Goal: Task Accomplishment & Management: Manage account settings

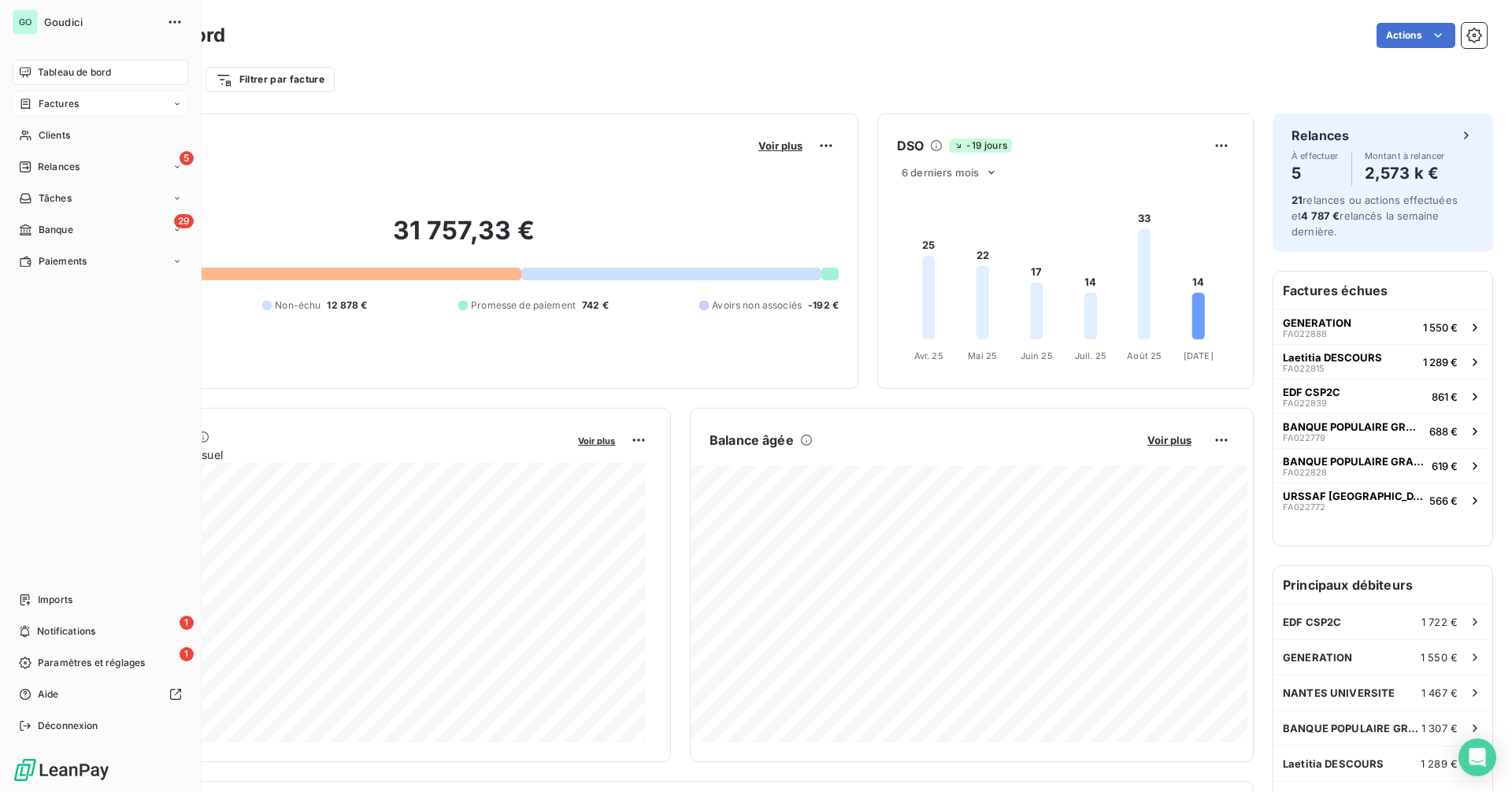
click at [93, 110] on div "Factures" at bounding box center [100, 104] width 176 height 25
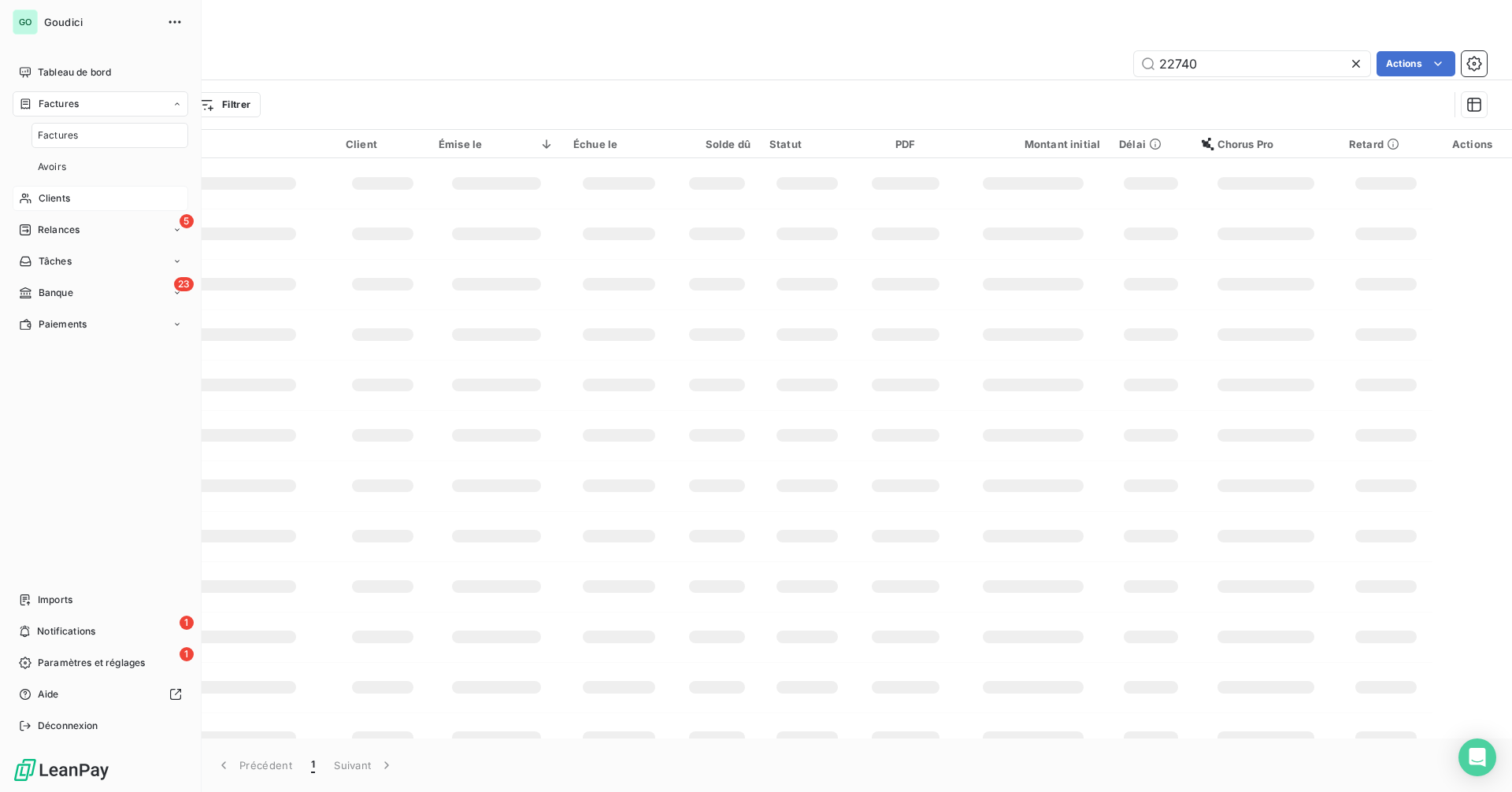
click at [88, 198] on div "Clients" at bounding box center [100, 198] width 176 height 25
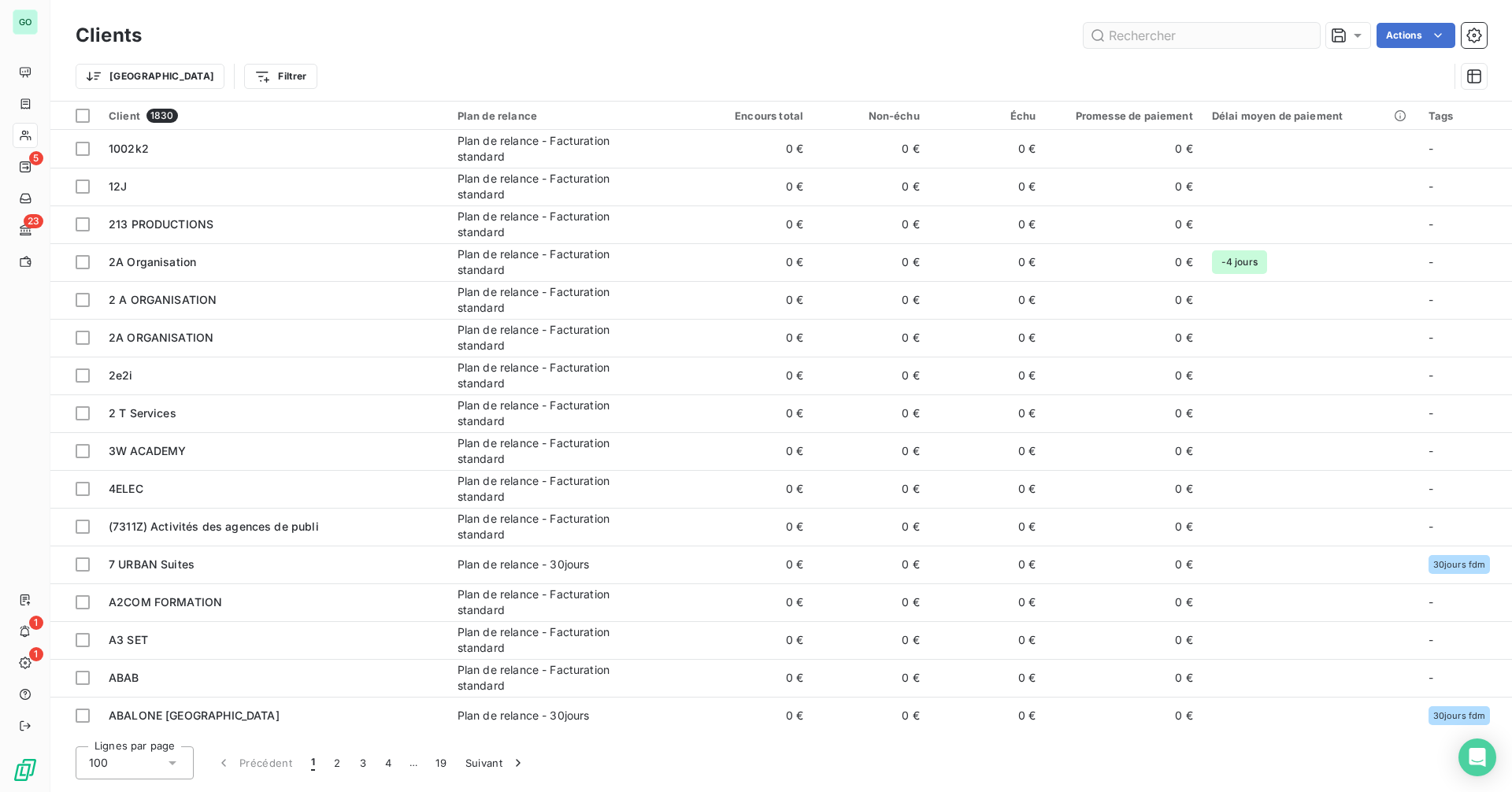
click at [1143, 42] on input "text" at bounding box center [1201, 35] width 236 height 25
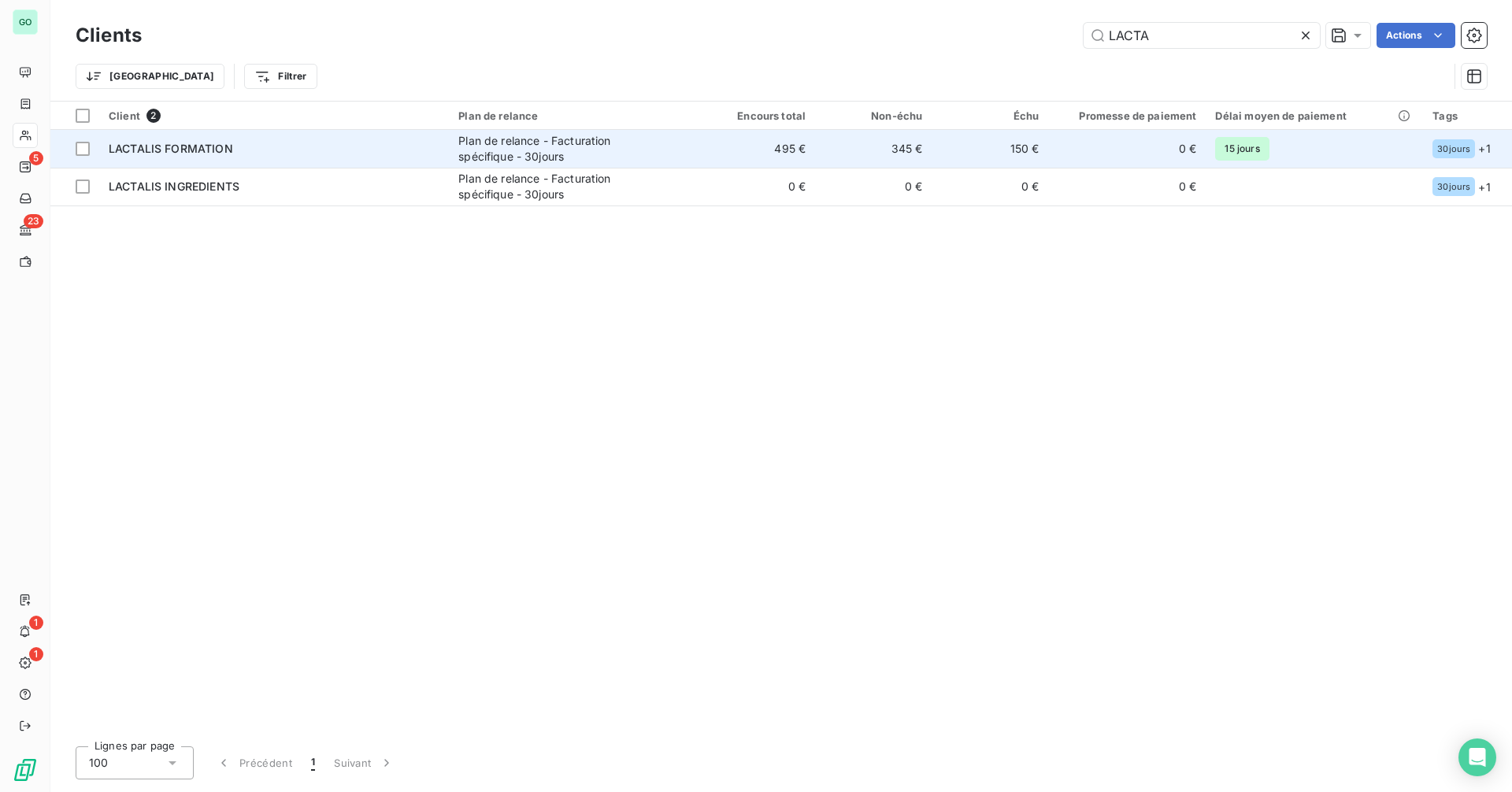
type input "LACTA"
click at [314, 148] on div "LACTALIS FORMATION" at bounding box center [273, 148] width 330 height 16
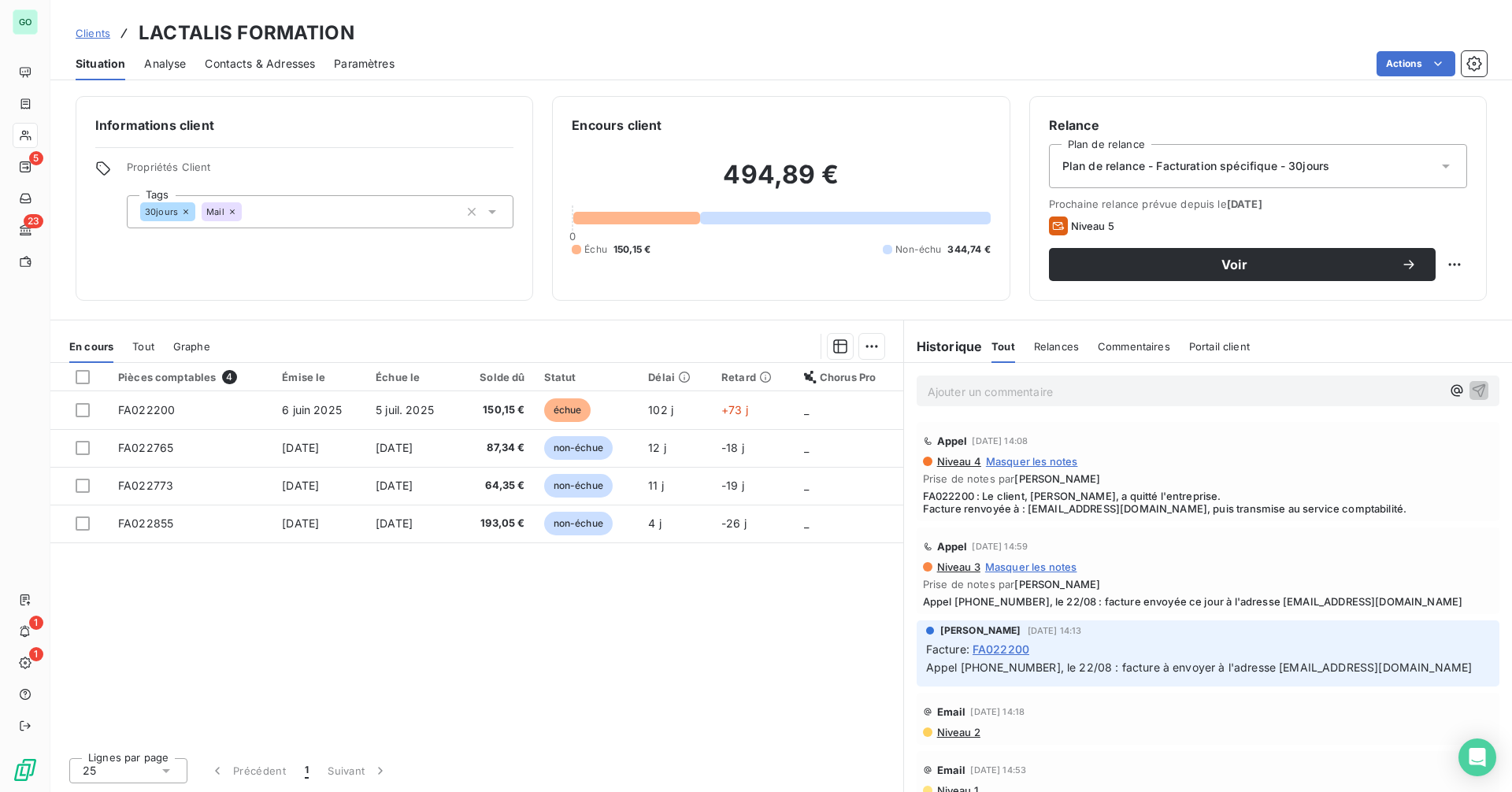
click at [256, 61] on span "Contacts & Adresses" at bounding box center [260, 64] width 110 height 16
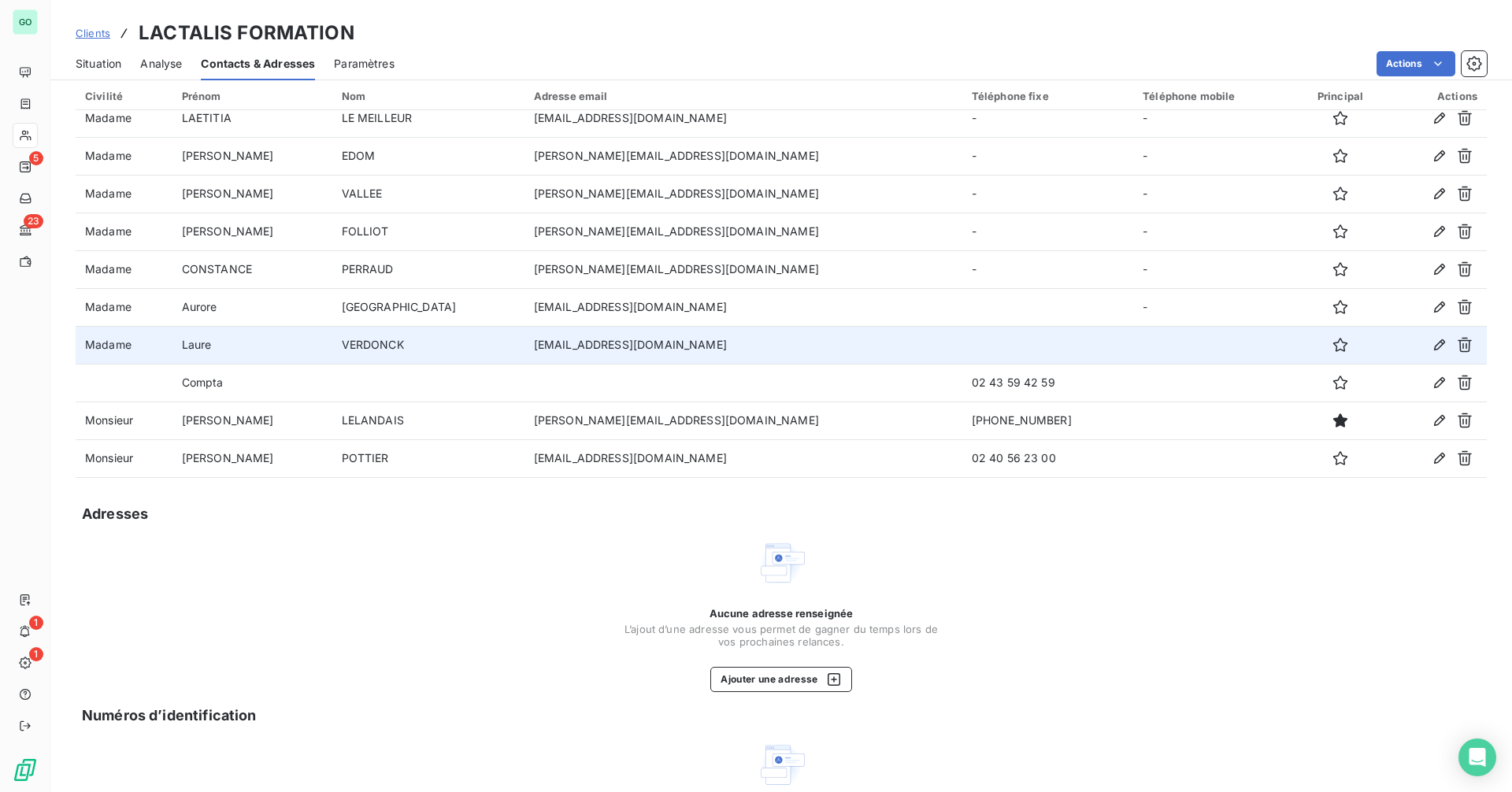
scroll to position [79, 0]
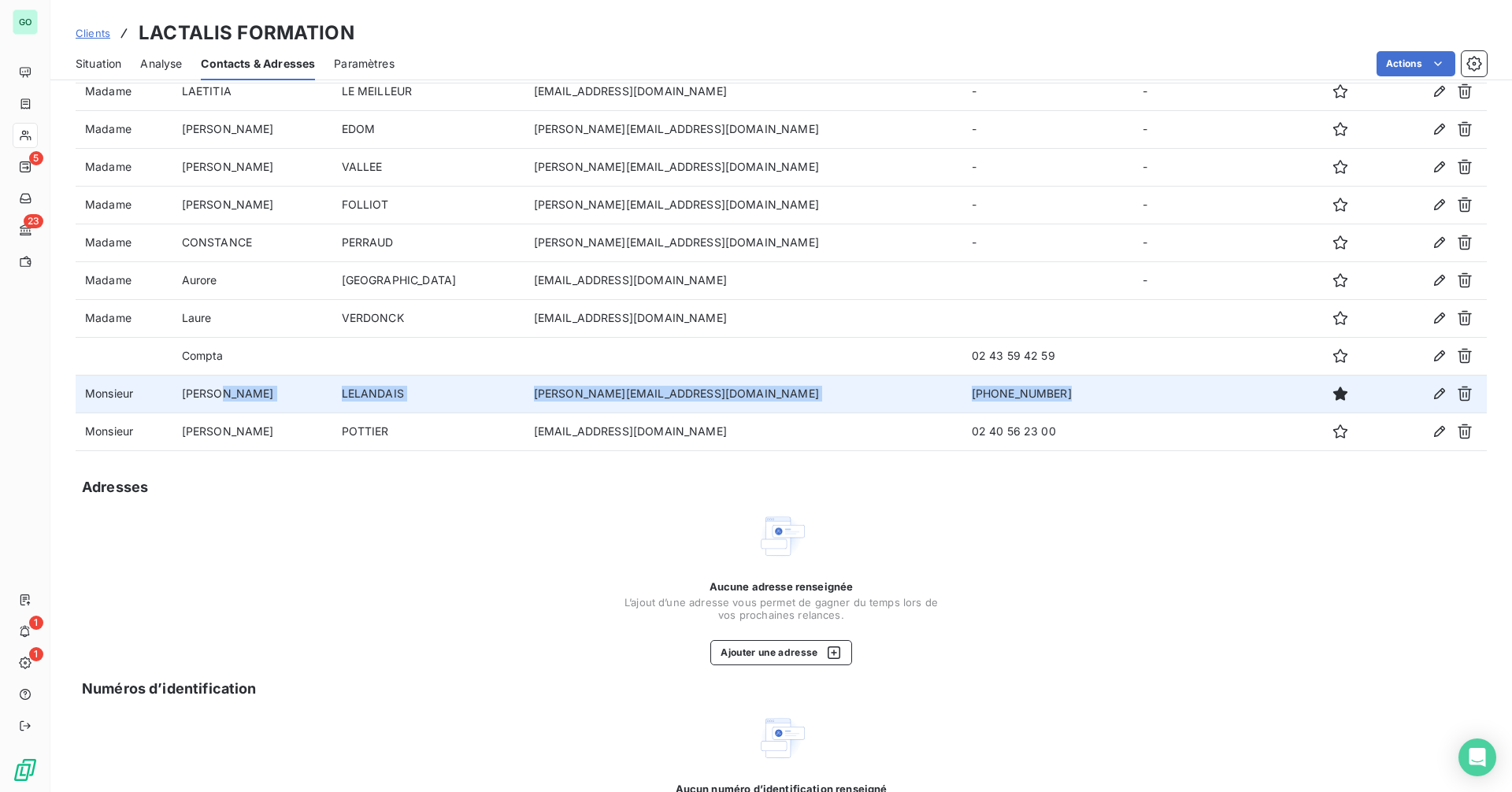
drag, startPoint x: 978, startPoint y: 395, endPoint x: 350, endPoint y: 402, distance: 628.0
click at [350, 402] on tr "Monsieur Didier LELANDAIS [EMAIL_ADDRESS][DOMAIN_NAME] [PHONE_NUMBER]" at bounding box center [780, 394] width 1411 height 38
drag, startPoint x: 863, startPoint y: 406, endPoint x: 891, endPoint y: 394, distance: 30.5
click at [864, 406] on td "[PERSON_NAME][EMAIL_ADDRESS][DOMAIN_NAME]" at bounding box center [743, 394] width 438 height 38
click at [975, 388] on td "[PHONE_NUMBER]" at bounding box center [1048, 394] width 171 height 38
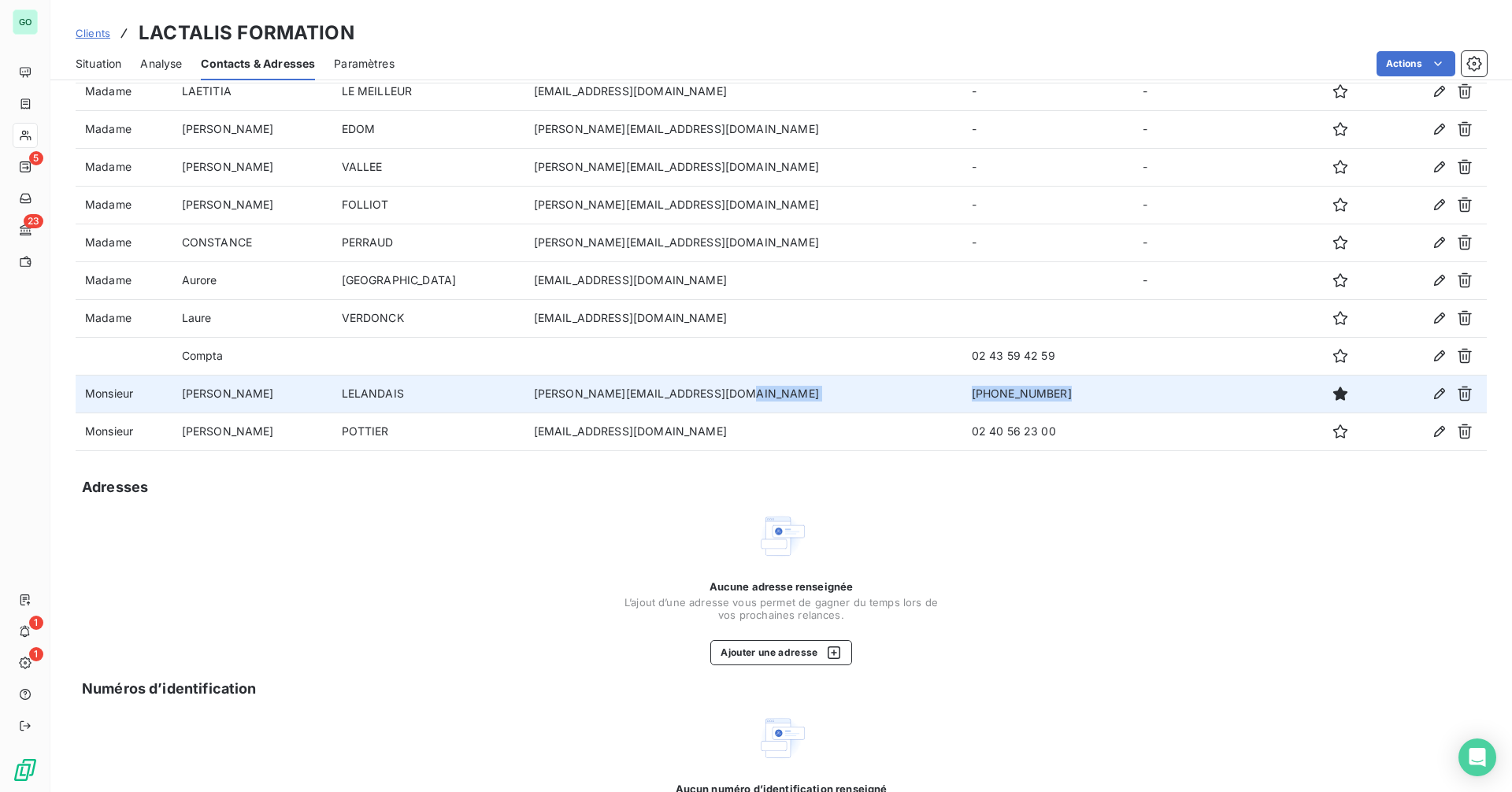
drag, startPoint x: 1007, startPoint y: 392, endPoint x: 850, endPoint y: 395, distance: 157.0
click at [850, 395] on tr "Monsieur Didier LELANDAIS [EMAIL_ADDRESS][DOMAIN_NAME] [PHONE_NUMBER]" at bounding box center [780, 394] width 1411 height 38
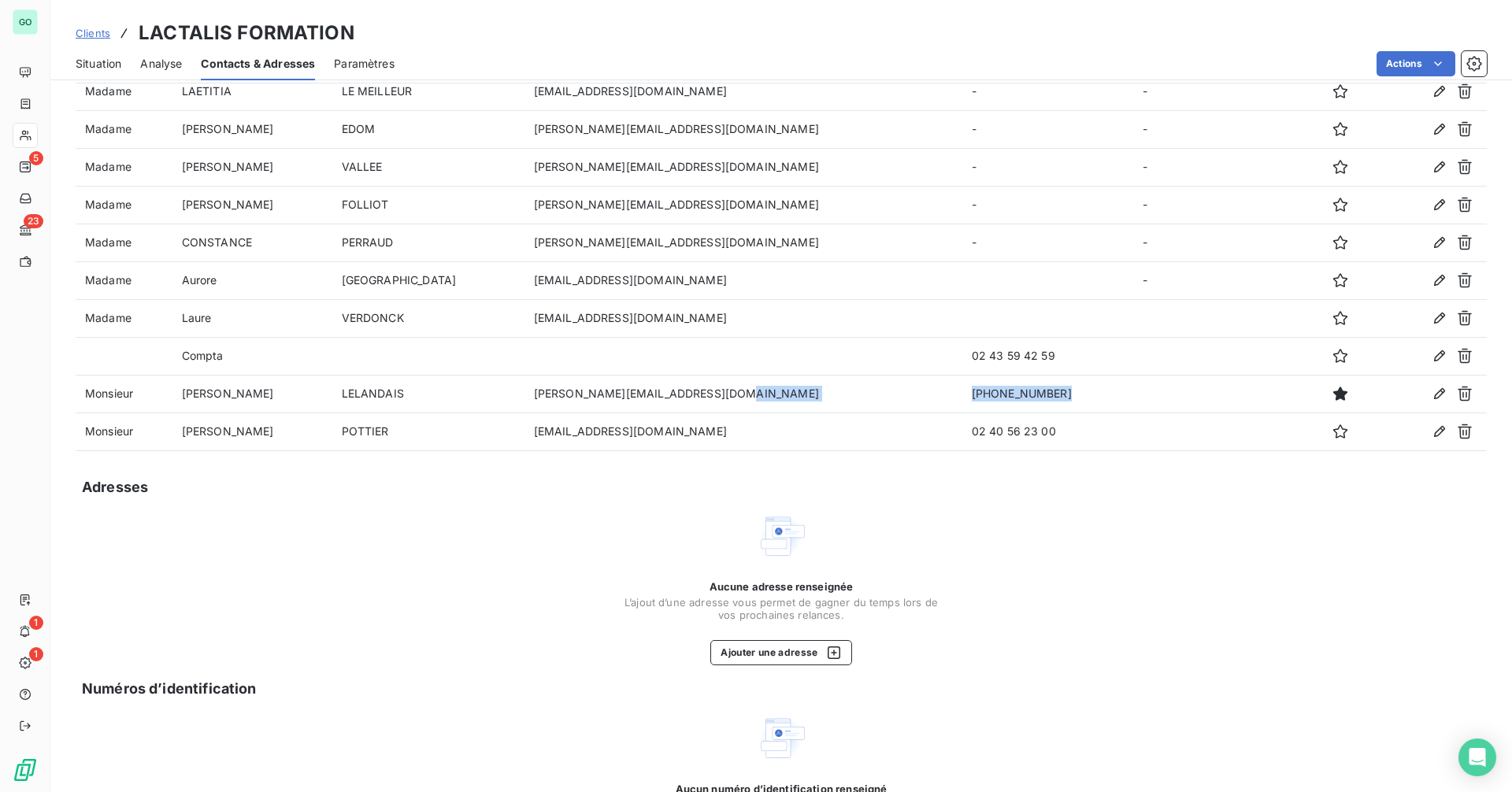
copy tr "[PHONE_NUMBER]"
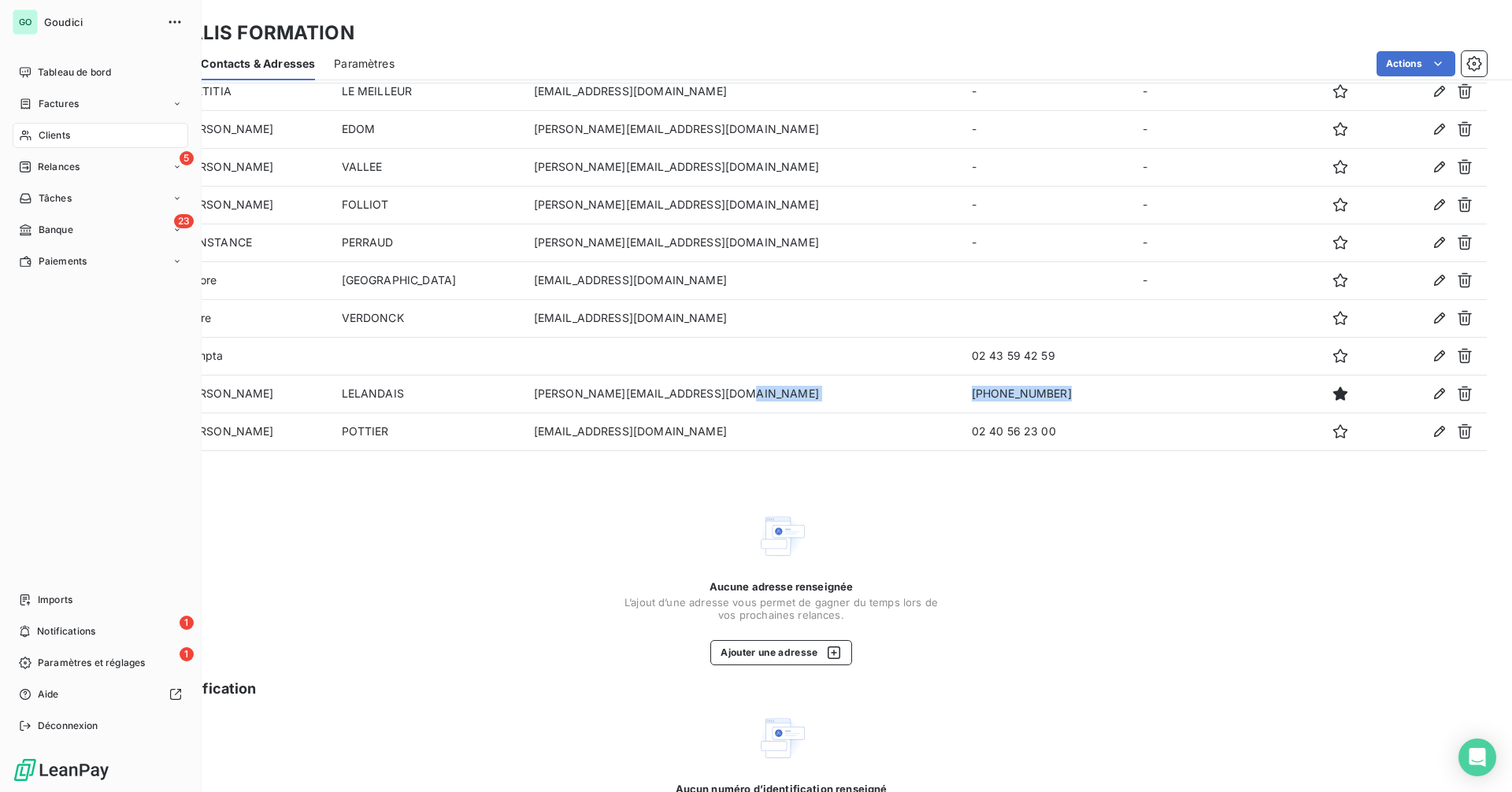
drag, startPoint x: 54, startPoint y: 74, endPoint x: 0, endPoint y: 60, distance: 55.8
click at [54, 74] on span "Tableau de bord" at bounding box center [74, 72] width 73 height 14
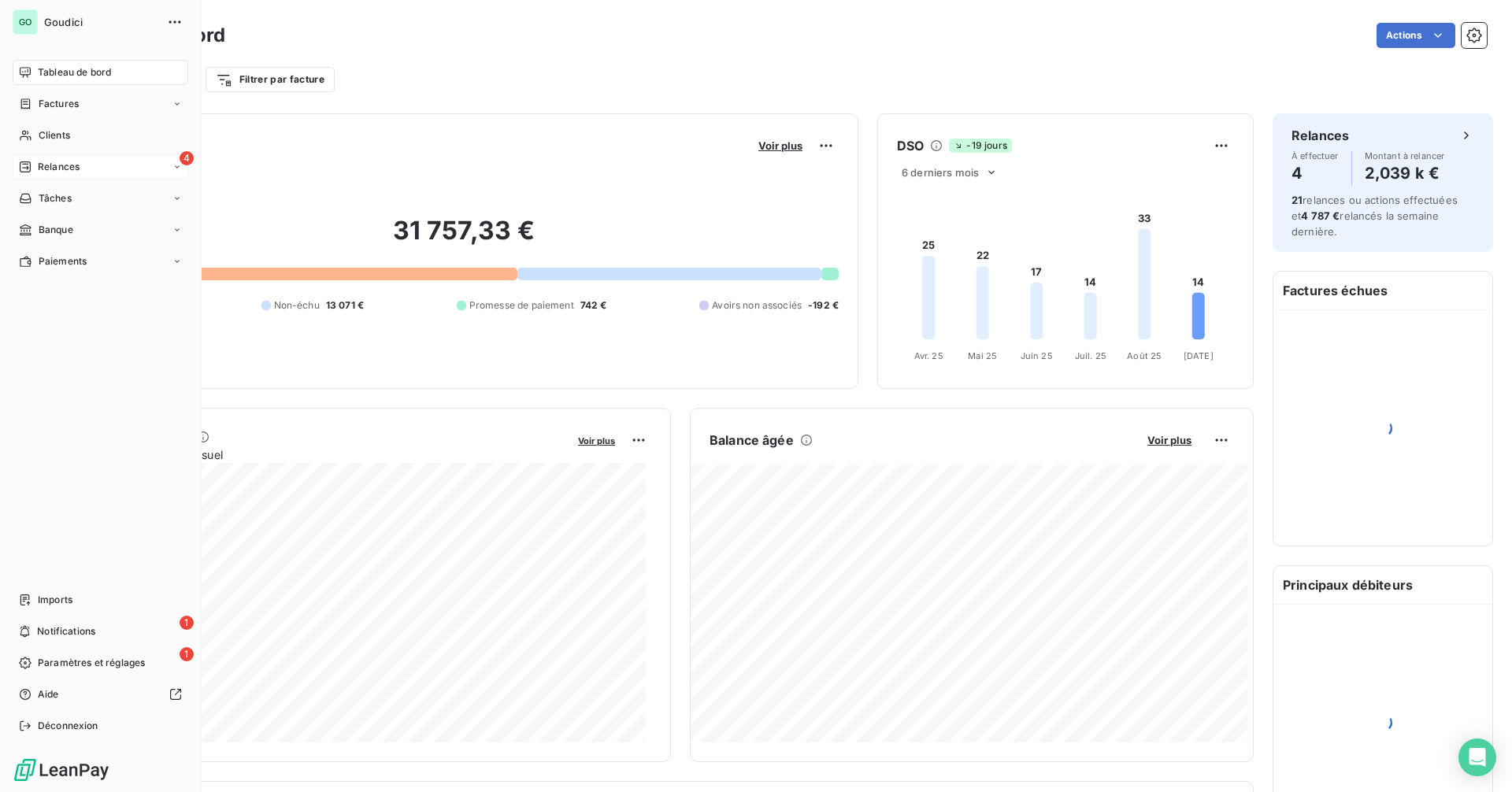
click at [78, 162] on span "Relances" at bounding box center [59, 167] width 42 height 14
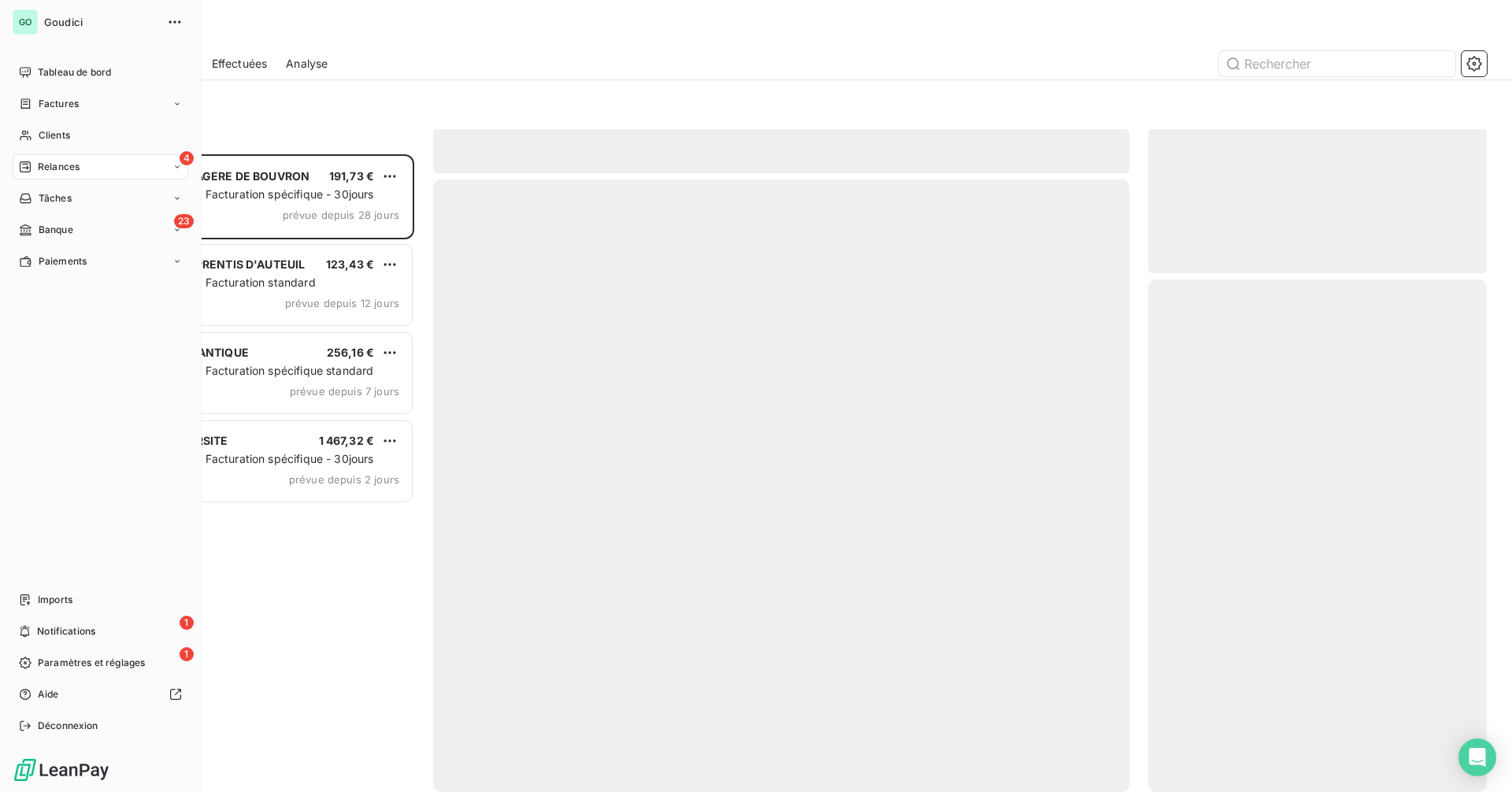
scroll to position [626, 326]
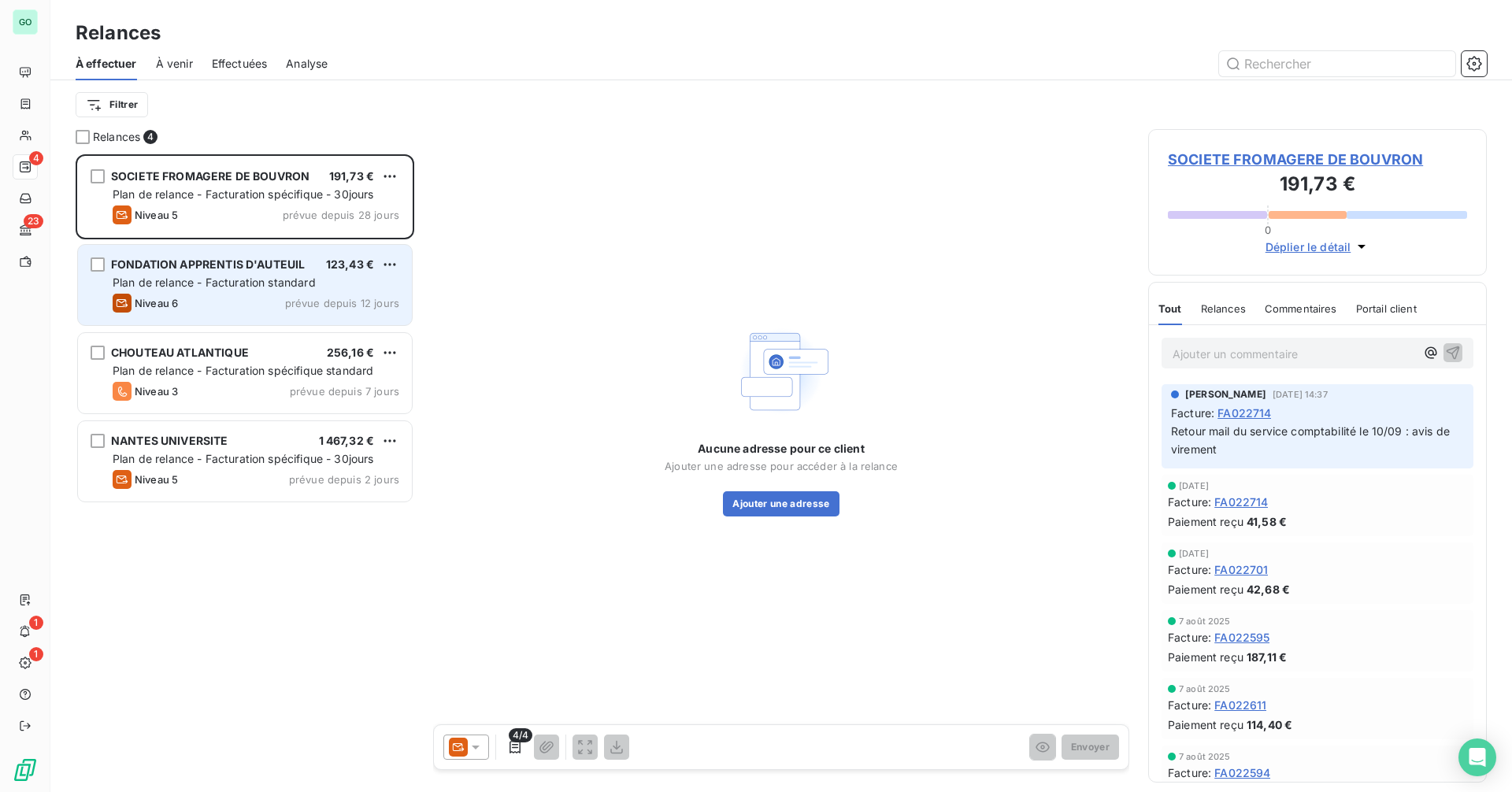
click at [225, 288] on span "Plan de relance - Facturation standard" at bounding box center [213, 283] width 203 height 13
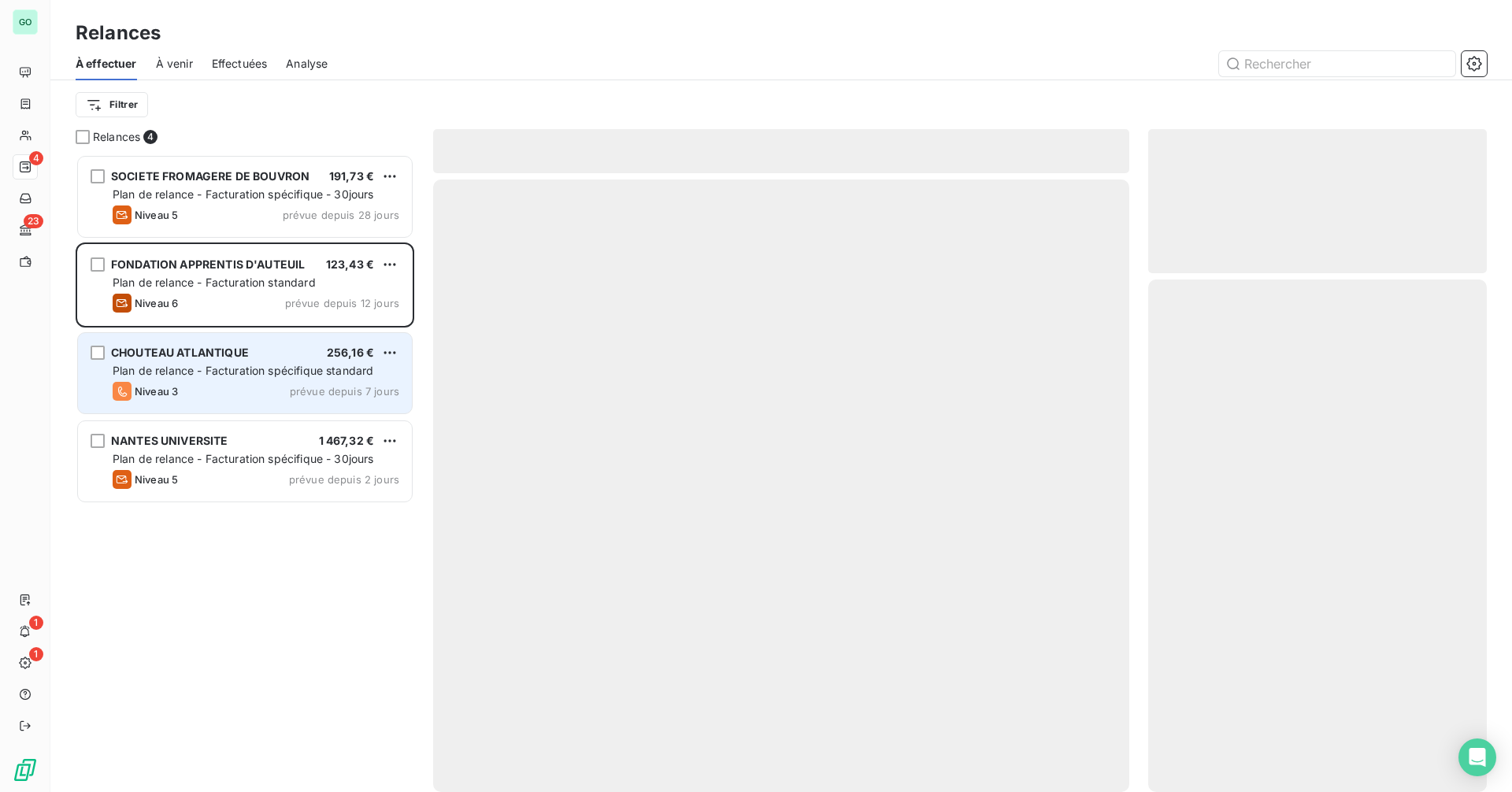
click at [236, 372] on span "Plan de relance - Facturation spécifique standard" at bounding box center [243, 370] width 261 height 13
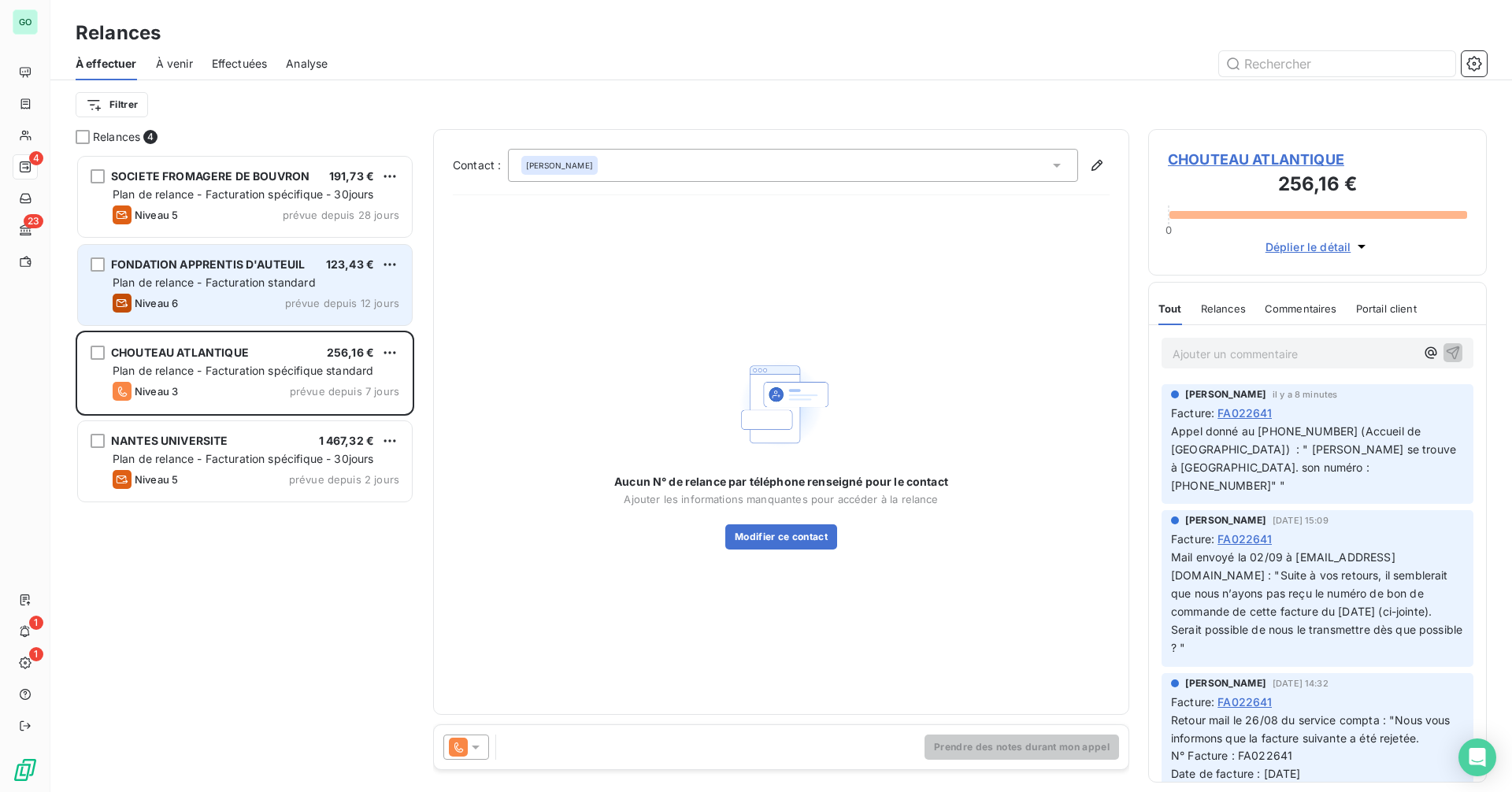
click at [219, 276] on span "Plan de relance - Facturation standard" at bounding box center [213, 283] width 203 height 13
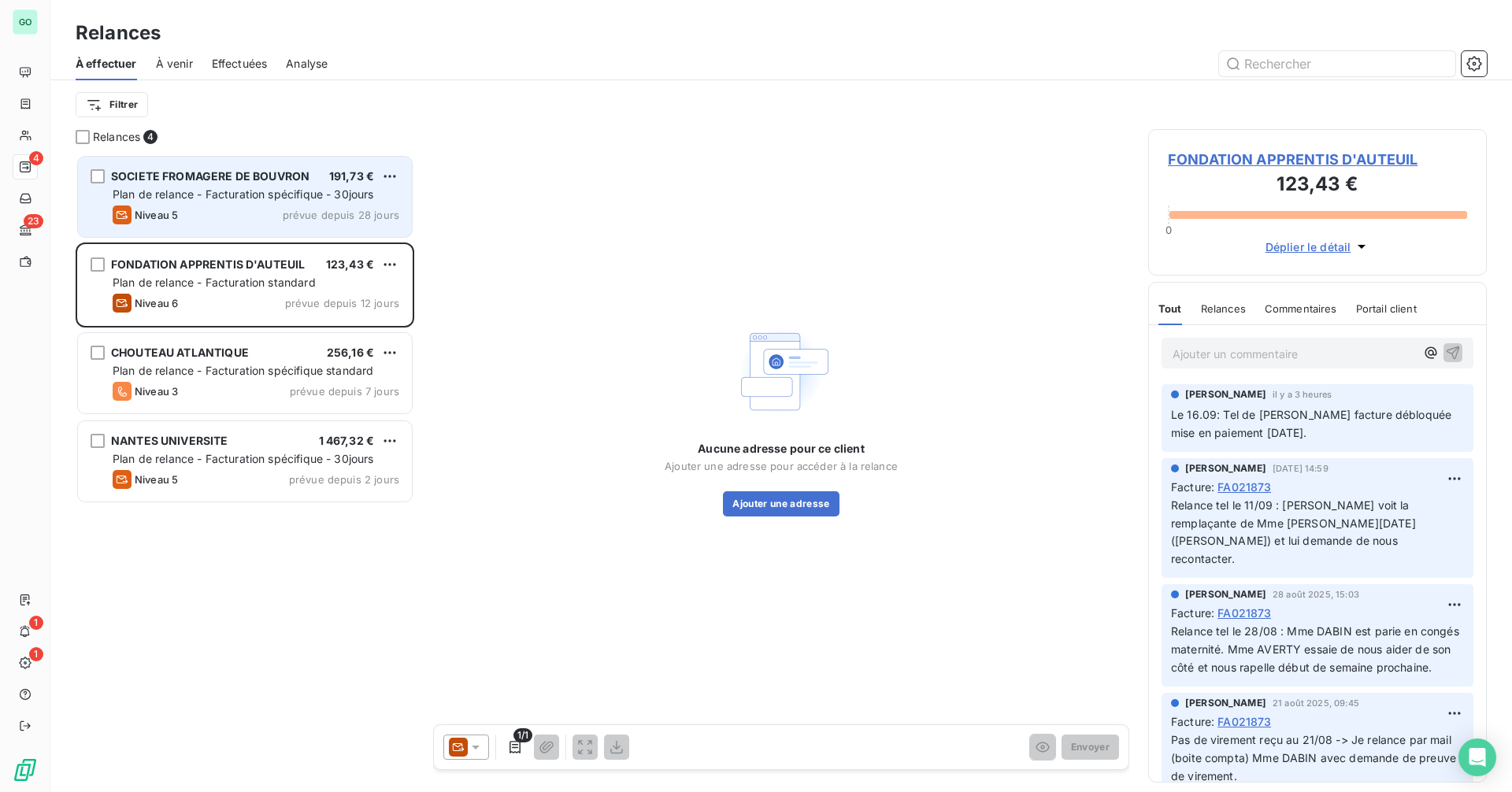
click at [266, 185] on div "SOCIETE FROMAGERE DE BOUVRON 191,73 € Plan de relance - Facturation spécifique …" at bounding box center [245, 197] width 334 height 80
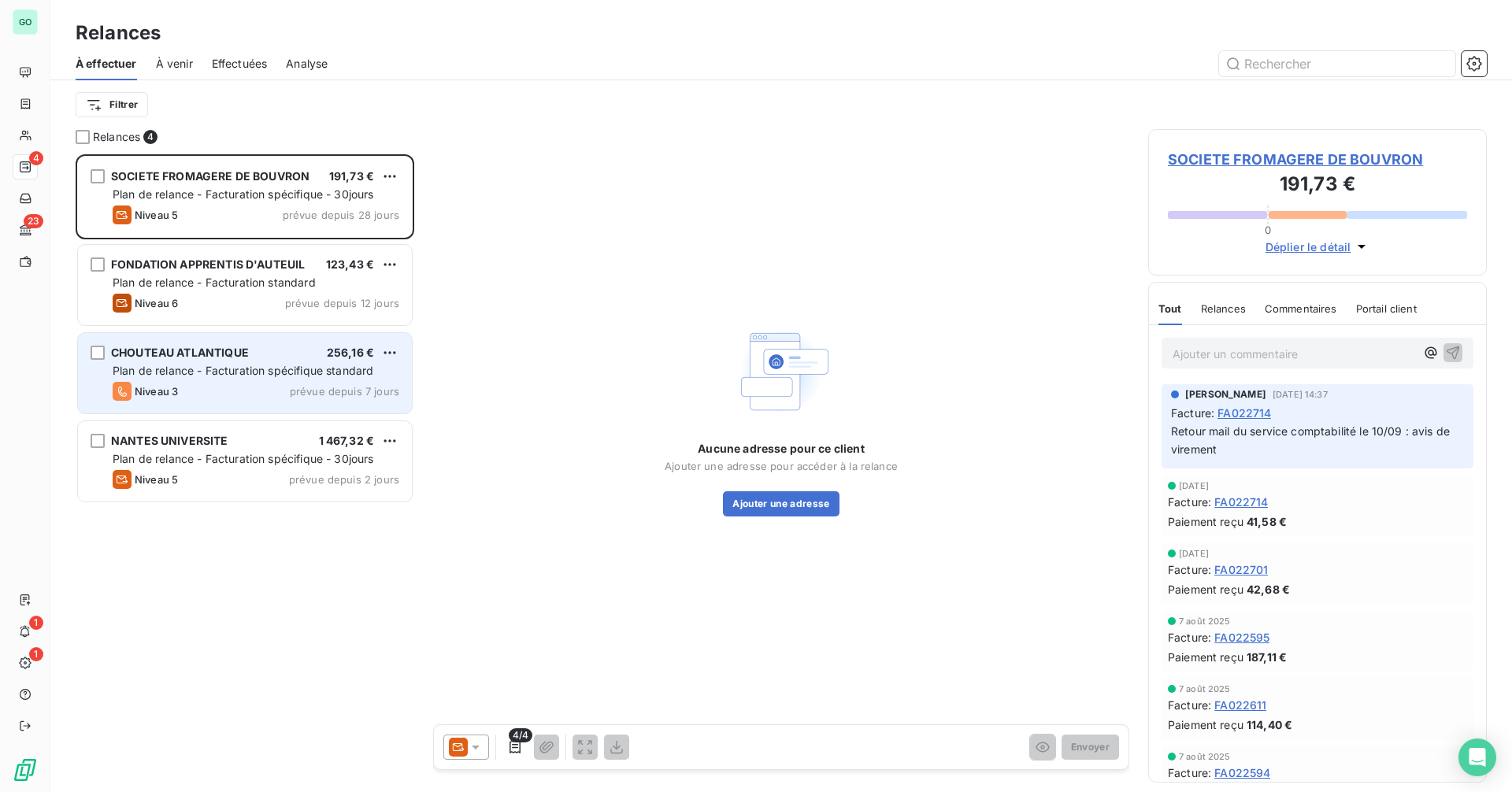
click at [206, 391] on div "Niveau 3 prévue depuis 7 jours" at bounding box center [255, 391] width 286 height 19
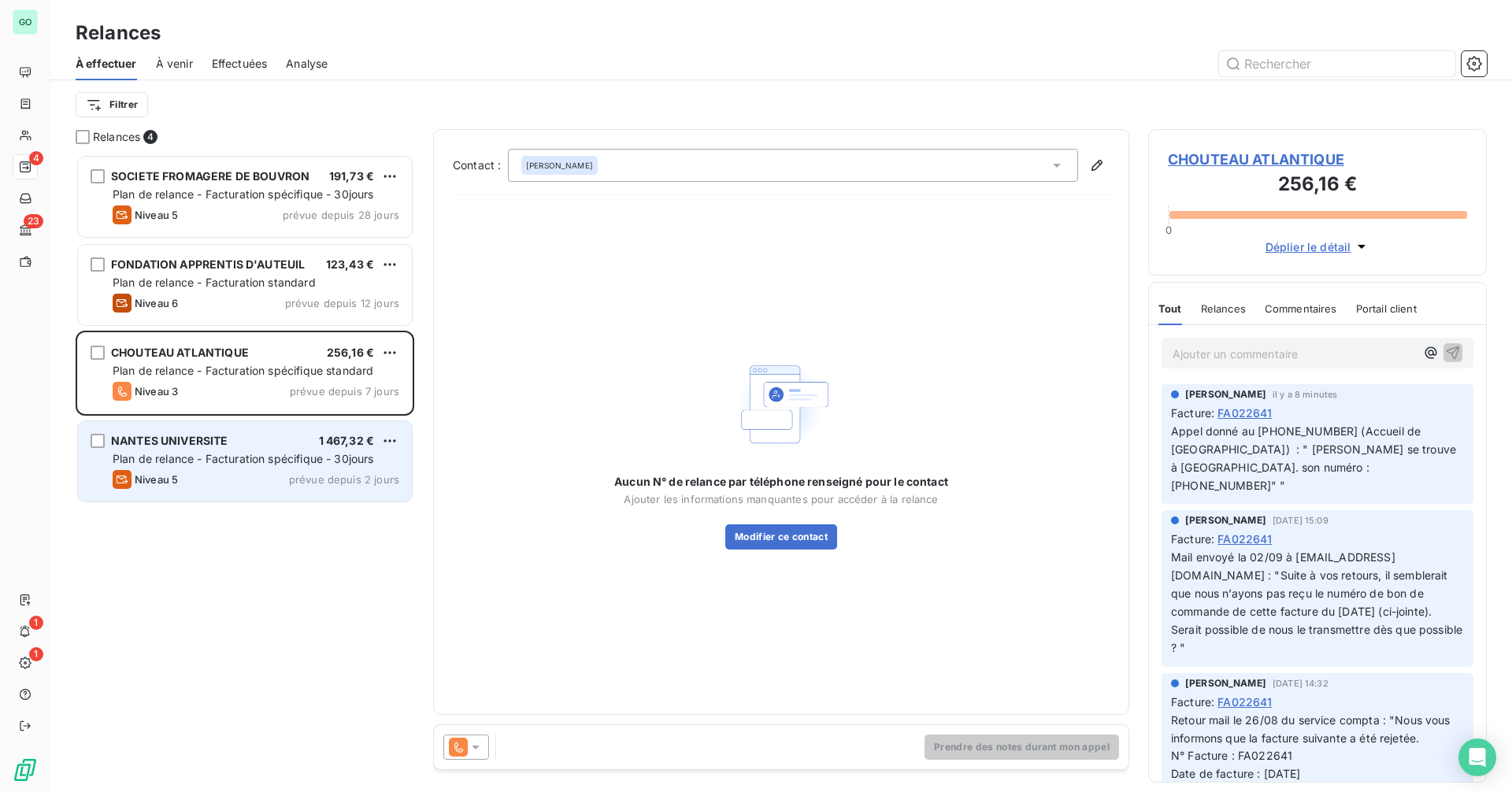
click at [216, 472] on div "Niveau 5 prévue depuis 2 jours" at bounding box center [255, 480] width 286 height 19
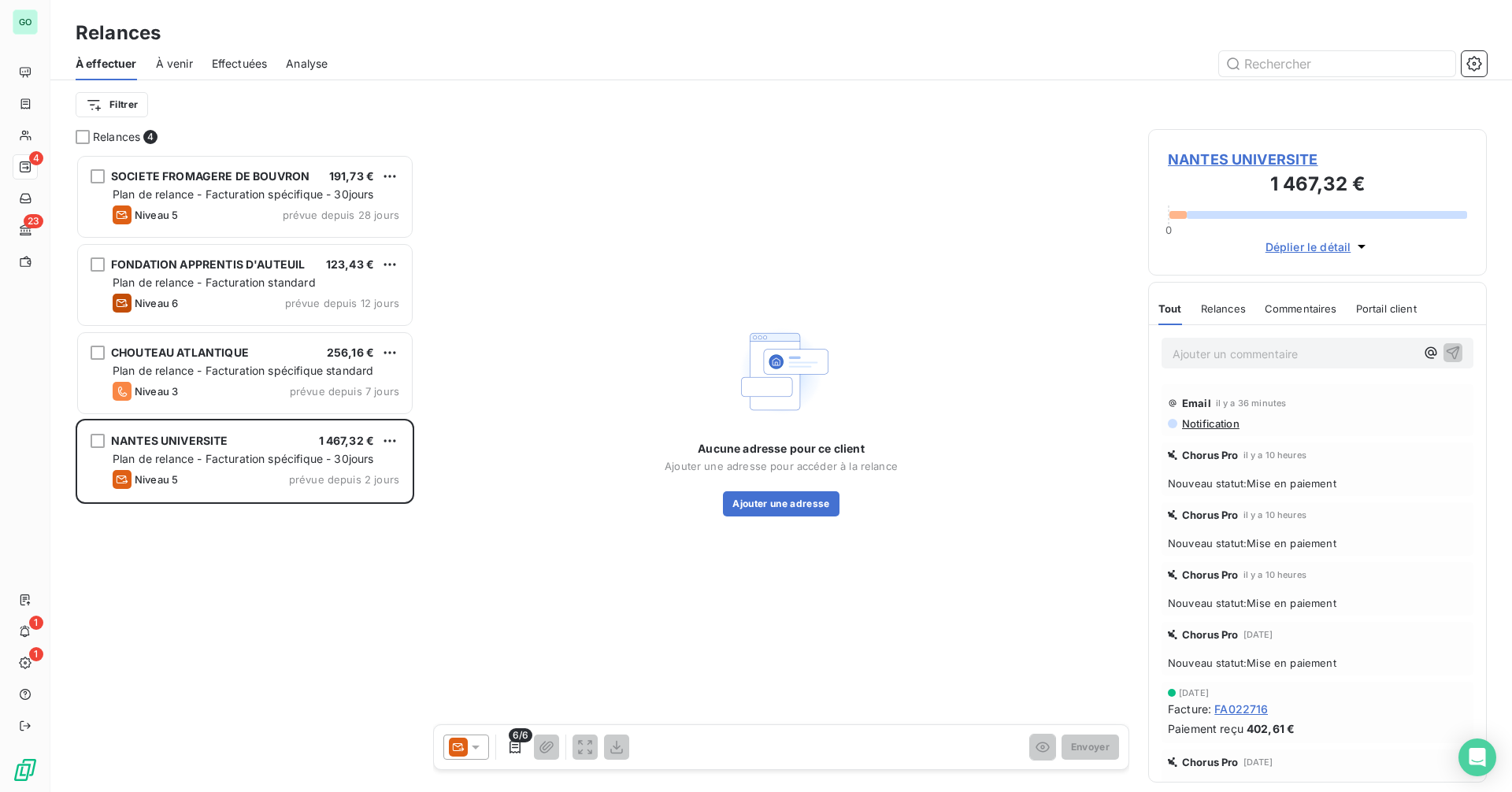
click at [1250, 161] on span "NANTES UNIVERSITE" at bounding box center [1317, 159] width 299 height 21
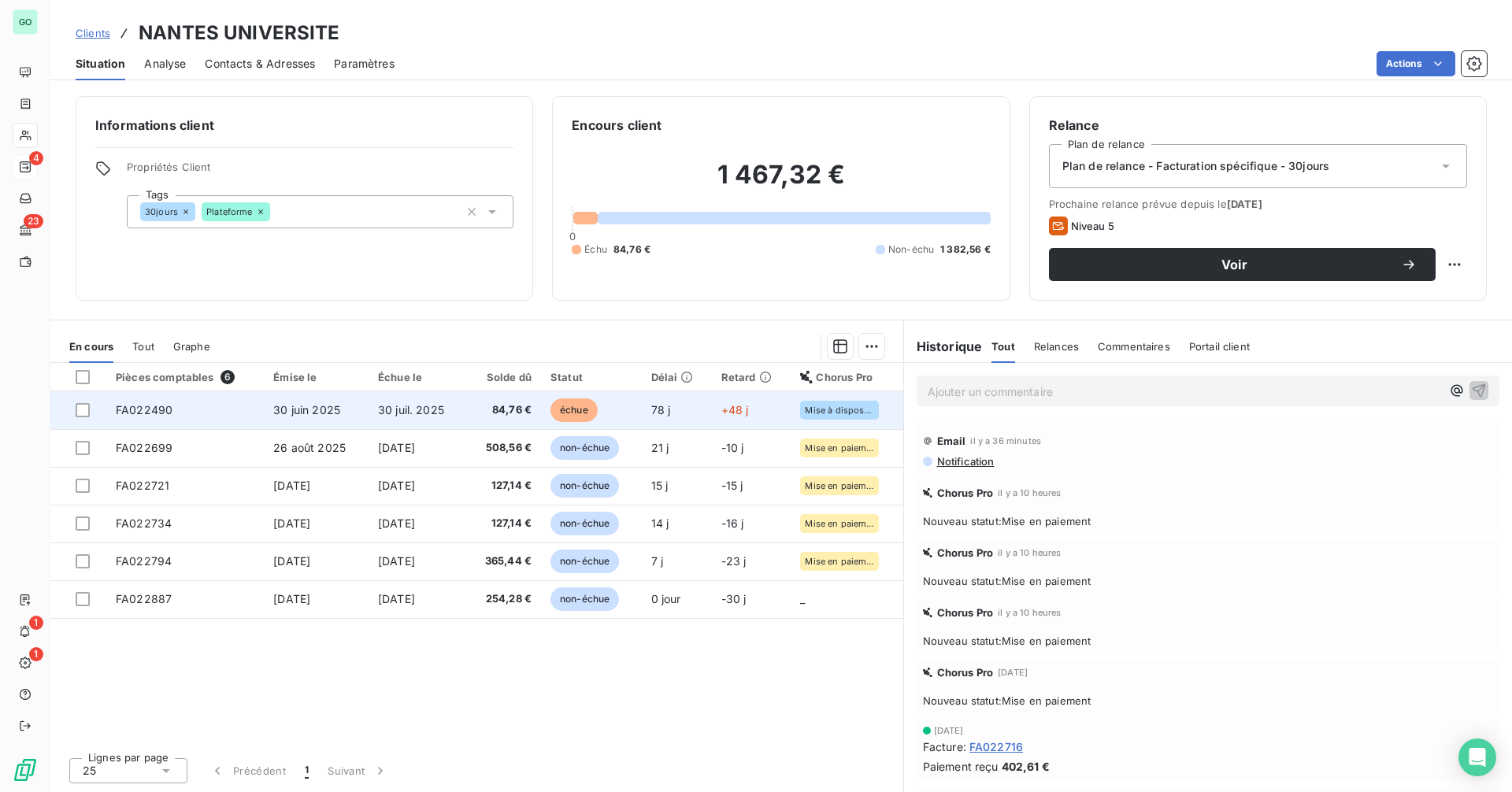
click at [448, 404] on td "30 juil. 2025" at bounding box center [417, 410] width 98 height 38
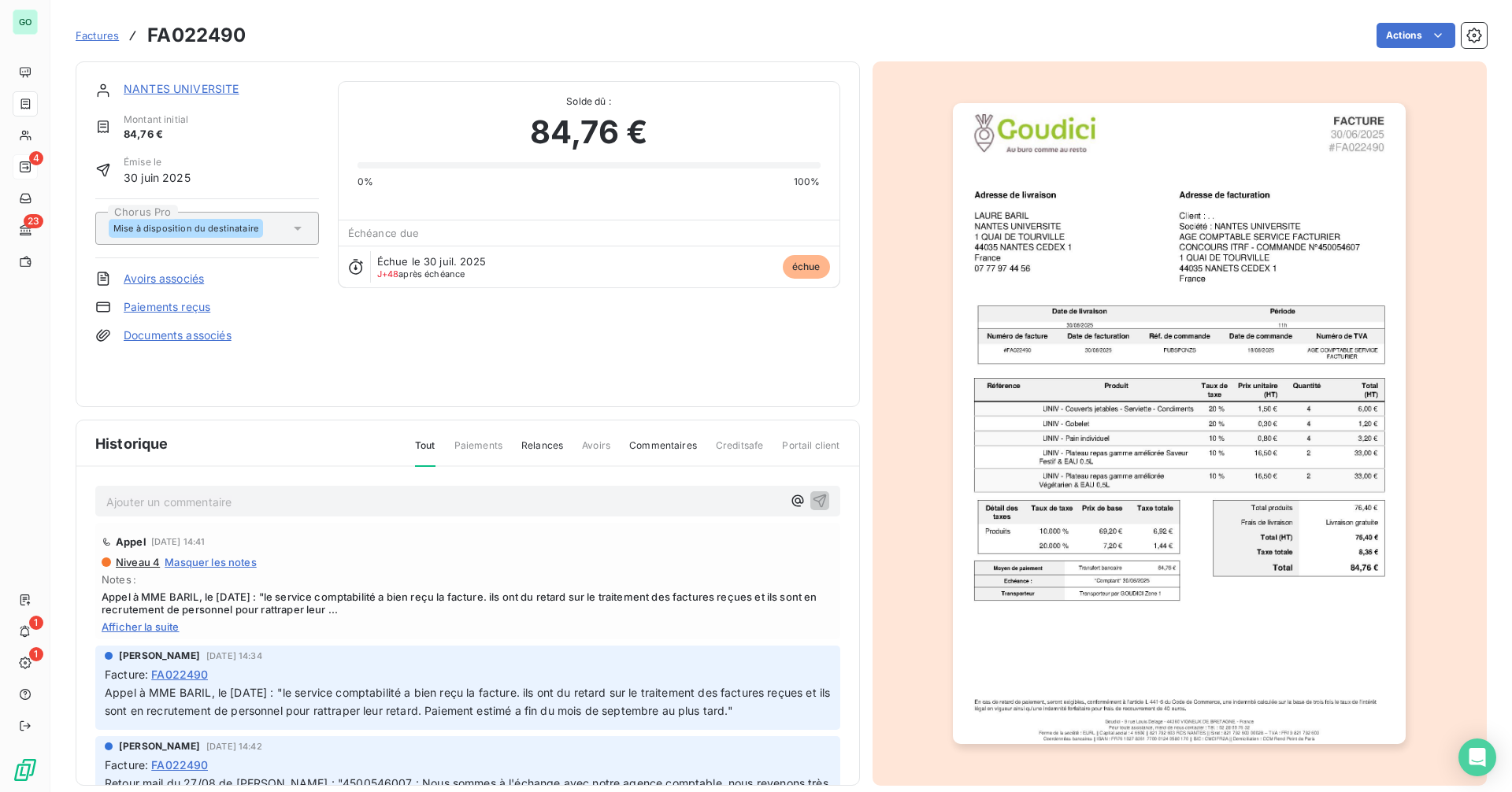
click at [145, 630] on span "Afficher la suite" at bounding box center [467, 626] width 732 height 12
drag, startPoint x: 492, startPoint y: 609, endPoint x: 711, endPoint y: 605, distance: 219.0
click at [711, 605] on span "Appel à MME BARIL, le 04/09/2025 : "le service comptabilité a bien reçu la fact…" at bounding box center [467, 604] width 732 height 25
click at [690, 611] on span "Appel à MME BARIL, le 04/09/2025 : "le service comptabilité a bien reçu la fact…" at bounding box center [467, 604] width 732 height 25
click at [255, 602] on span "Appel à MME BARIL, le 04/09/2025 : "le service comptabilité a bien reçu la fact…" at bounding box center [467, 604] width 732 height 25
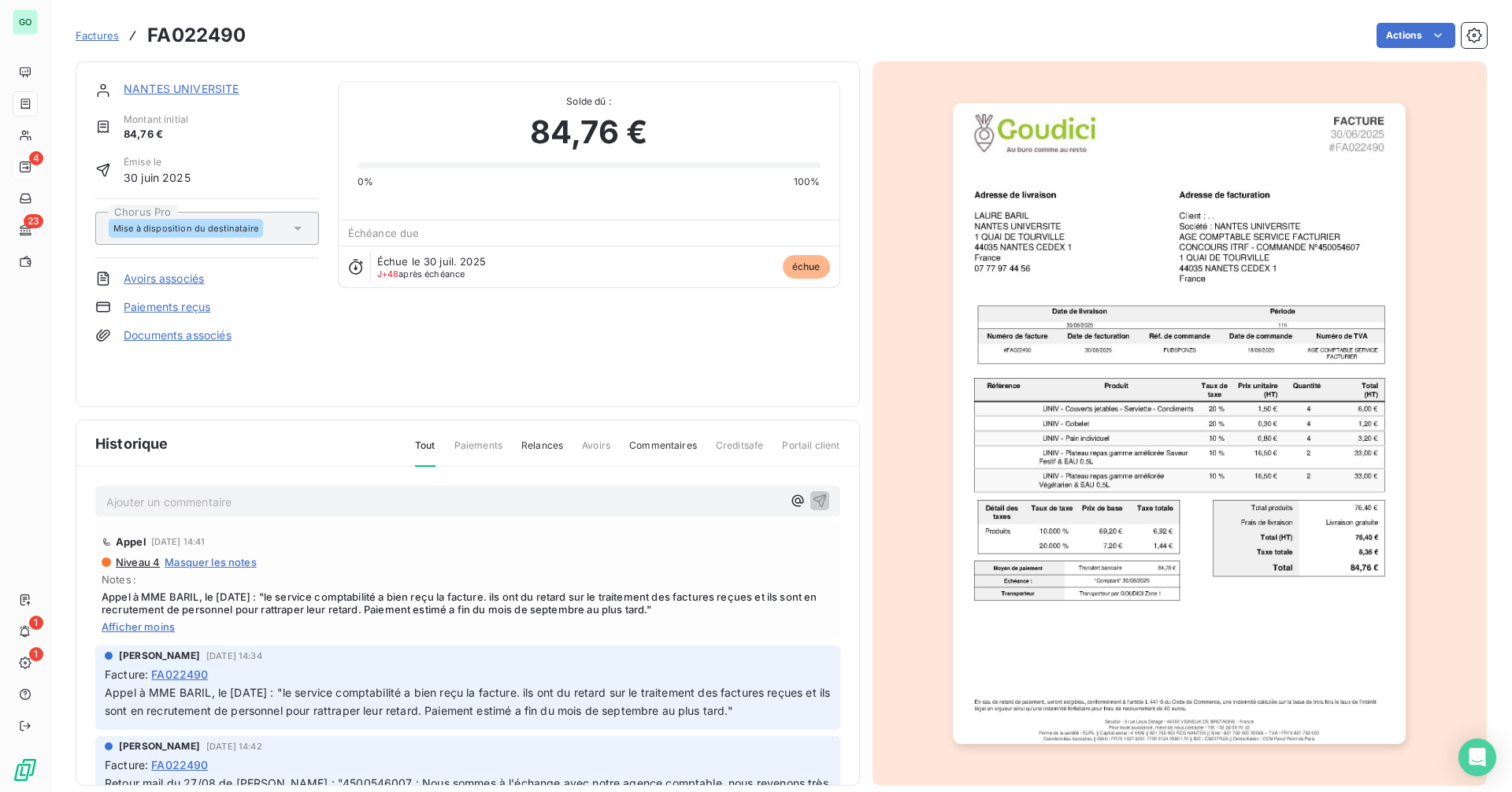
click at [189, 539] on span "4 sept. 2025, 14:41" at bounding box center [178, 542] width 54 height 10
click at [203, 82] on link "NANTES UNIVERSITE" at bounding box center [182, 89] width 116 height 13
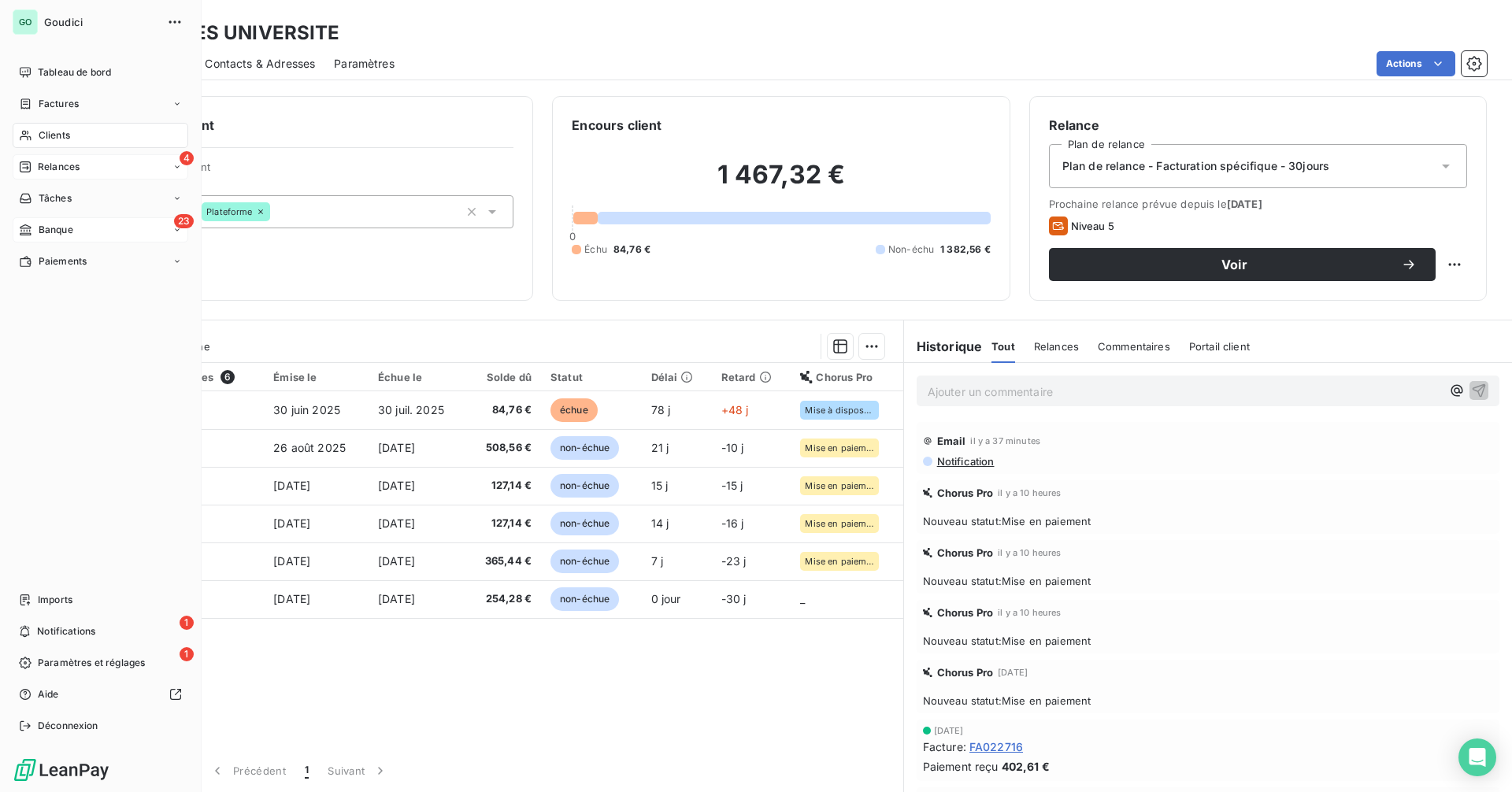
click at [50, 220] on div "23 Banque" at bounding box center [100, 229] width 176 height 25
click at [67, 163] on span "Relances" at bounding box center [59, 167] width 42 height 14
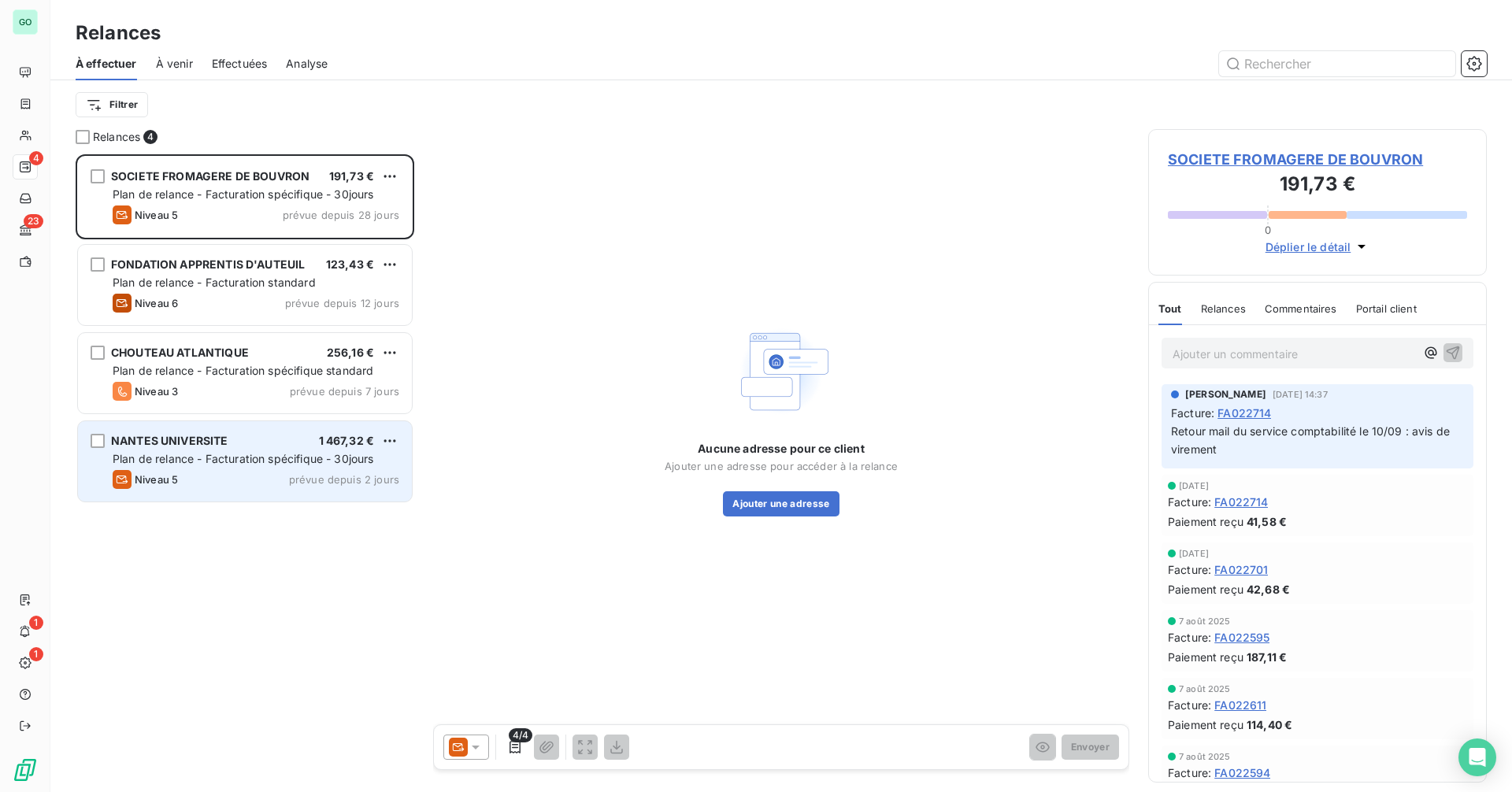
scroll to position [626, 326]
click at [276, 485] on div "Niveau 5 prévue depuis 2 jours" at bounding box center [255, 480] width 286 height 19
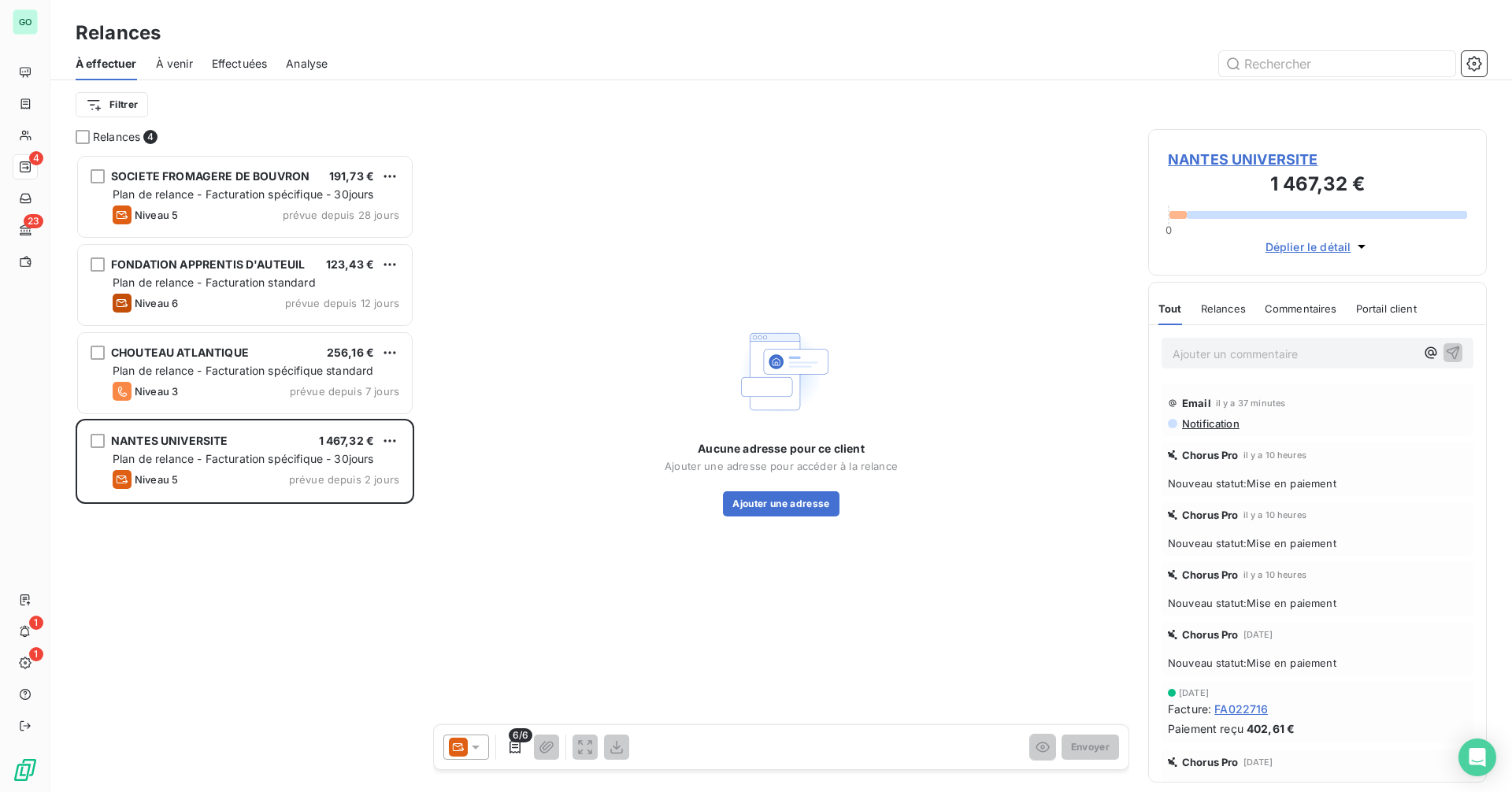
click at [1248, 157] on span "NANTES UNIVERSITE" at bounding box center [1317, 159] width 299 height 21
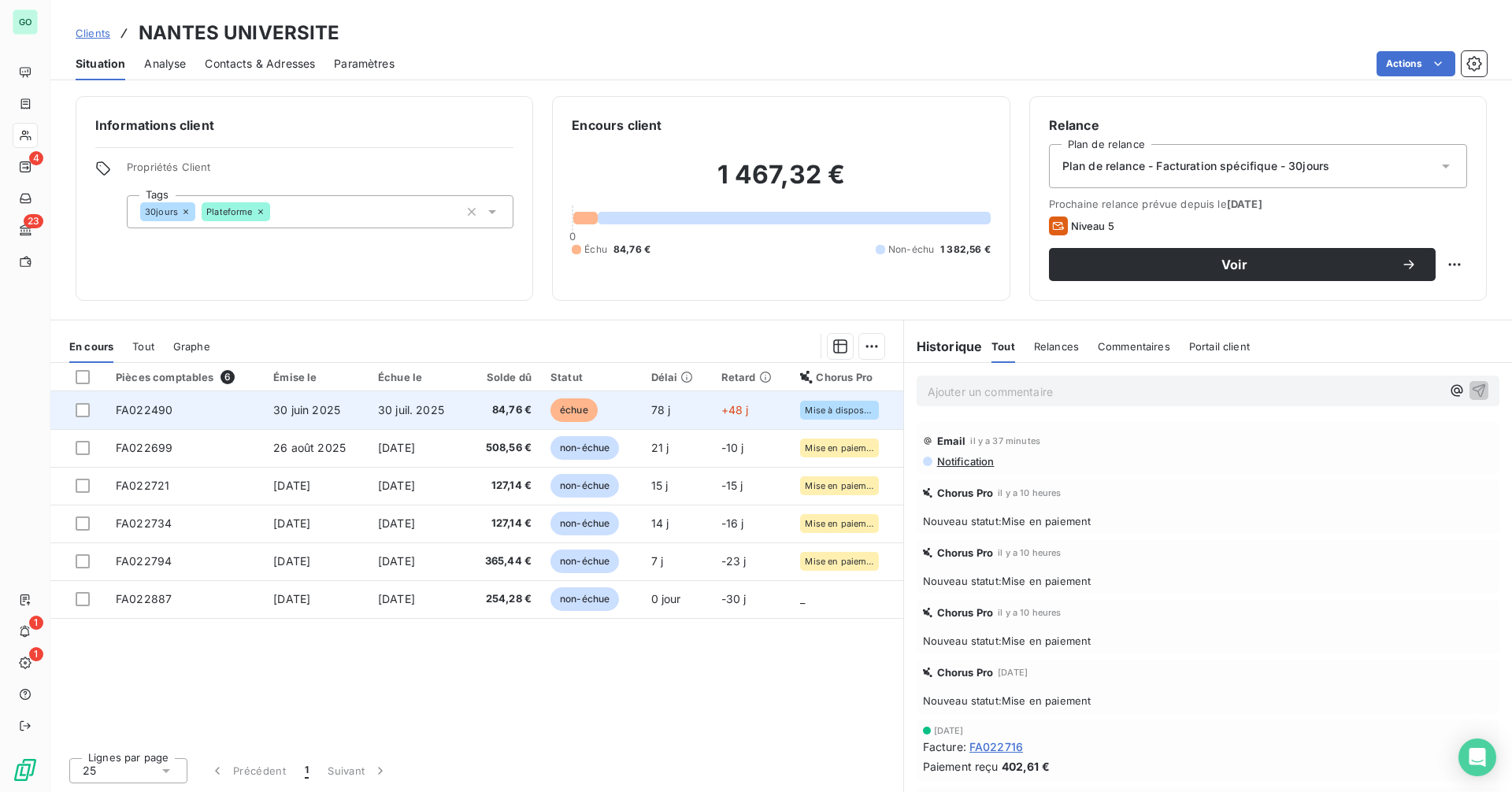
click at [441, 422] on td "30 juil. 2025" at bounding box center [417, 410] width 98 height 38
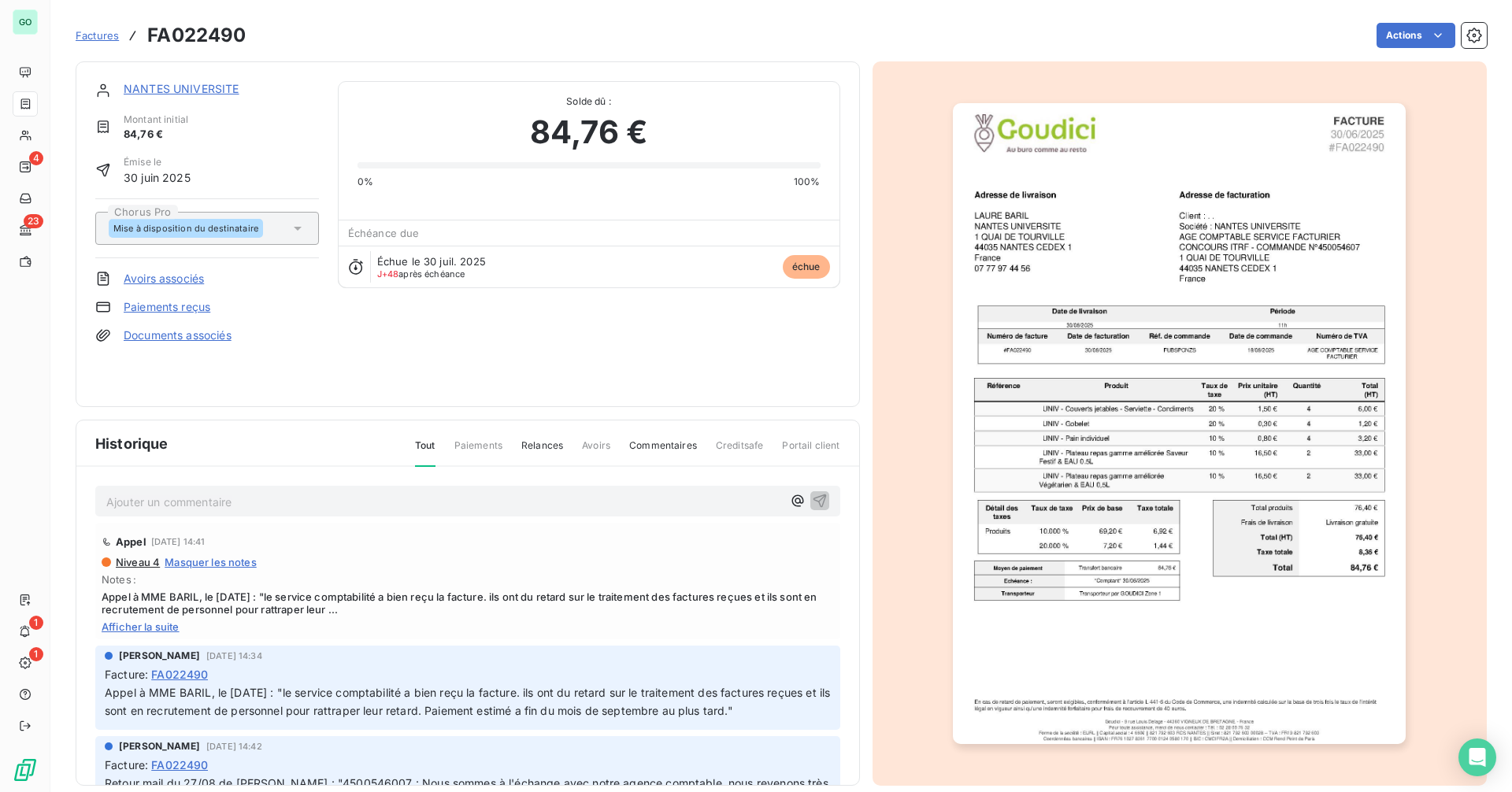
click at [185, 79] on div "NANTES UNIVERSITE Montant initial 84,76 € Émise le 30 juin 2025 Chorus Pro Mise…" at bounding box center [467, 234] width 784 height 346
click at [185, 85] on link "NANTES UNIVERSITE" at bounding box center [182, 89] width 116 height 13
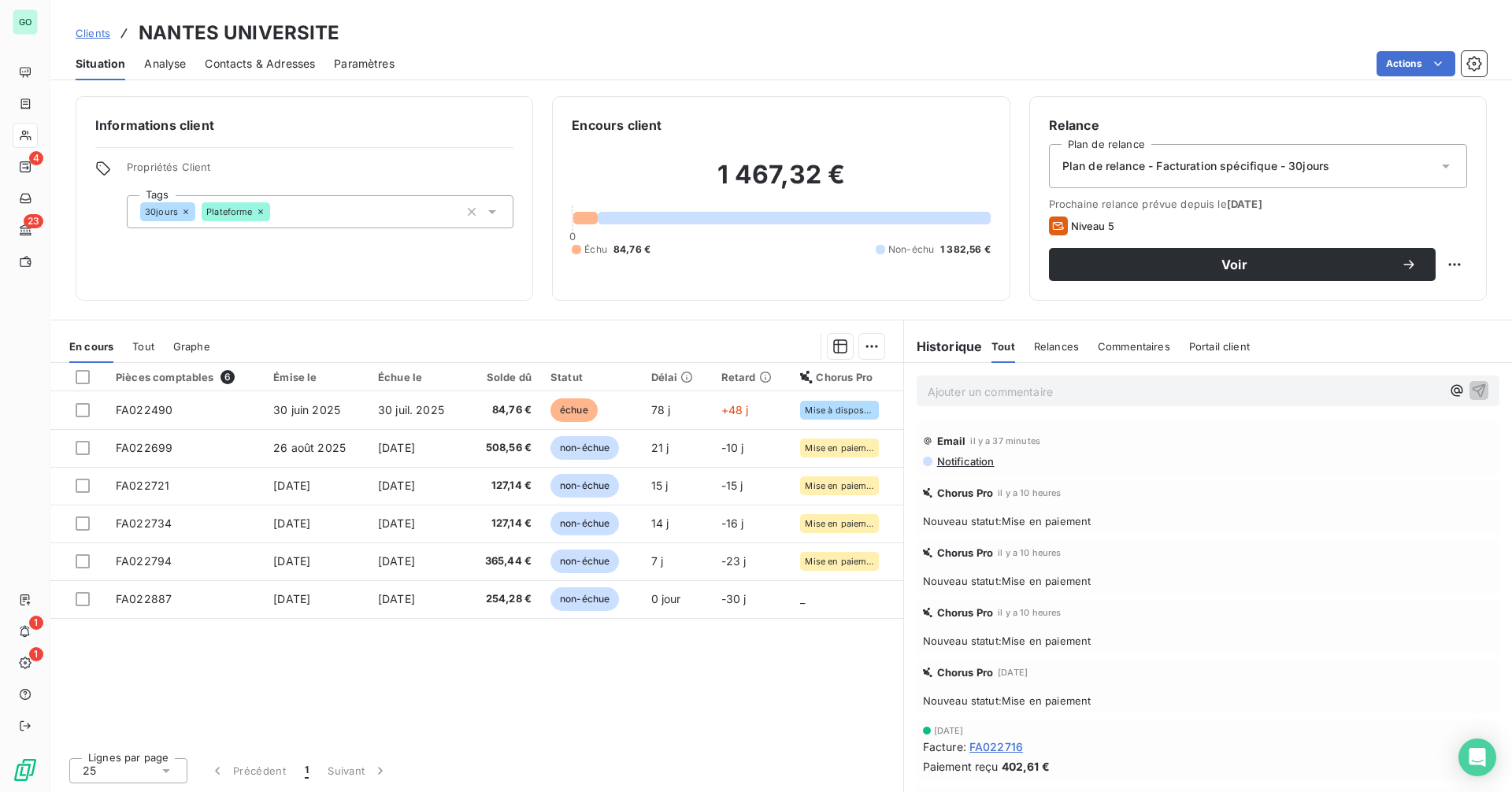
click at [242, 64] on span "Contacts & Adresses" at bounding box center [260, 64] width 110 height 16
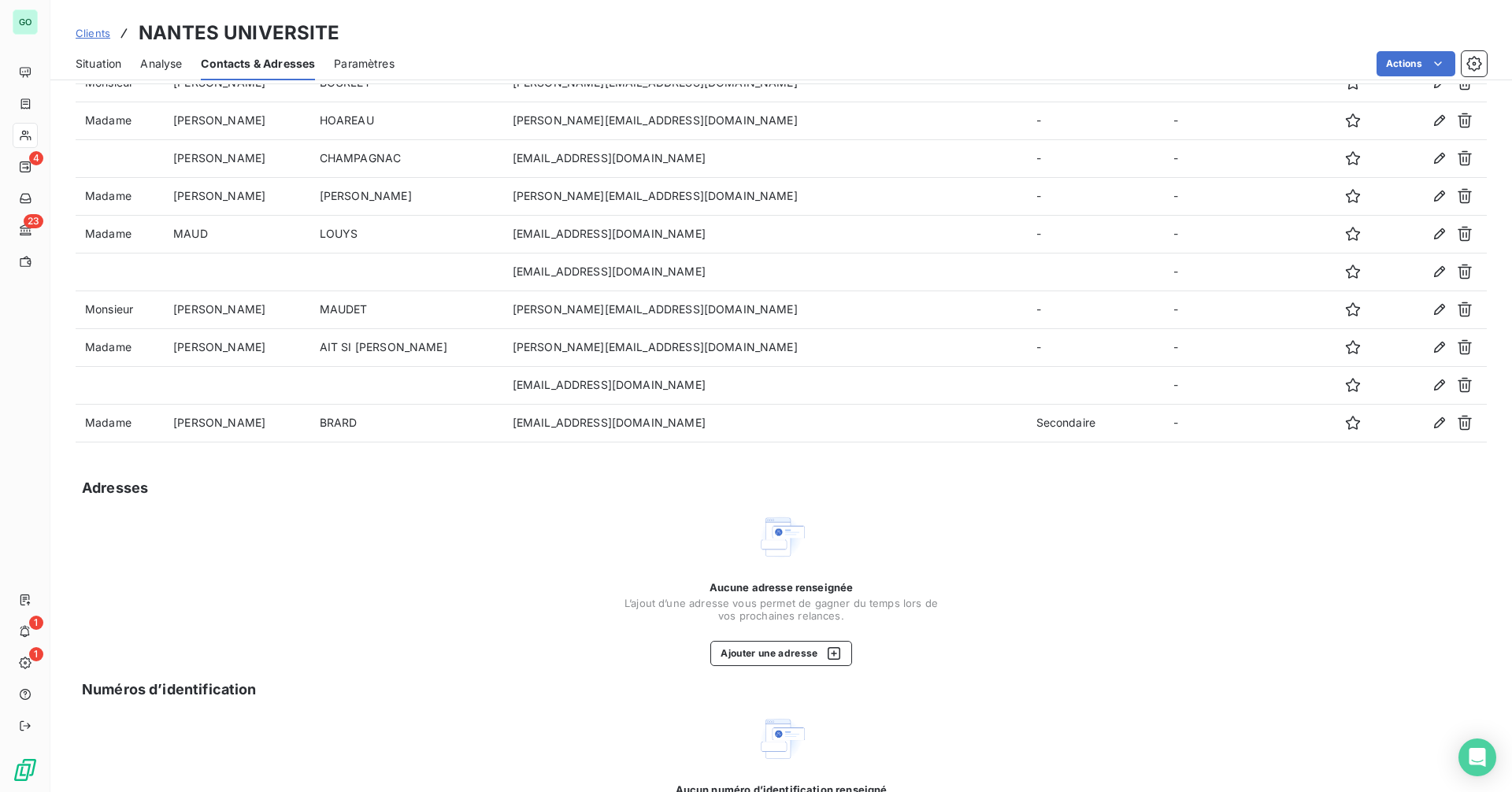
scroll to position [79, 0]
drag, startPoint x: 88, startPoint y: 65, endPoint x: 137, endPoint y: 76, distance: 50.2
click at [88, 65] on span "Situation" at bounding box center [98, 64] width 46 height 16
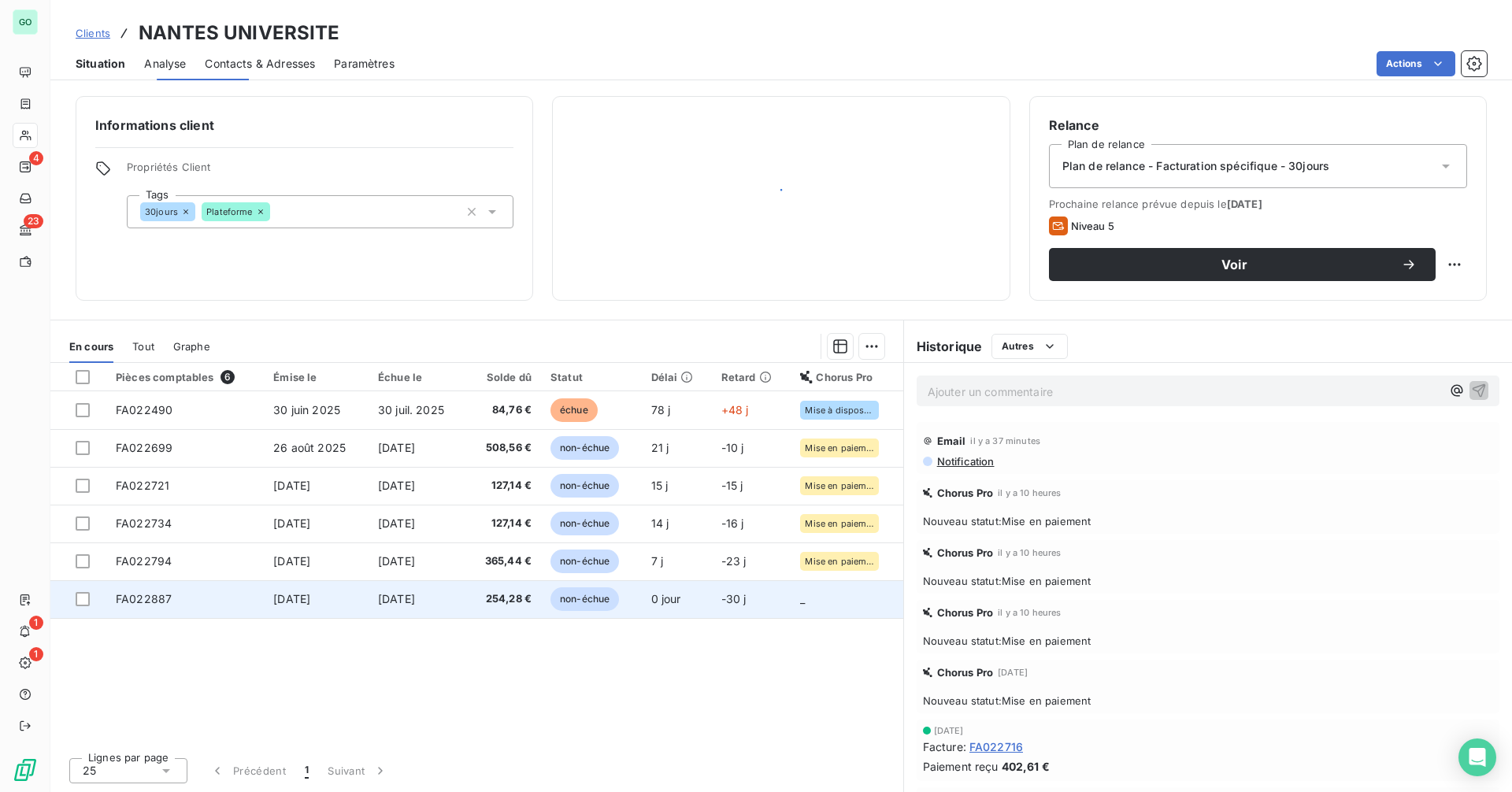
scroll to position [0, 0]
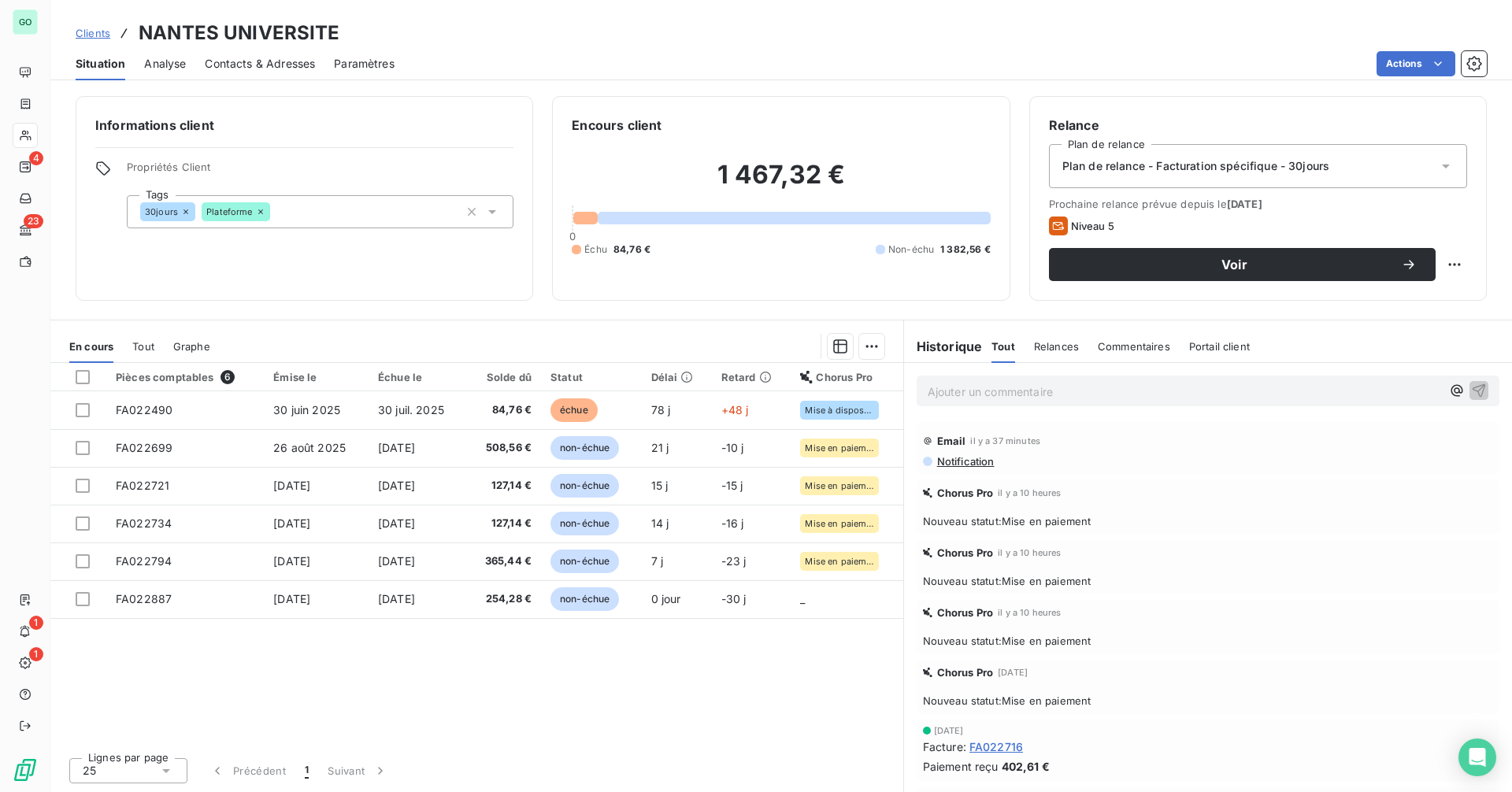
click at [1077, 343] on span "Relances" at bounding box center [1055, 346] width 45 height 12
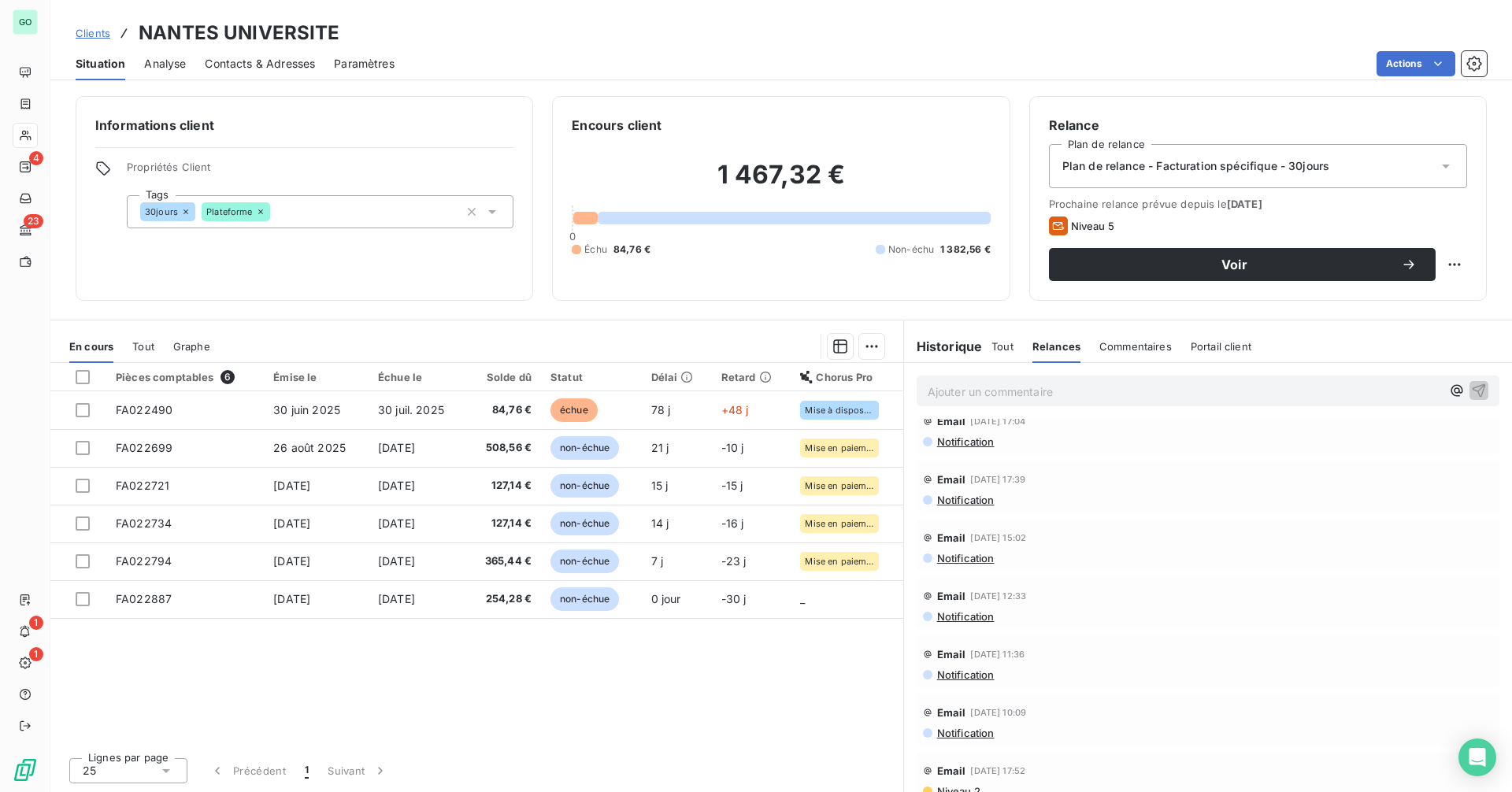
scroll to position [2678, 0]
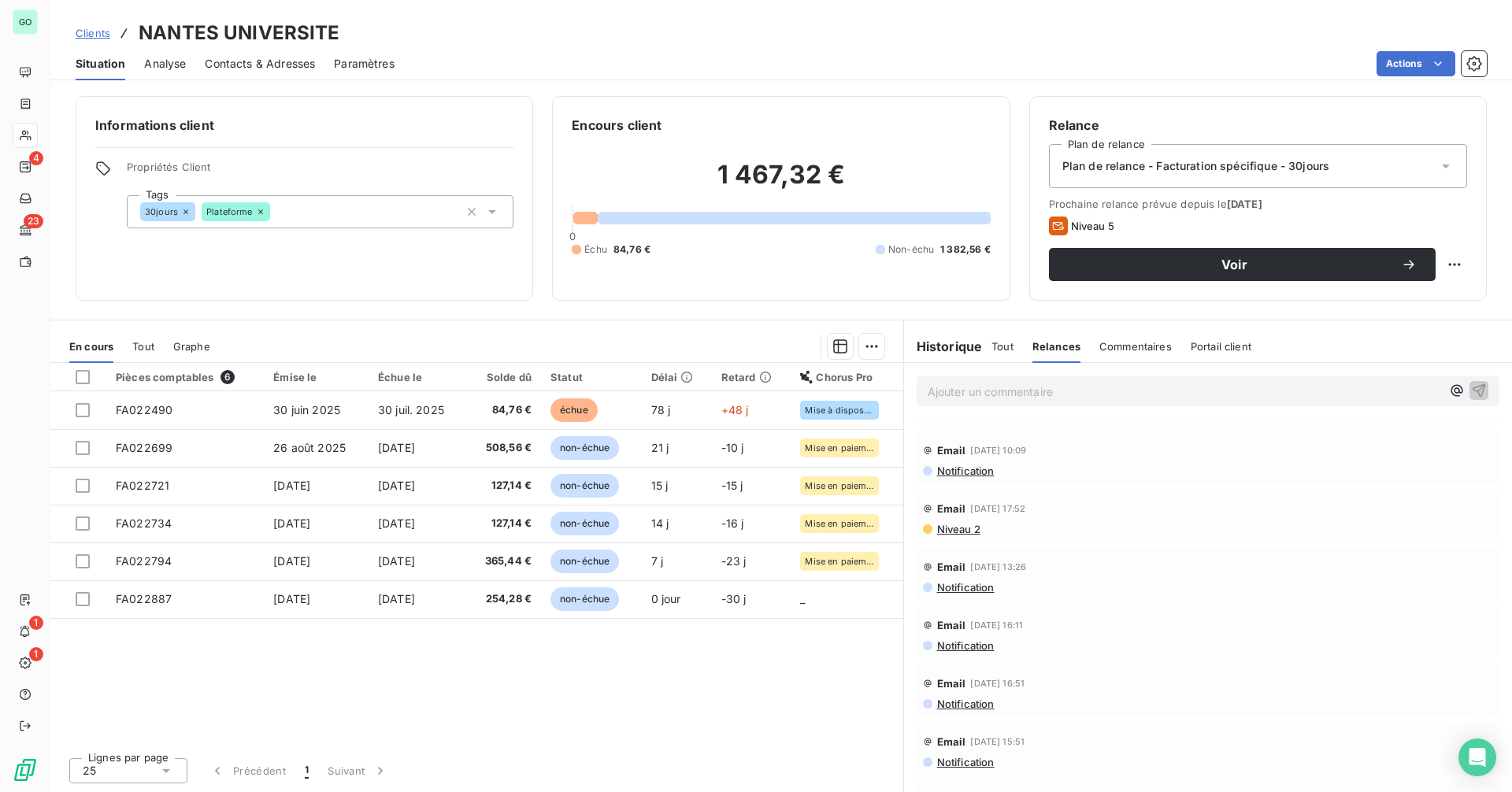
click at [1143, 345] on span "Commentaires" at bounding box center [1135, 346] width 72 height 12
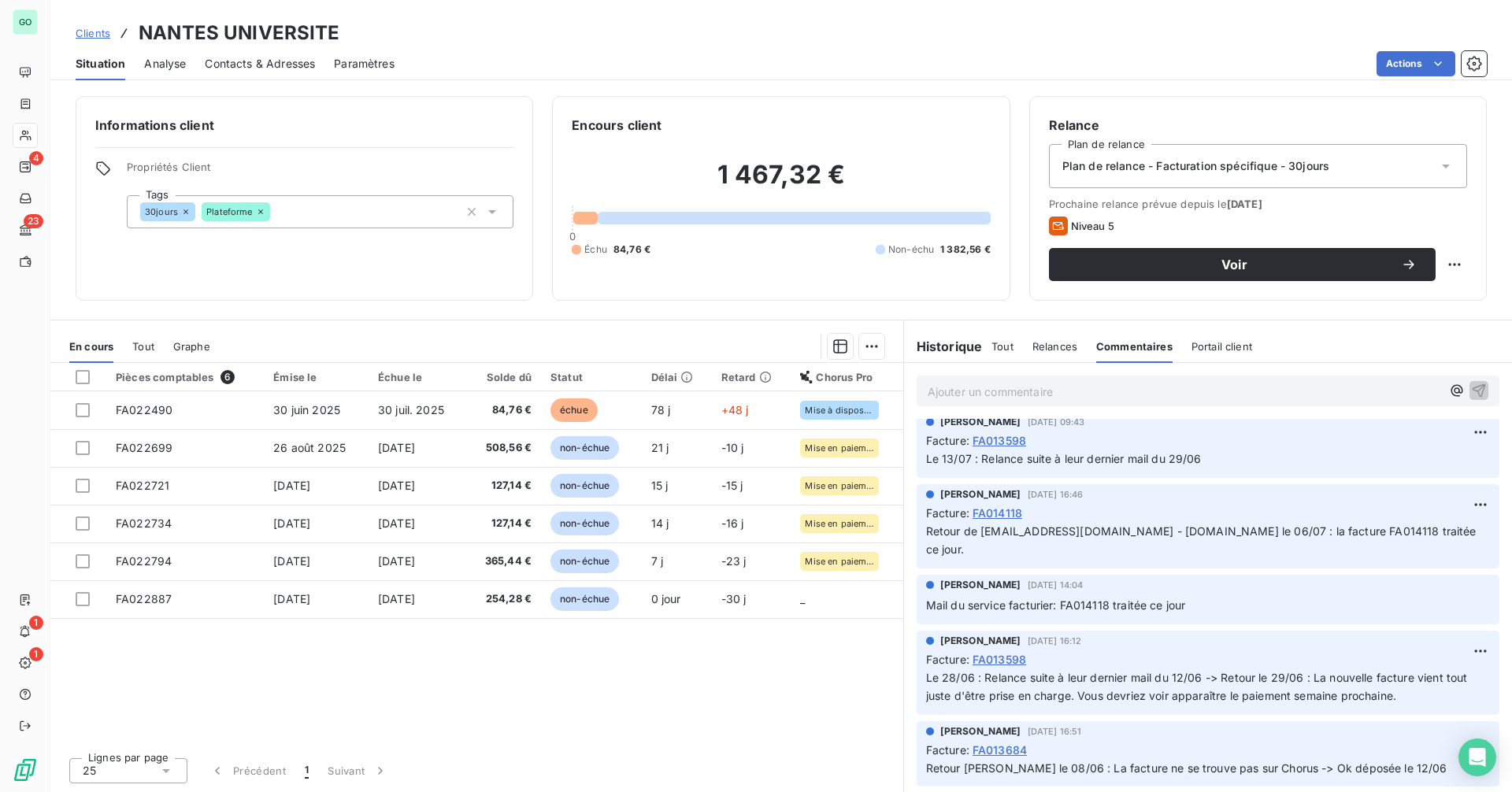
scroll to position [1891, 0]
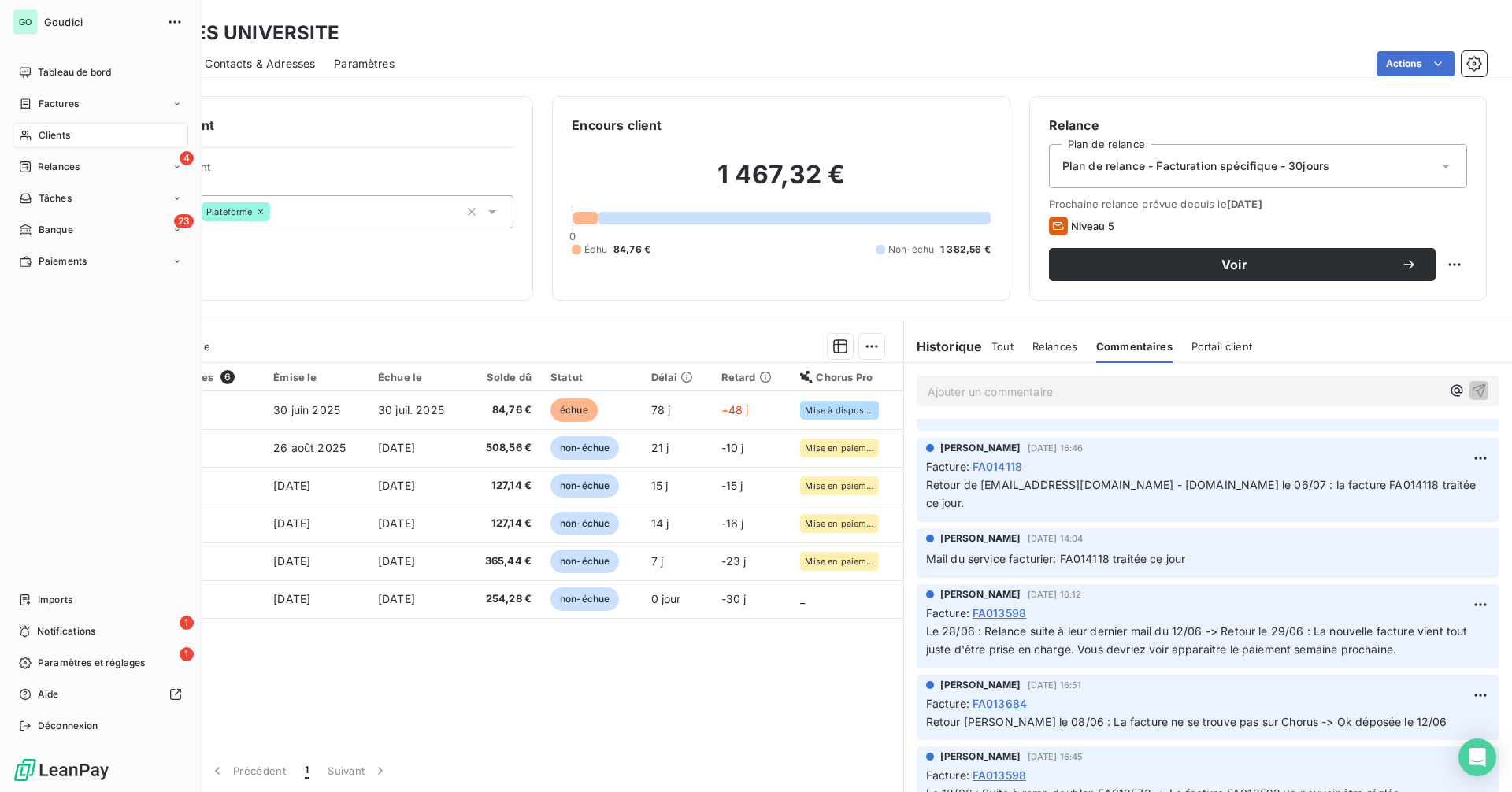
click at [49, 137] on span "Clients" at bounding box center [54, 135] width 31 height 14
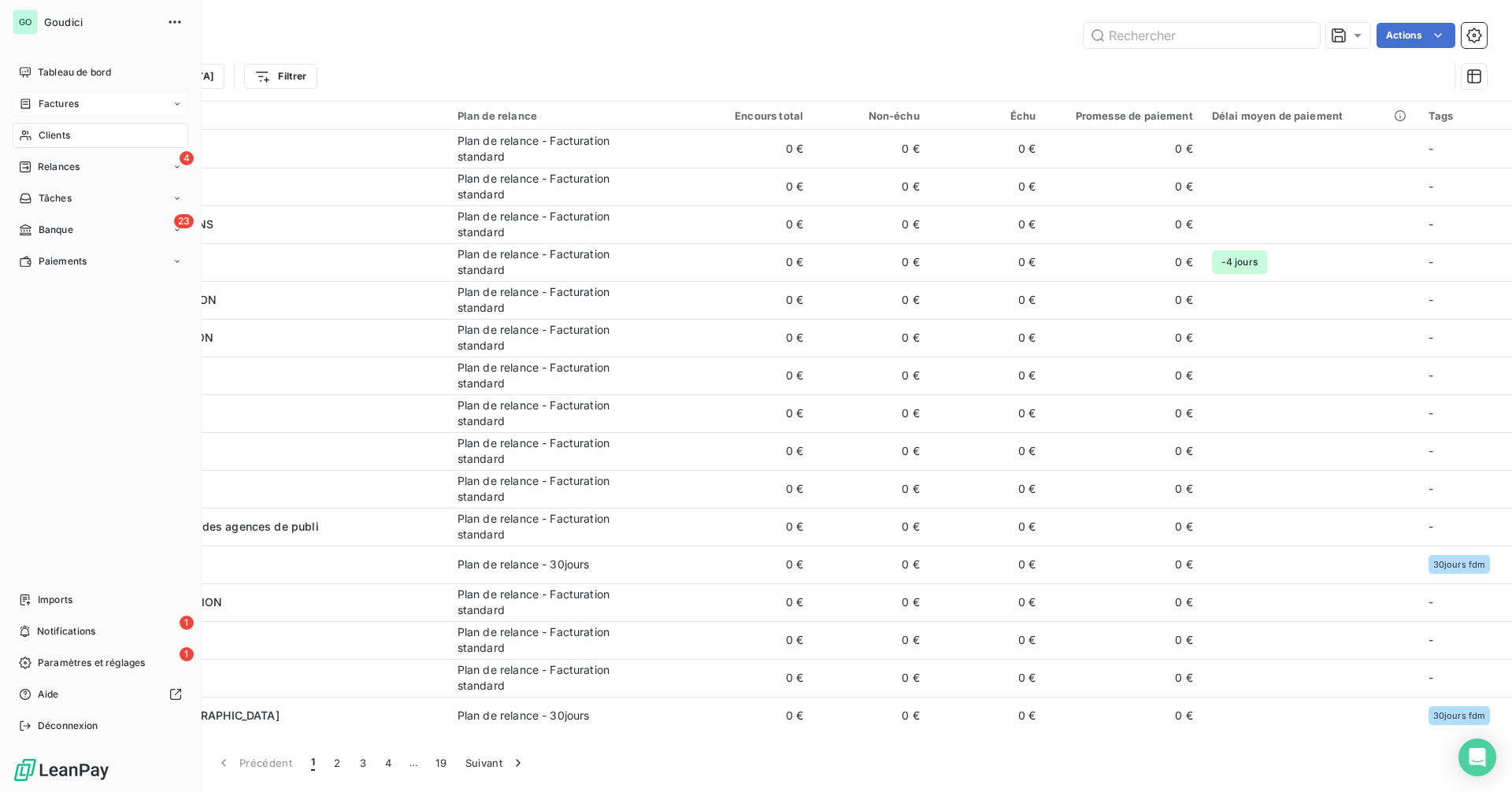
click at [62, 107] on span "Factures" at bounding box center [59, 104] width 40 height 14
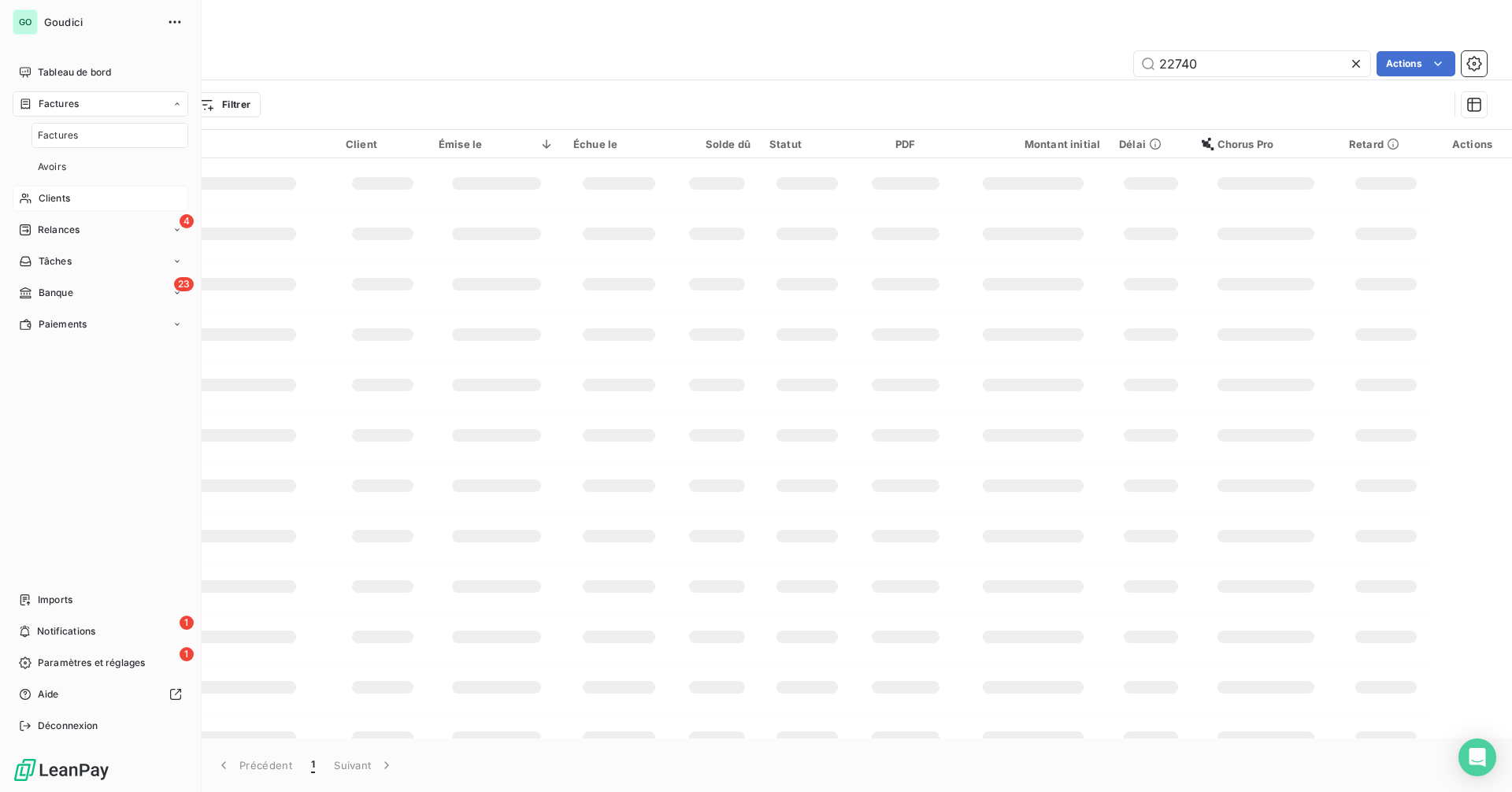
click at [84, 209] on div "Clients" at bounding box center [100, 198] width 176 height 25
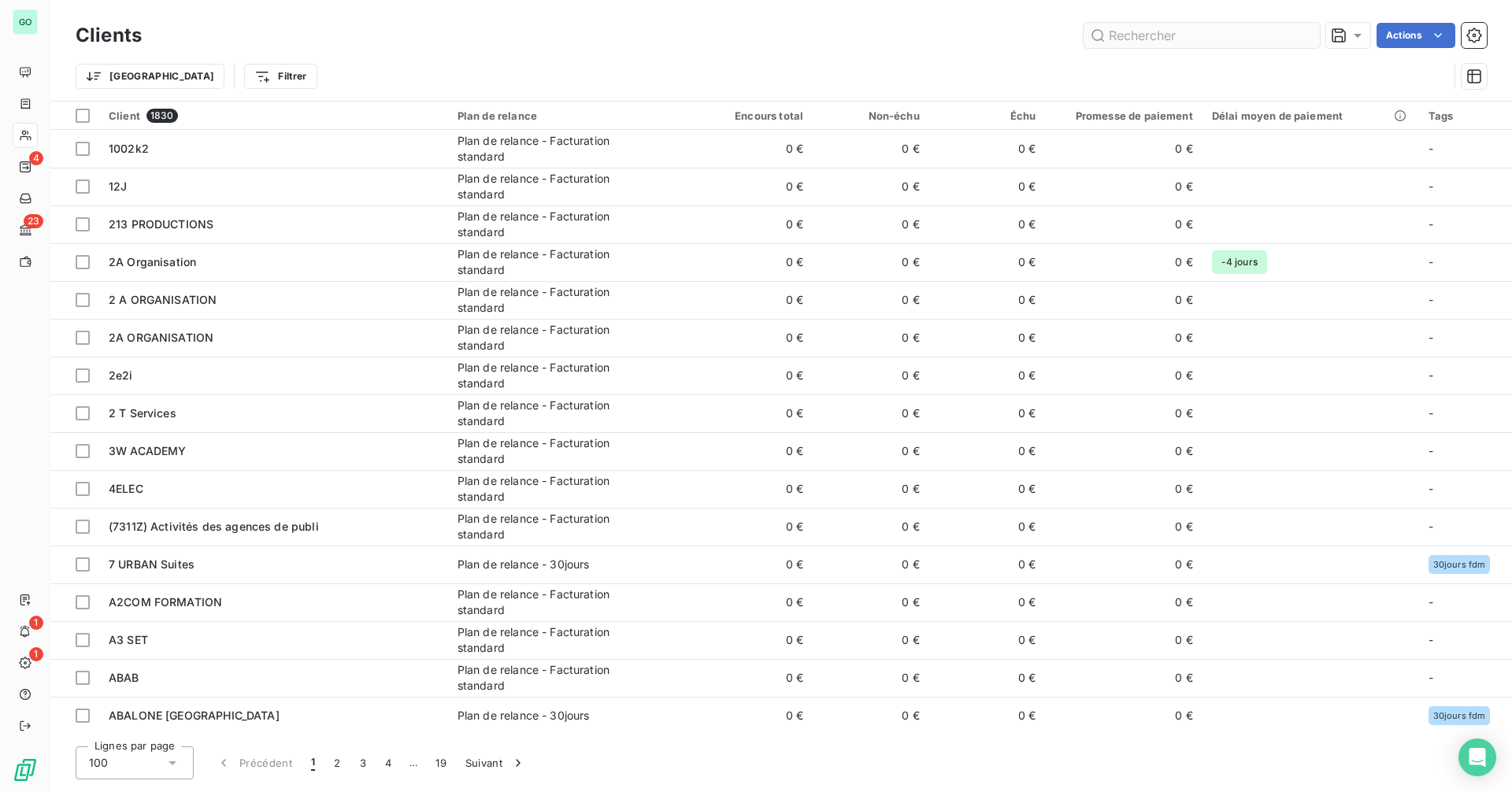
click at [1140, 29] on input "text" at bounding box center [1201, 35] width 236 height 25
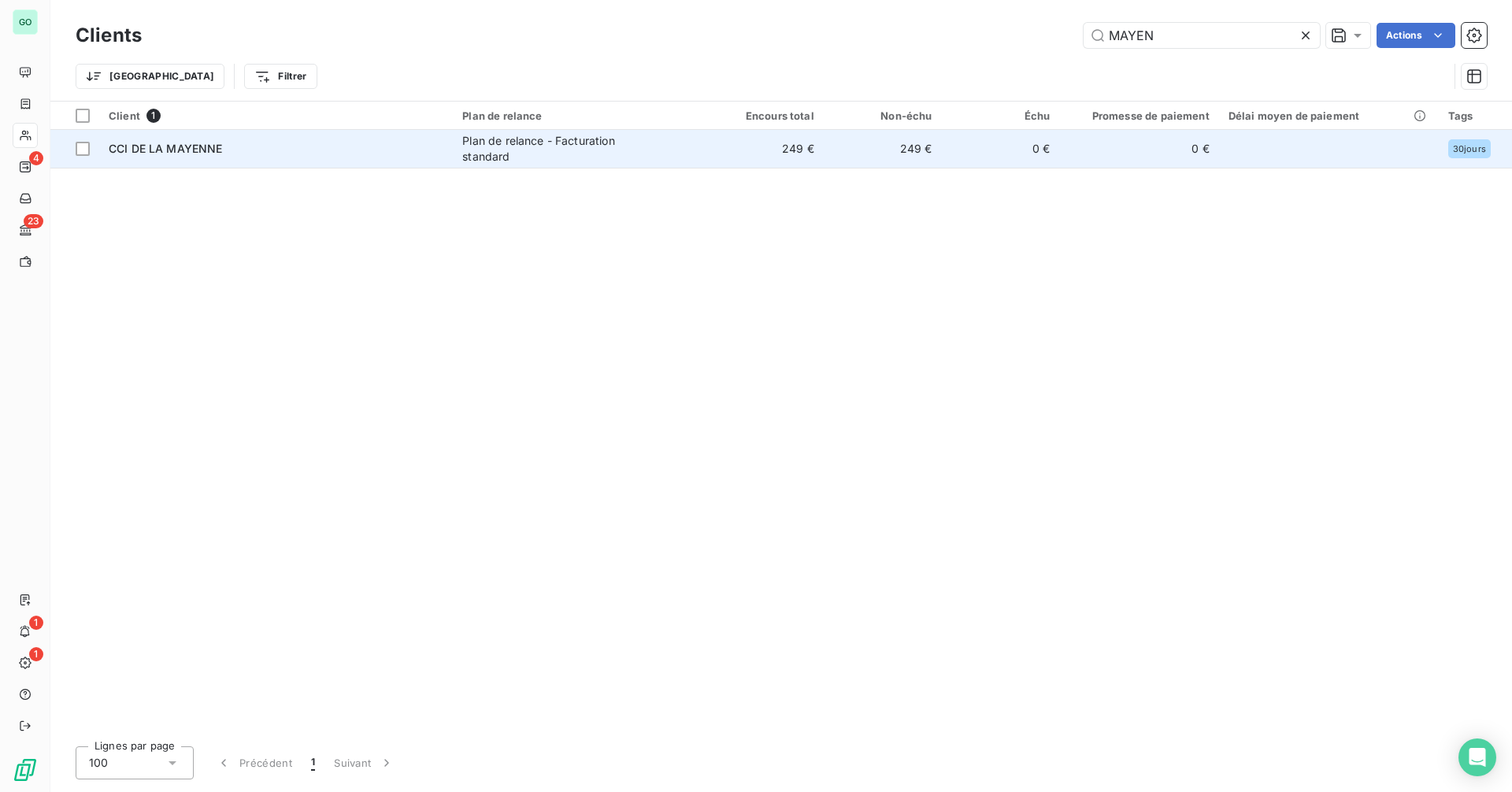
type input "MAYEN"
click at [342, 144] on div "CCI DE LA MAYENNE" at bounding box center [276, 148] width 335 height 16
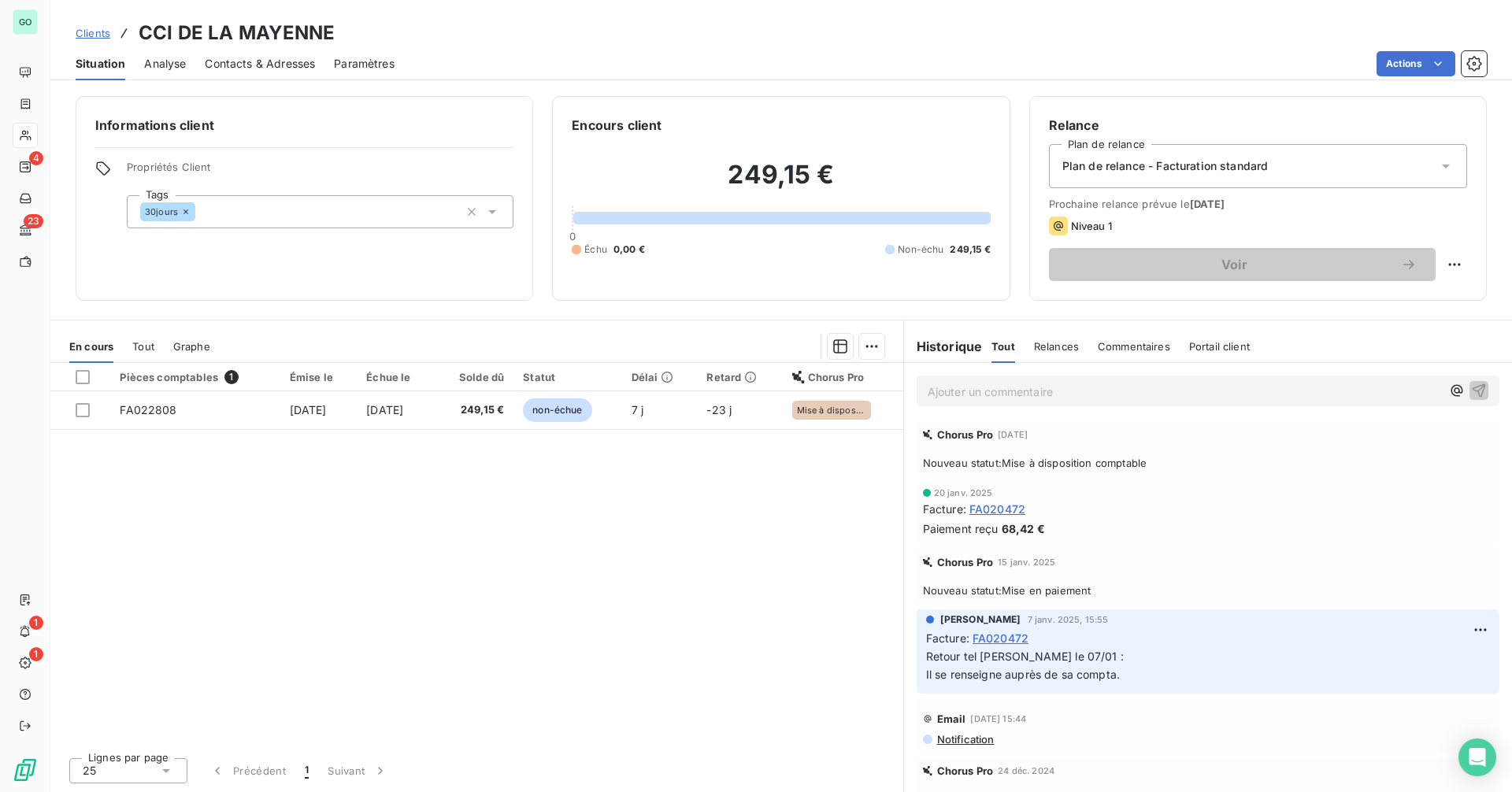
click at [1264, 156] on div "Plan de relance - Facturation standard" at bounding box center [1257, 166] width 418 height 44
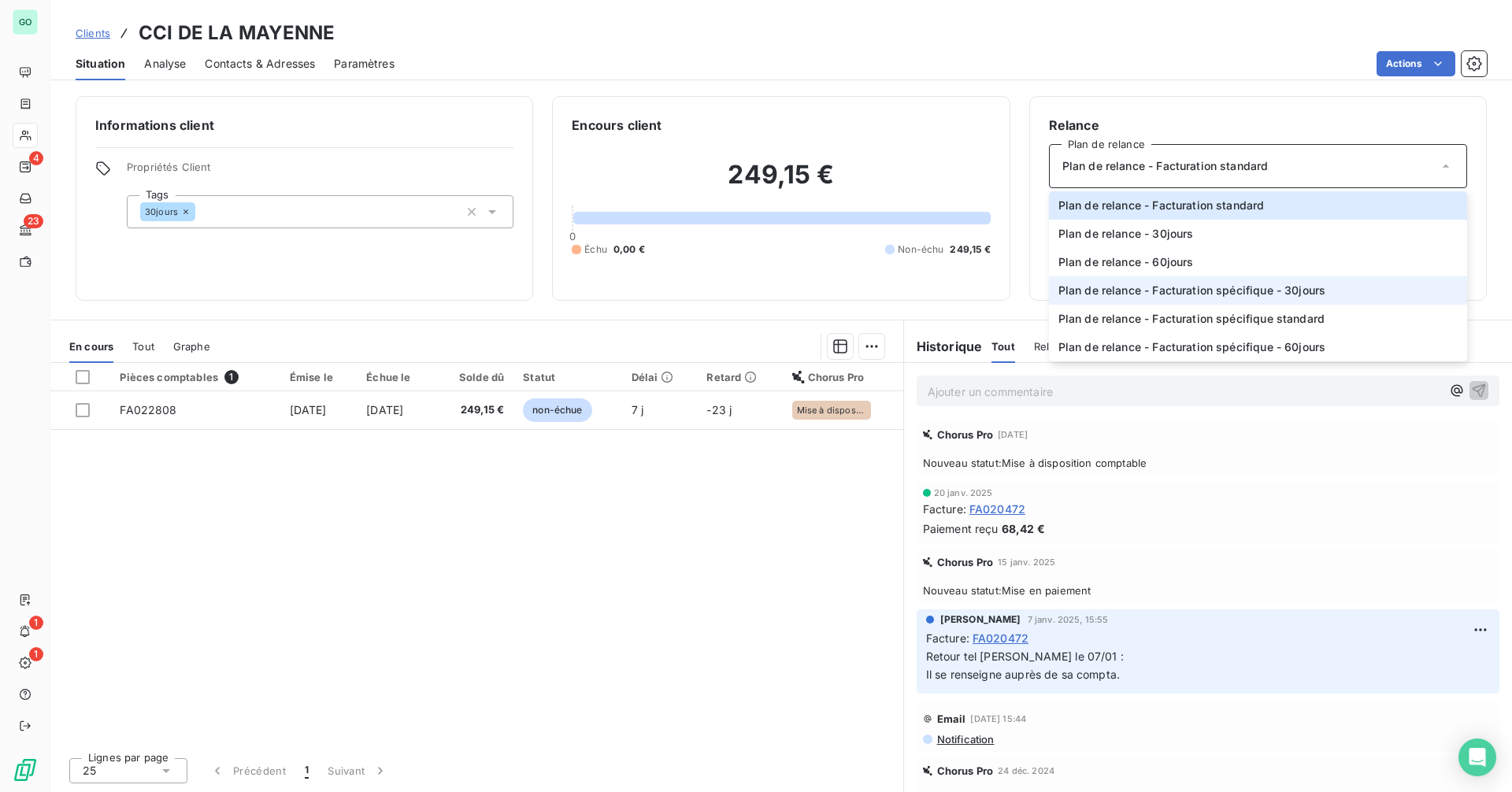
click at [1173, 292] on span "Plan de relance - Facturation spécifique - 30jours" at bounding box center [1191, 290] width 267 height 16
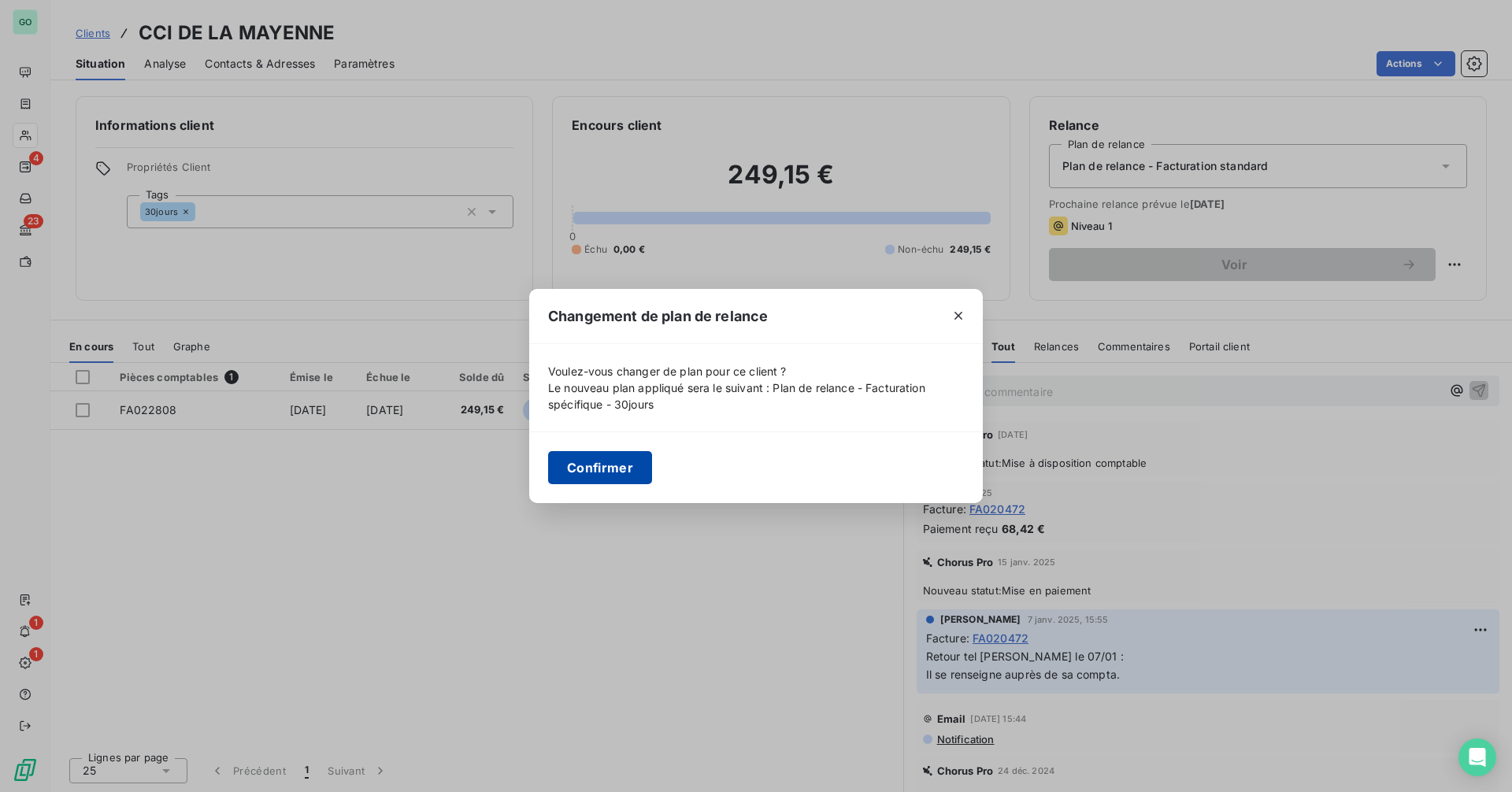
click at [599, 469] on button "Confirmer" at bounding box center [599, 467] width 104 height 33
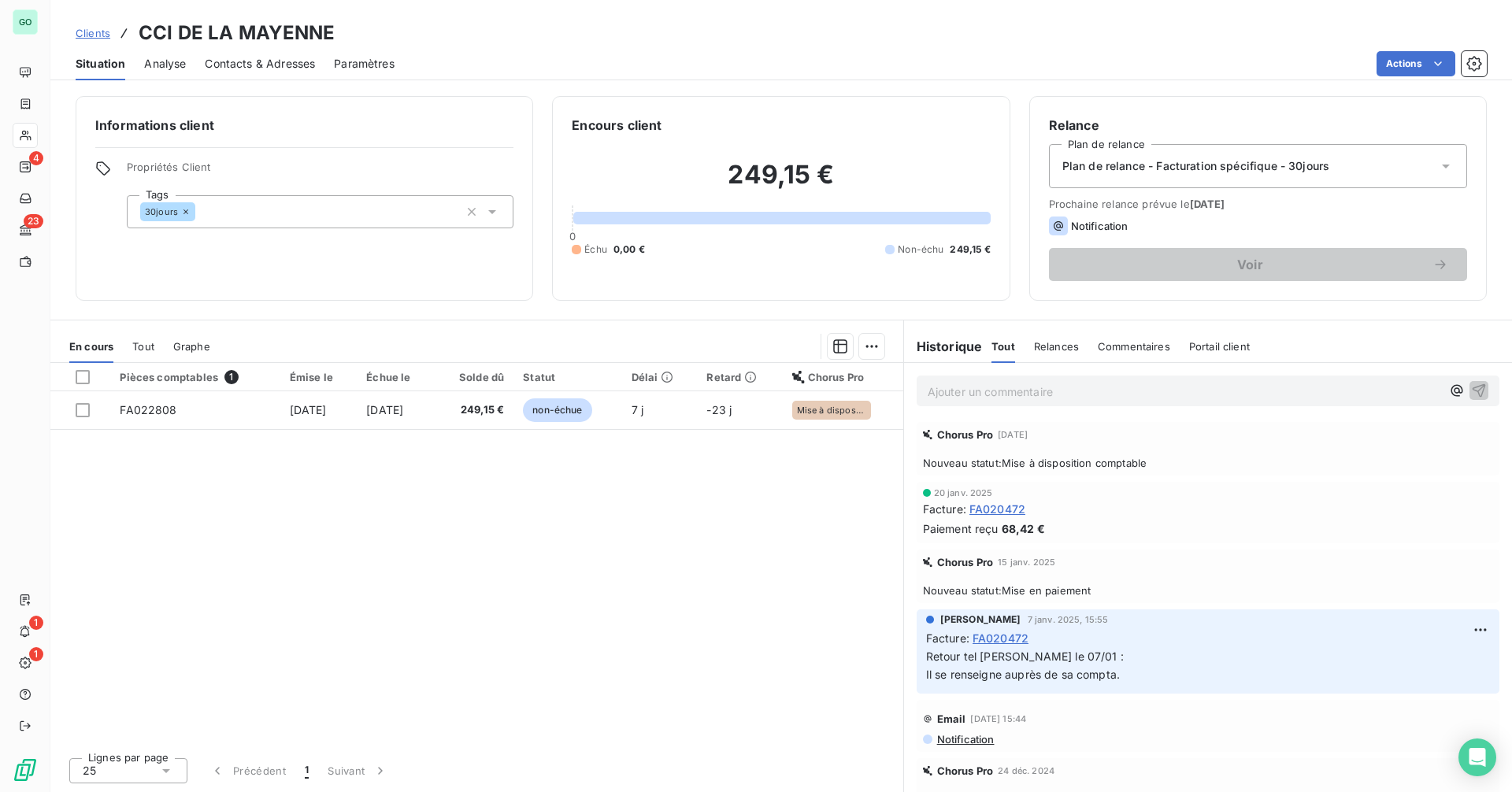
click at [1054, 352] on span "Relances" at bounding box center [1055, 346] width 45 height 12
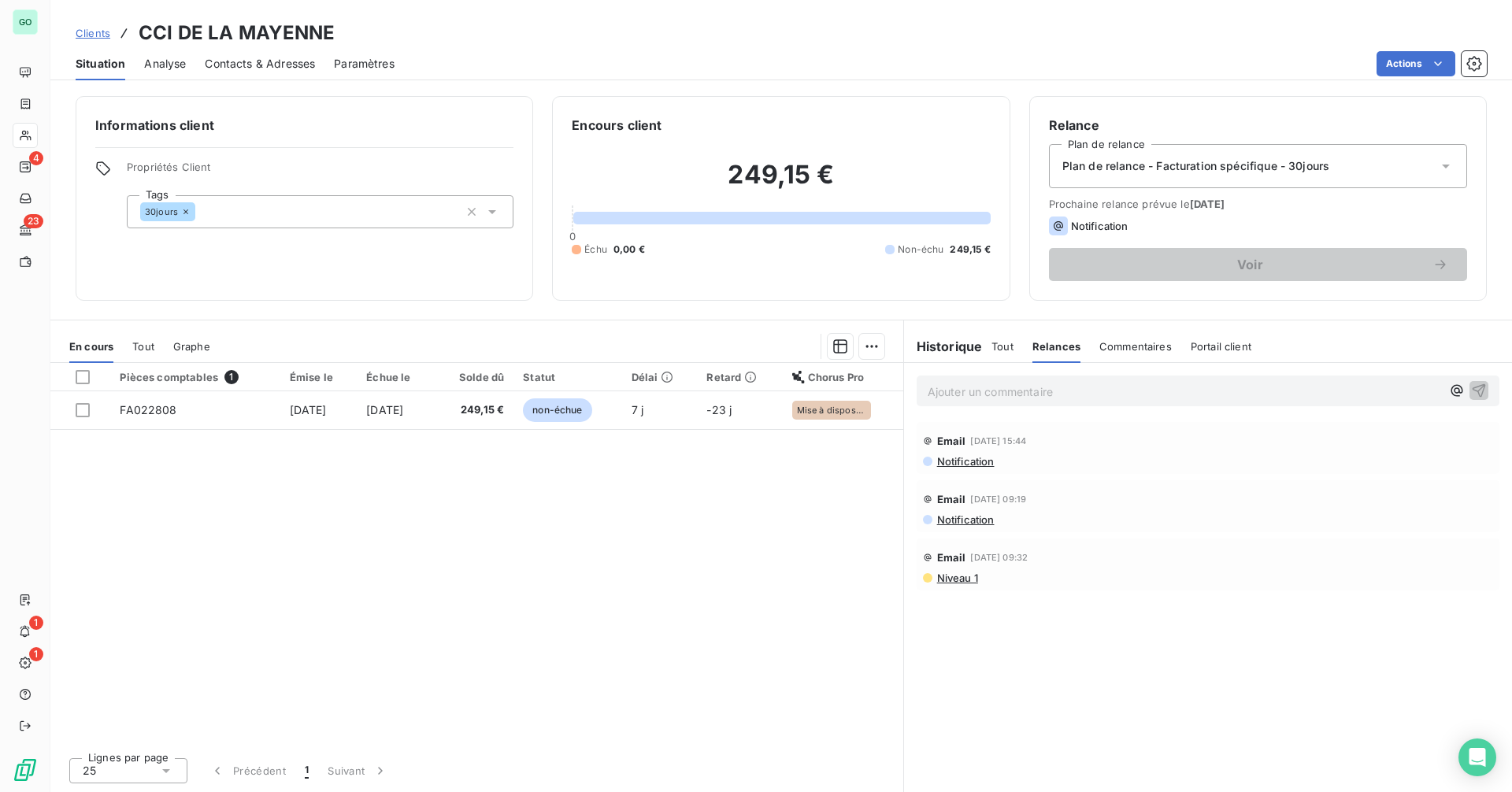
click at [964, 348] on h6 "Historique" at bounding box center [943, 346] width 79 height 19
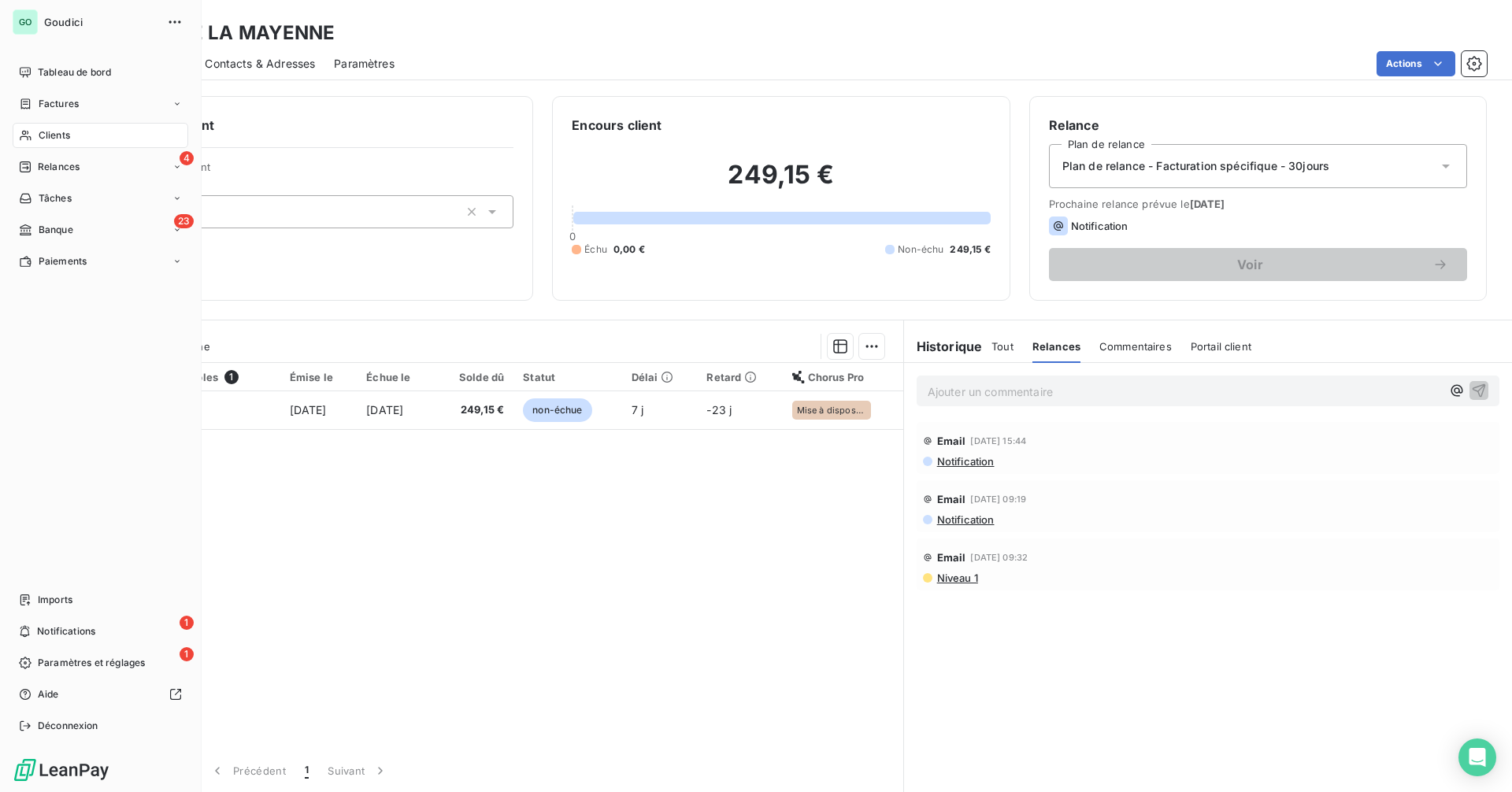
click at [32, 136] on div "Clients" at bounding box center [100, 135] width 176 height 25
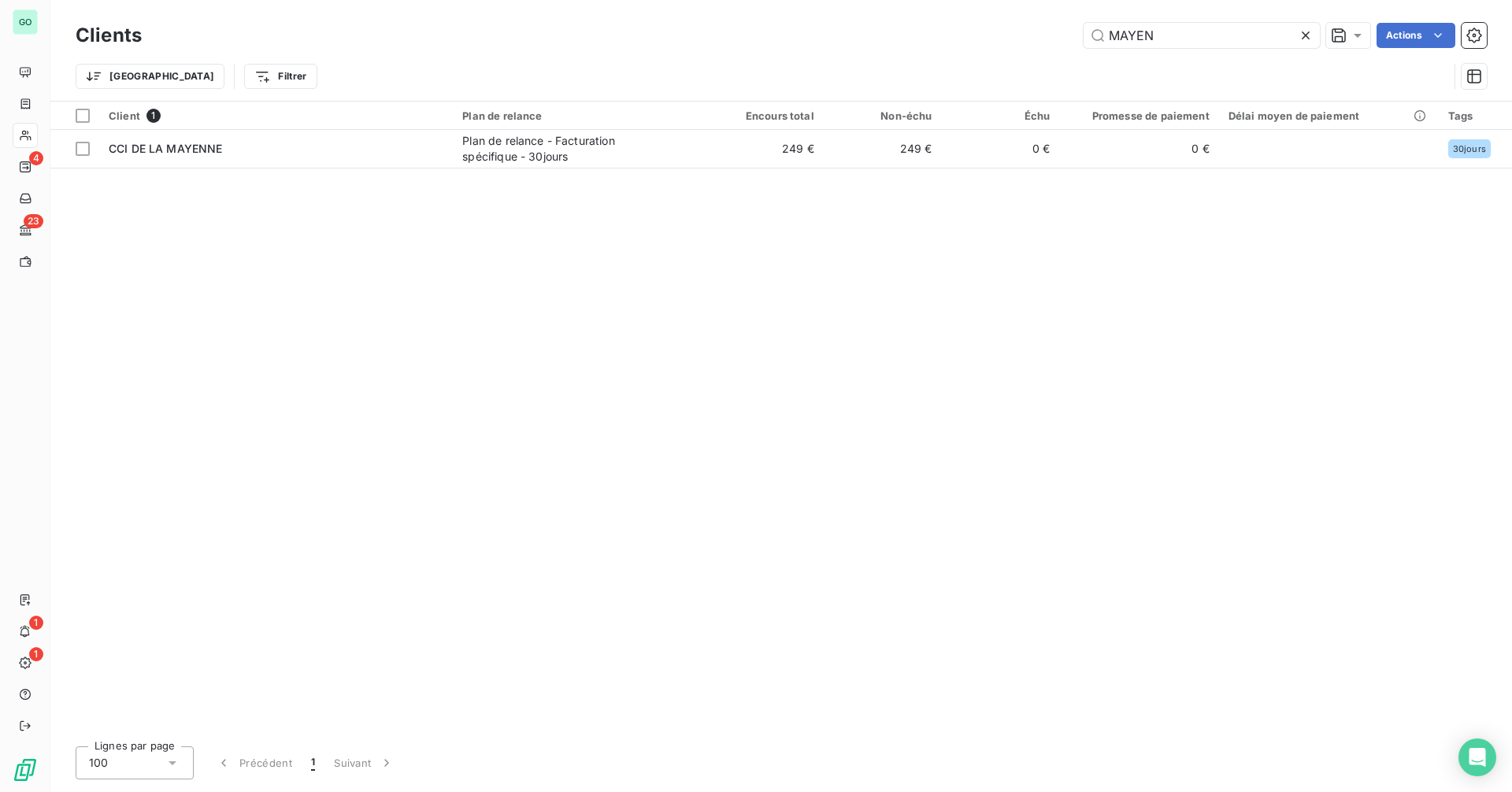
drag, startPoint x: 1192, startPoint y: 34, endPoint x: 745, endPoint y: 32, distance: 447.0
click at [745, 32] on div "MAYEN Actions" at bounding box center [823, 35] width 1325 height 25
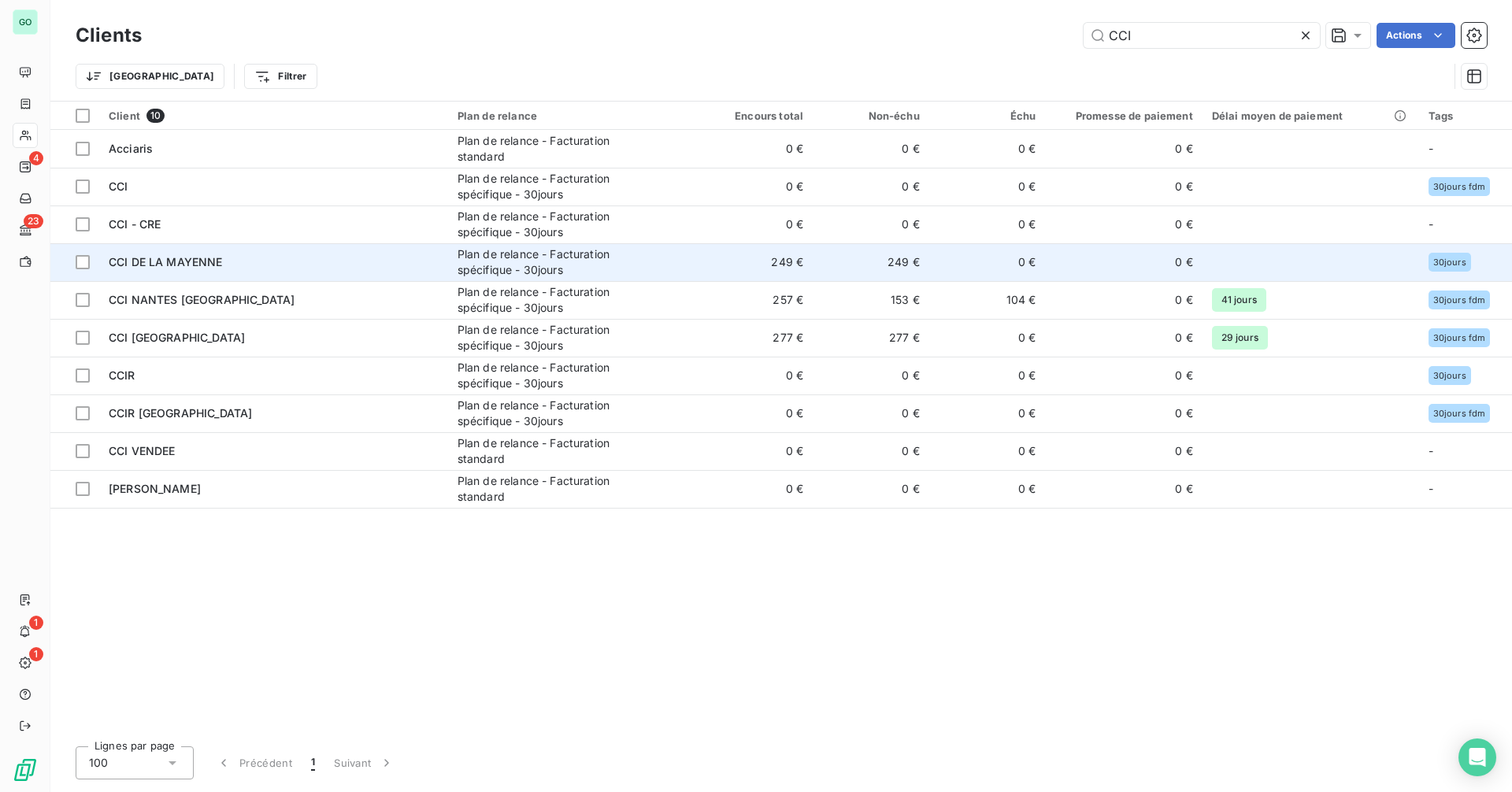
type input "CCI"
click at [296, 267] on div "CCI DE LA MAYENNE" at bounding box center [273, 262] width 330 height 16
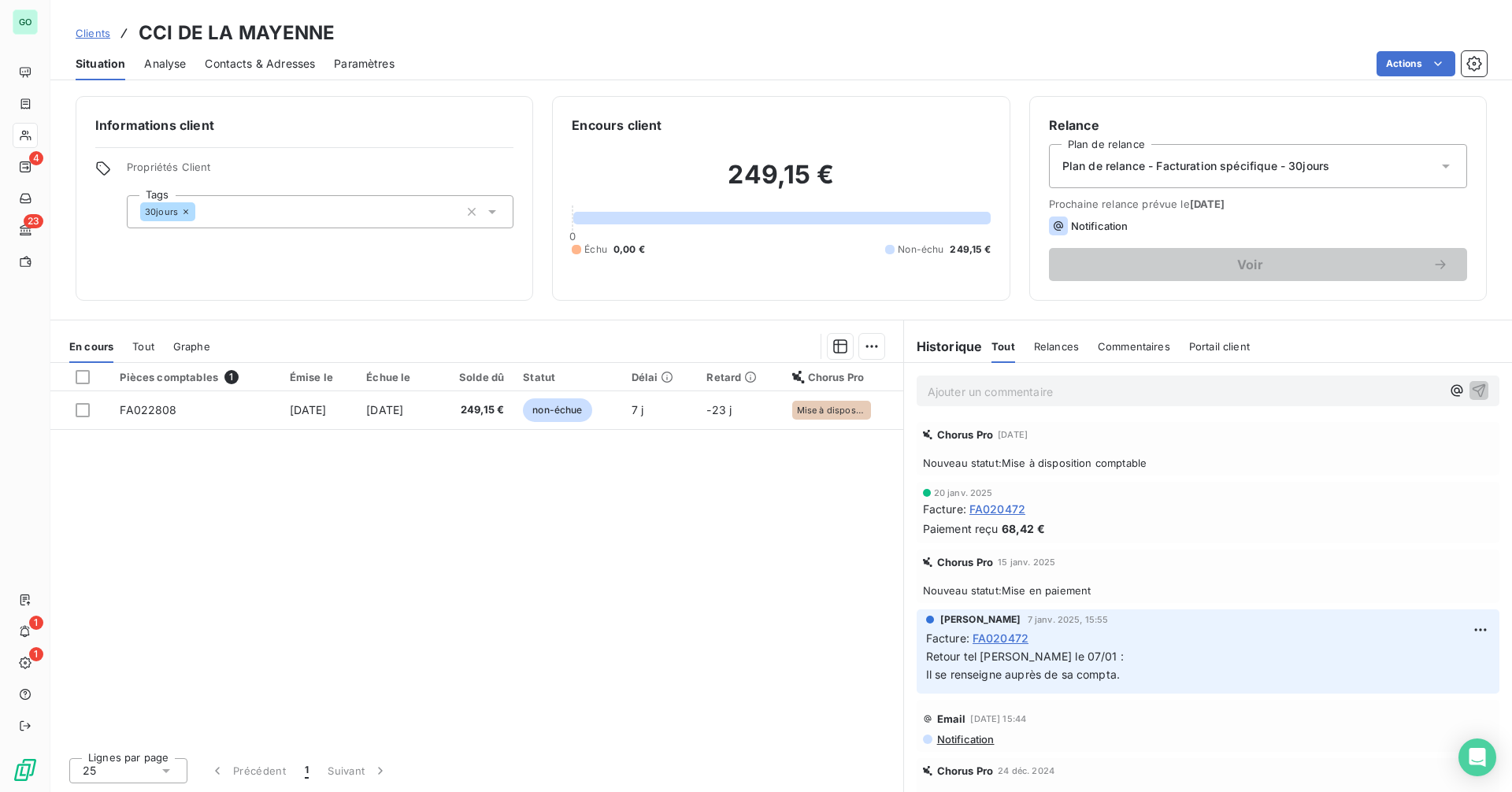
click at [184, 211] on icon at bounding box center [186, 211] width 5 height 5
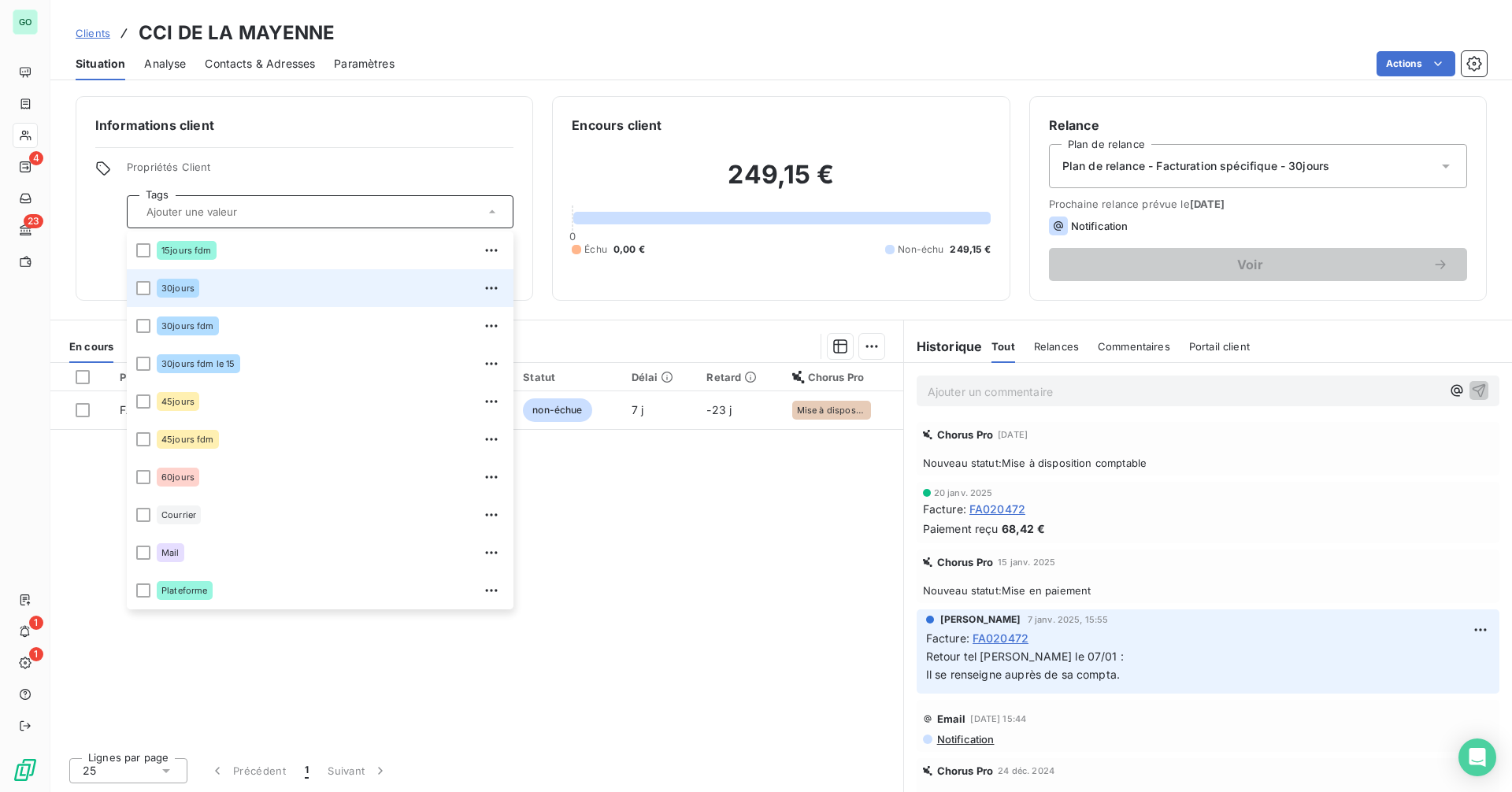
click at [255, 214] on input "text" at bounding box center [312, 211] width 344 height 14
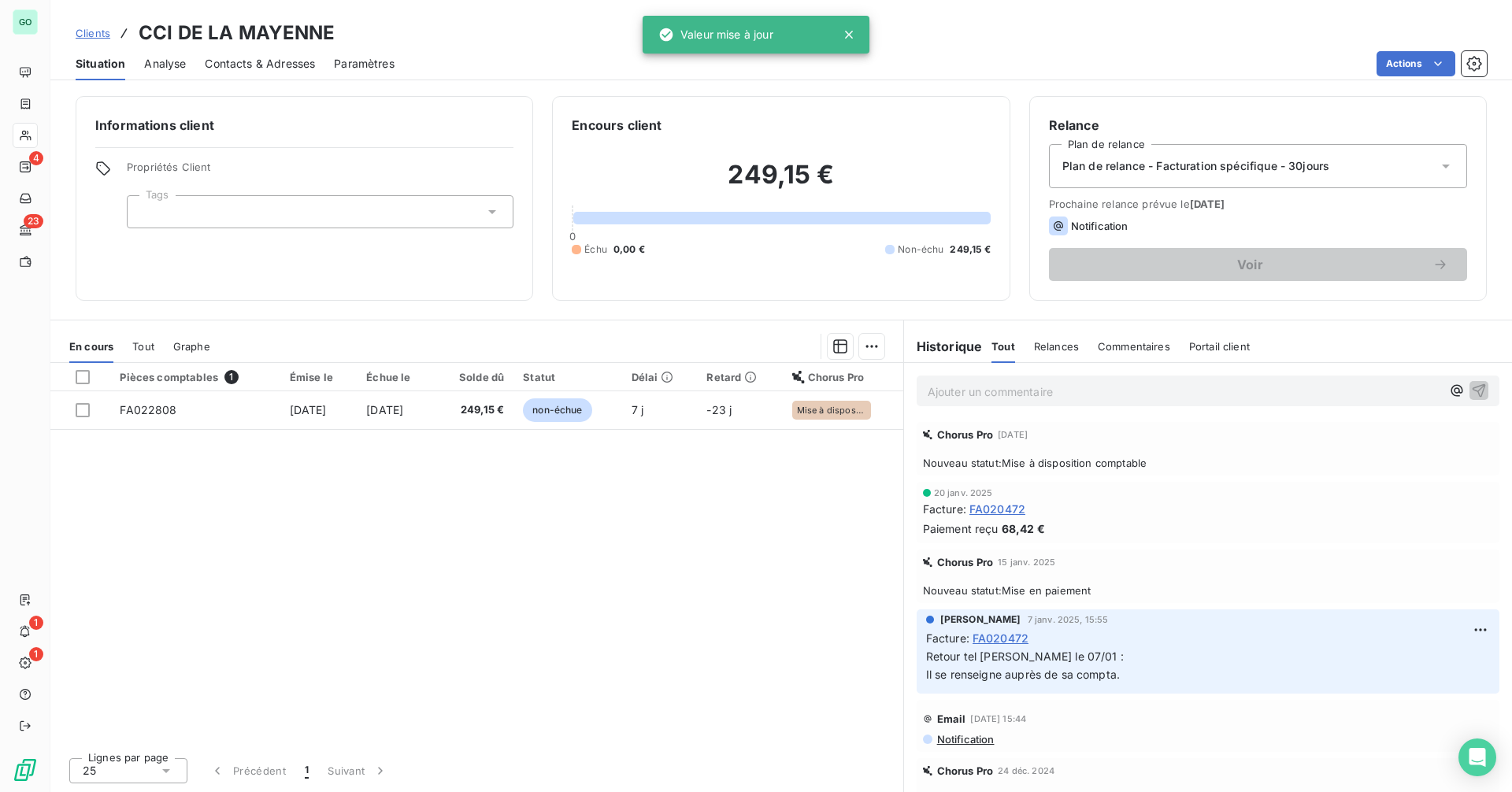
drag, startPoint x: 214, startPoint y: 208, endPoint x: 218, endPoint y: 214, distance: 7.2
click at [216, 210] on div at bounding box center [320, 211] width 386 height 33
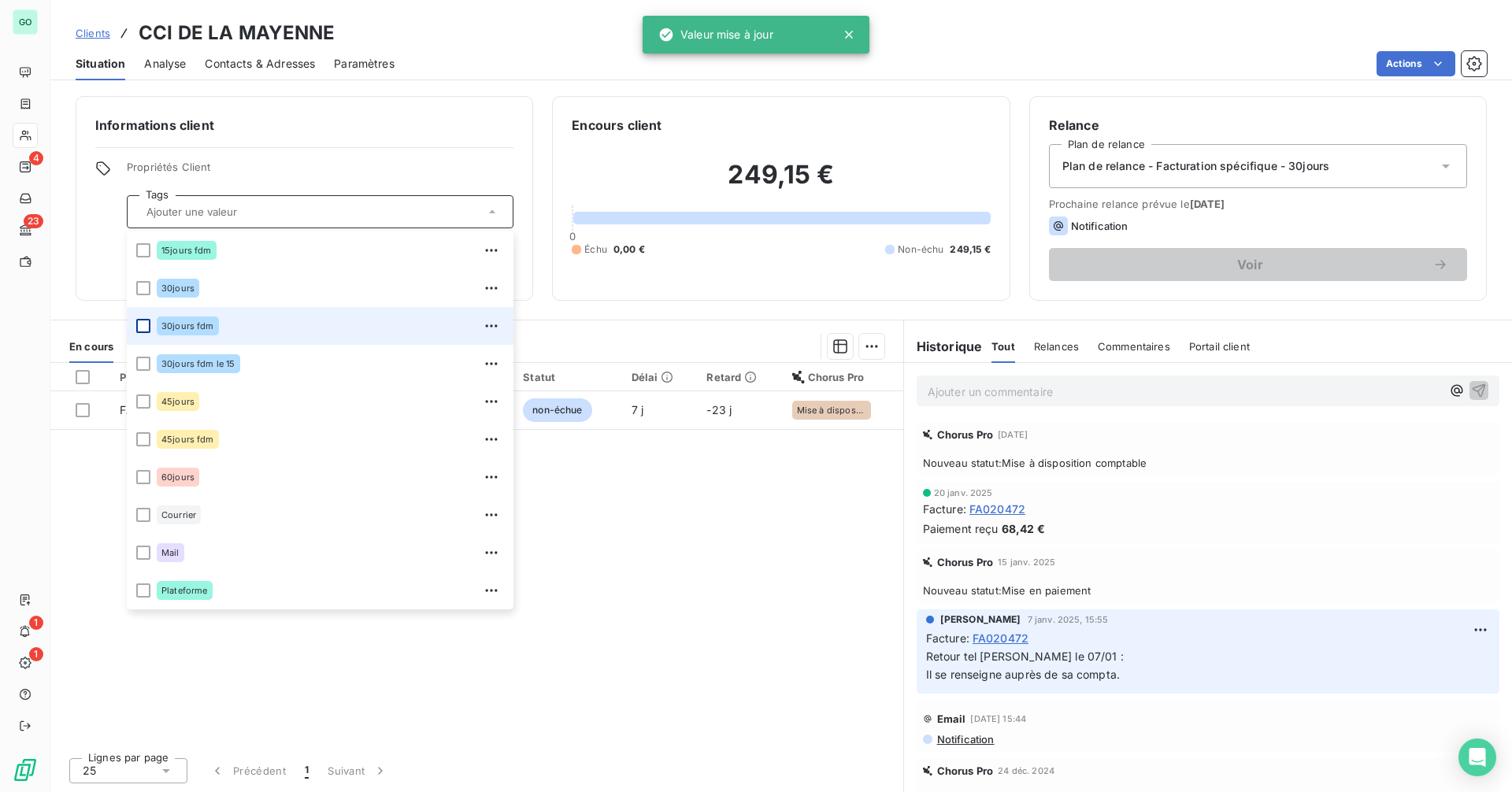
click at [143, 330] on div at bounding box center [143, 326] width 14 height 14
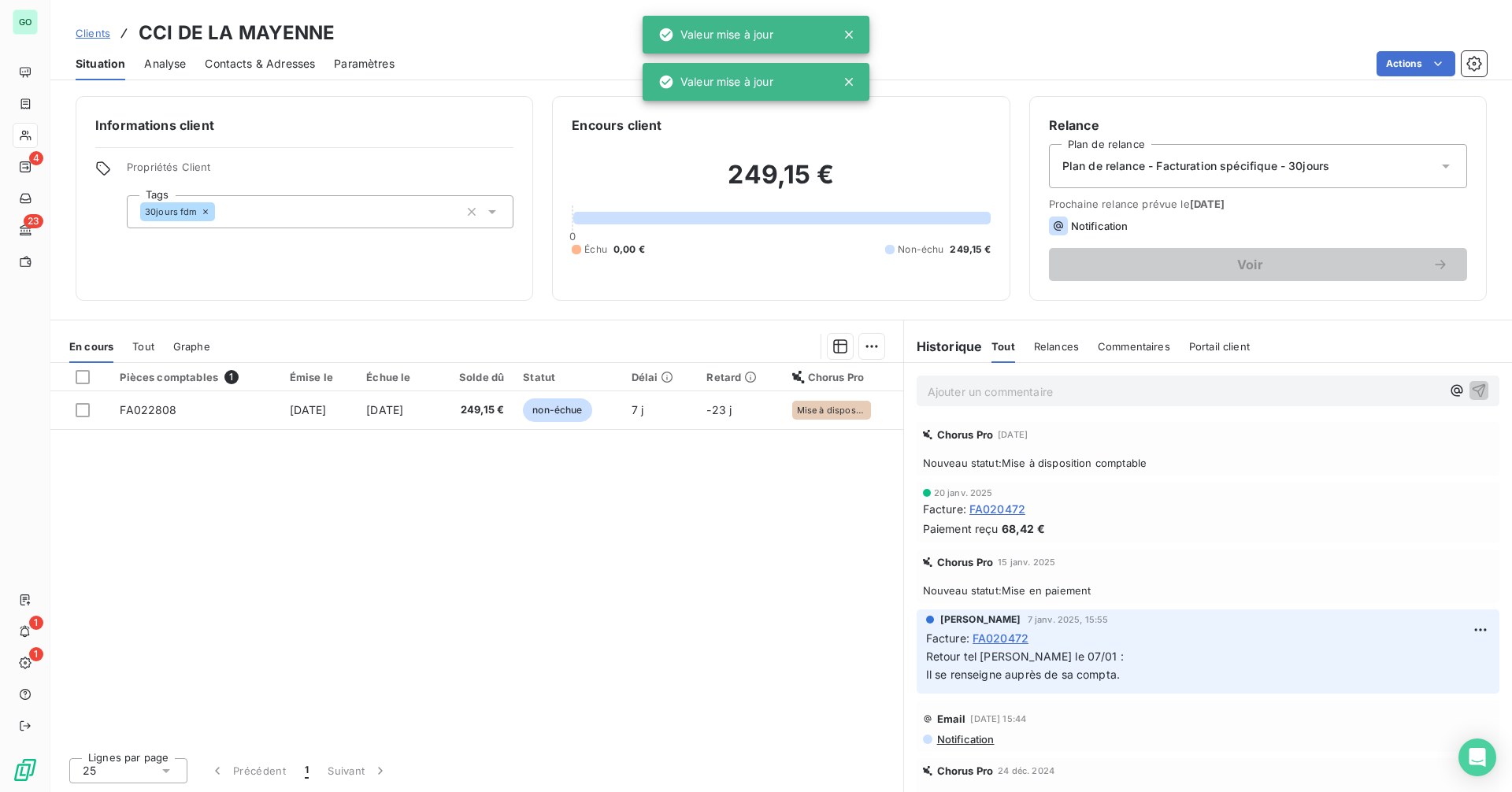
click at [411, 153] on div "Informations client Propriétés Client Tags 30jours fdm" at bounding box center [304, 198] width 458 height 205
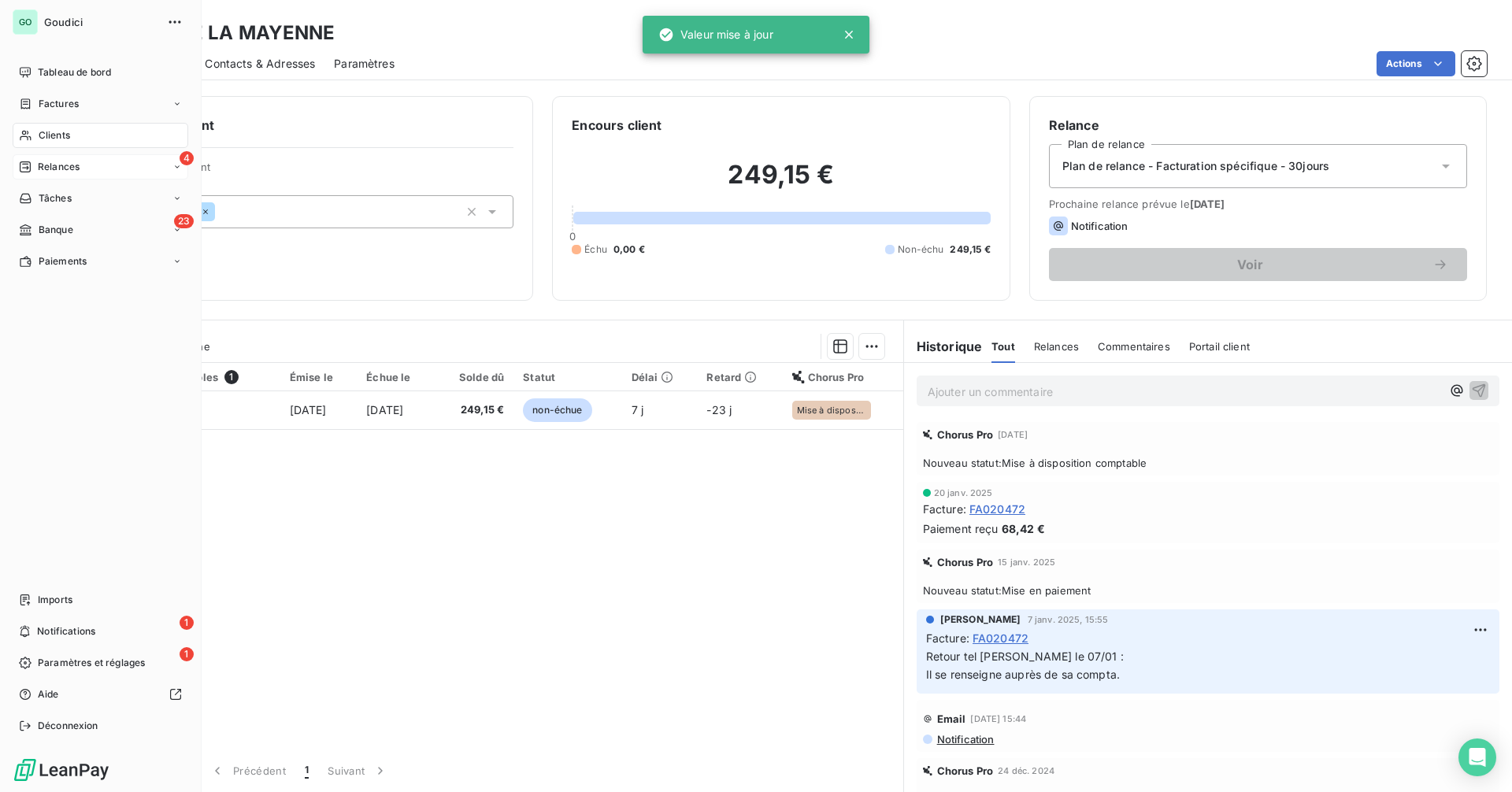
click at [62, 167] on span "Relances" at bounding box center [59, 167] width 42 height 14
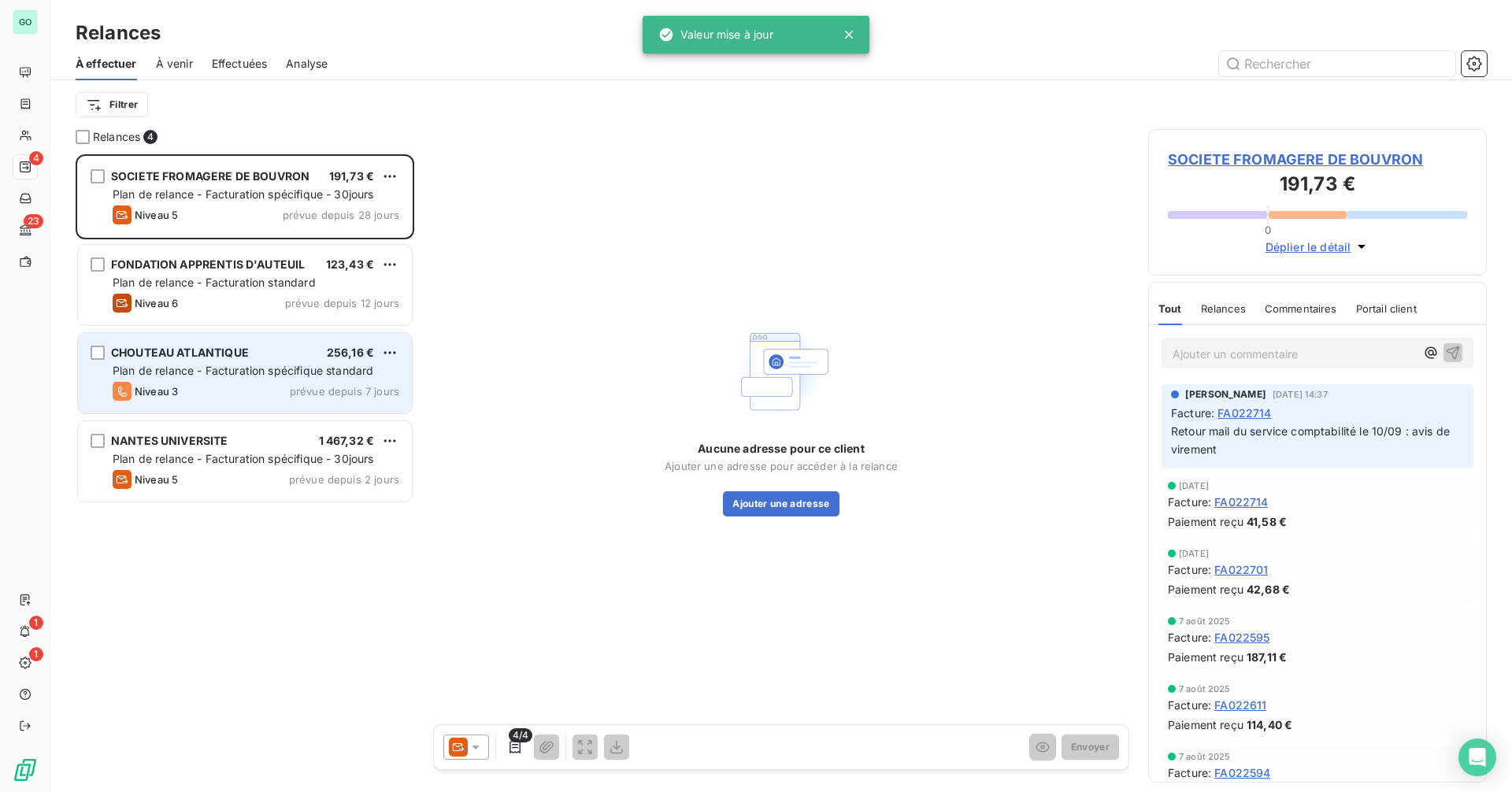
scroll to position [626, 326]
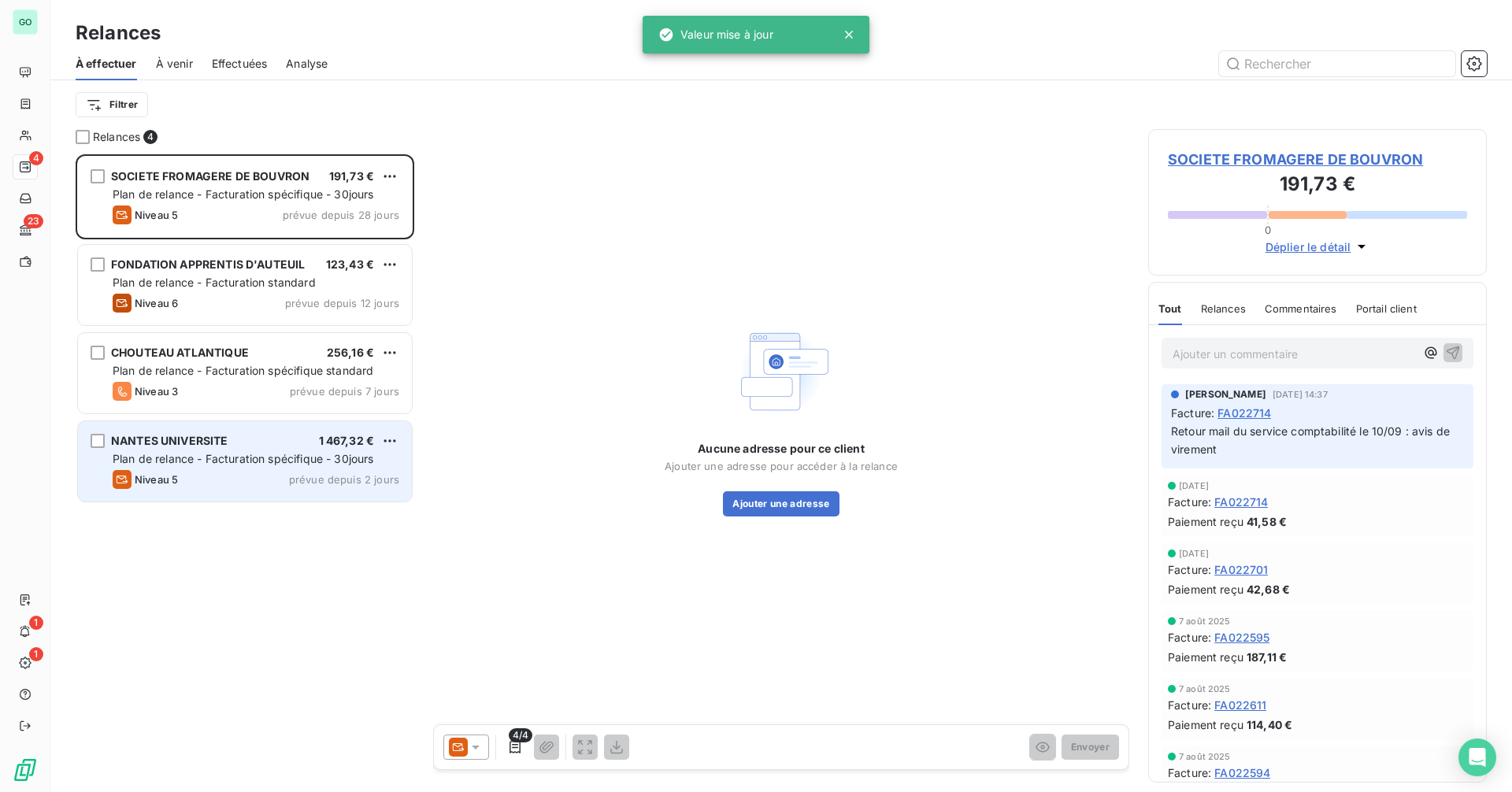
click at [231, 481] on div "Niveau 5 prévue depuis 2 jours" at bounding box center [255, 480] width 286 height 19
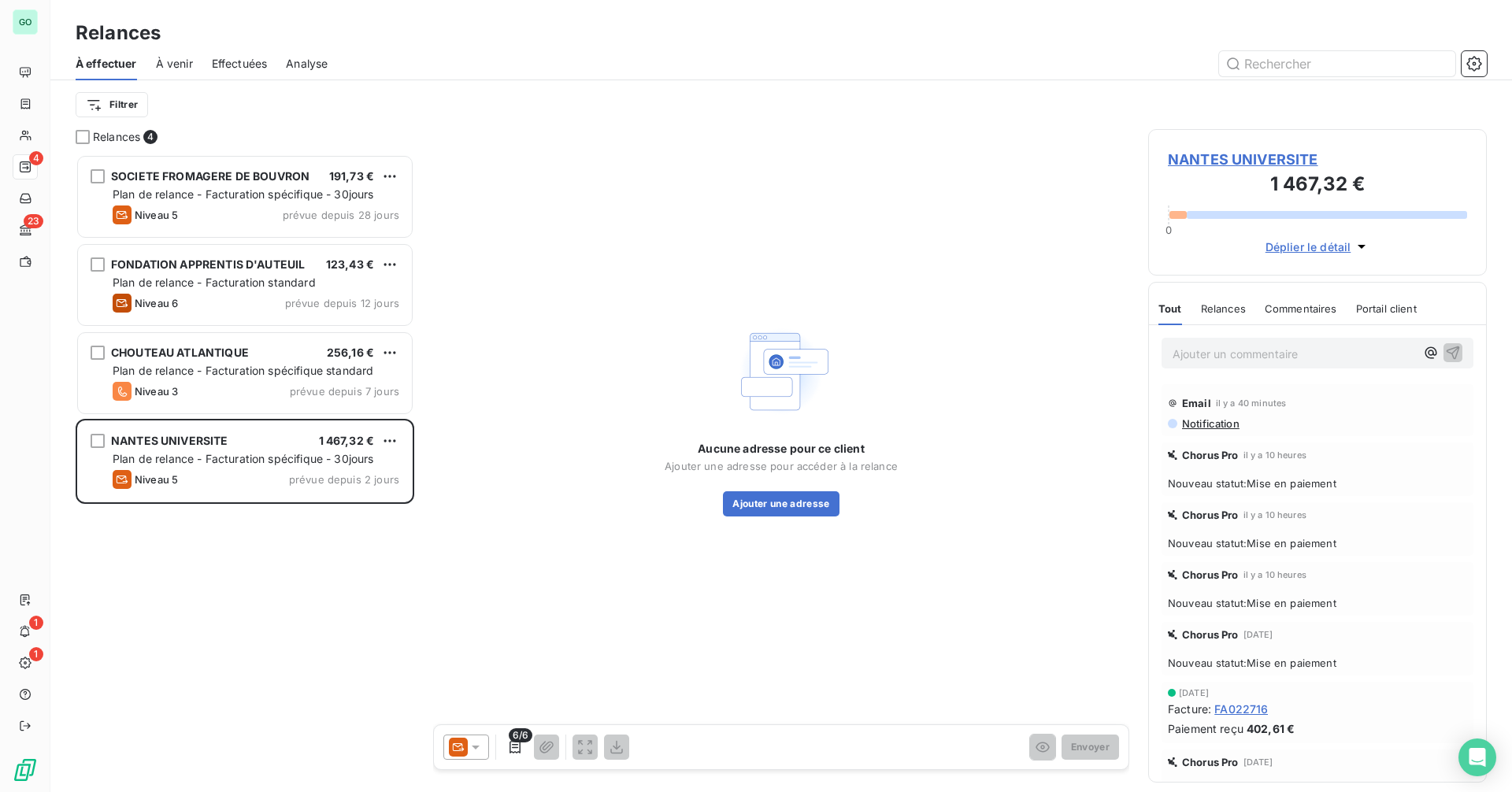
click at [1222, 152] on span "NANTES UNIVERSITE" at bounding box center [1317, 159] width 299 height 21
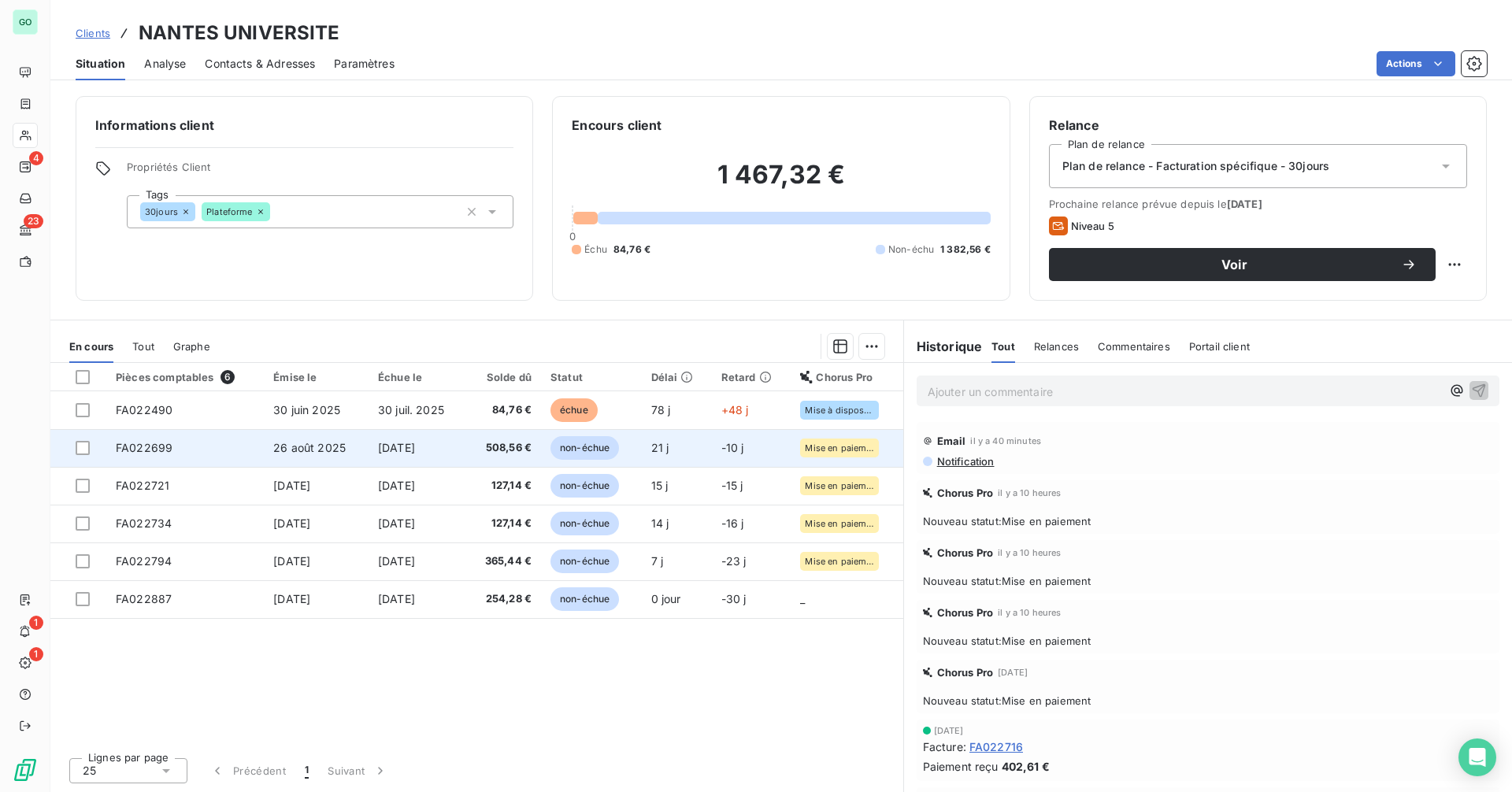
drag, startPoint x: 376, startPoint y: 418, endPoint x: 804, endPoint y: 459, distance: 430.0
click at [376, 418] on td "30 juil. 2025" at bounding box center [417, 410] width 98 height 38
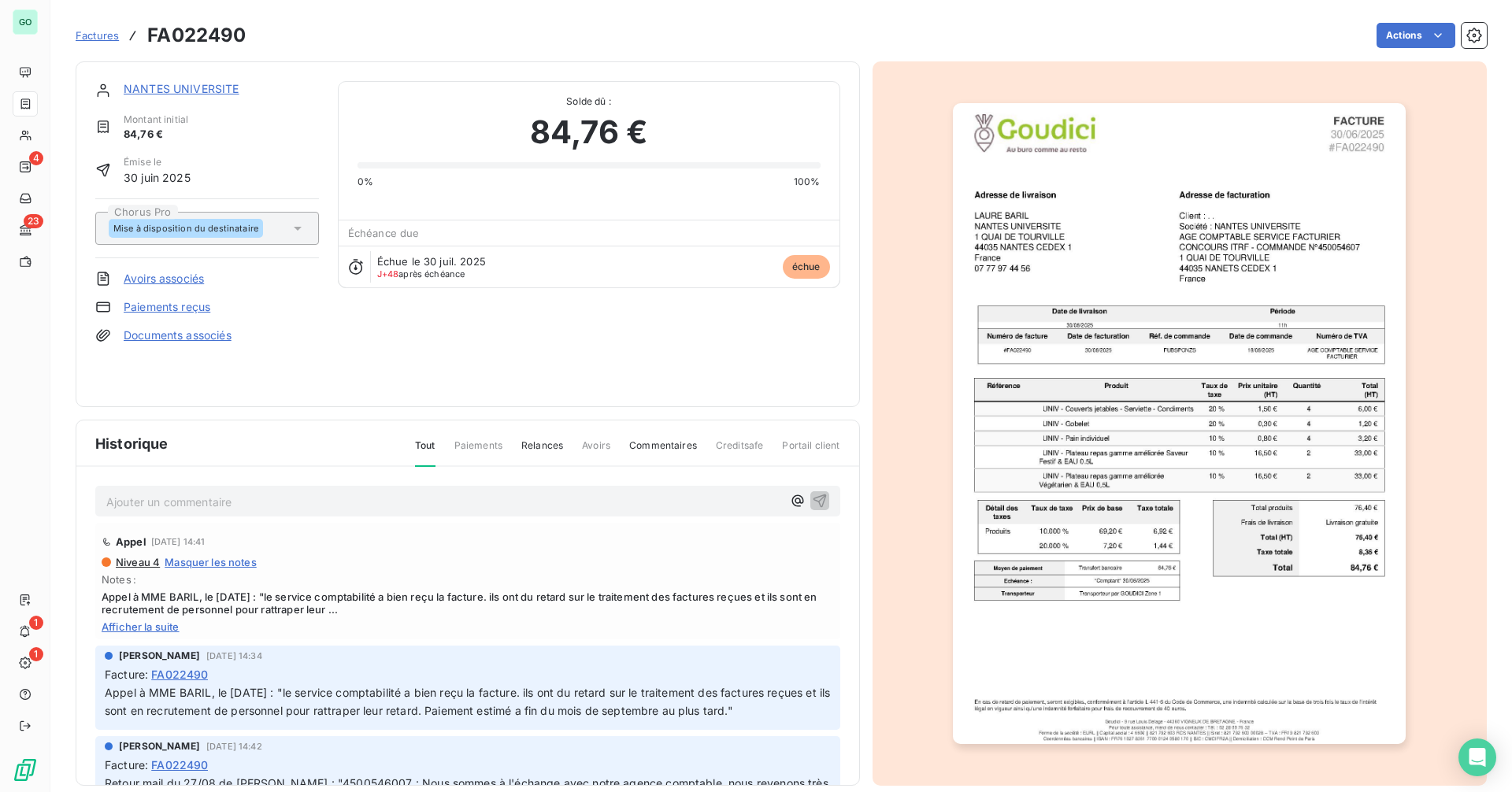
click at [180, 489] on div "Ajouter un commentaire ﻿" at bounding box center [467, 501] width 745 height 30
click at [182, 503] on p "Ajouter un commentaire ﻿" at bounding box center [444, 502] width 676 height 20
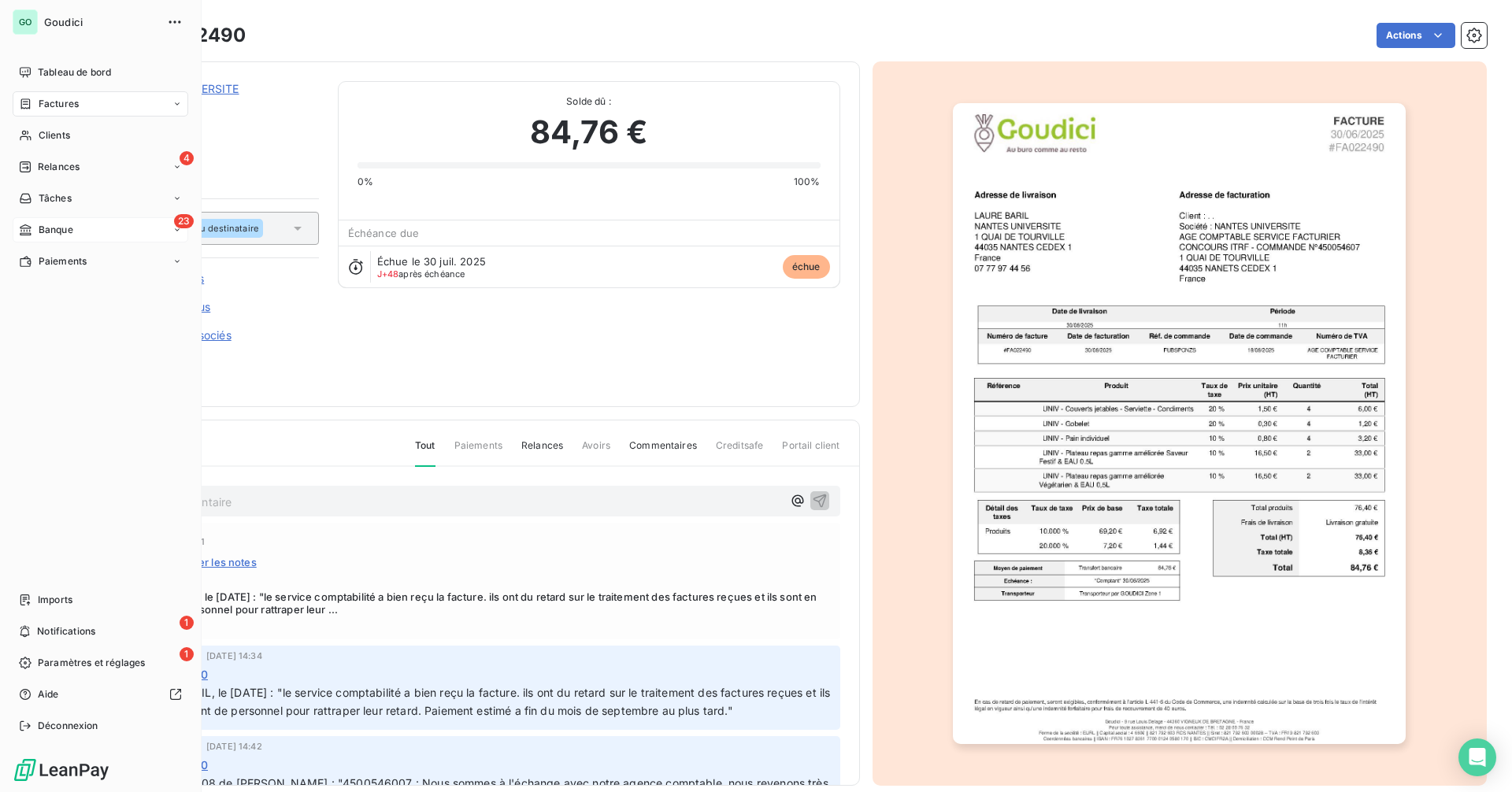
click at [58, 228] on span "Banque" at bounding box center [56, 229] width 34 height 14
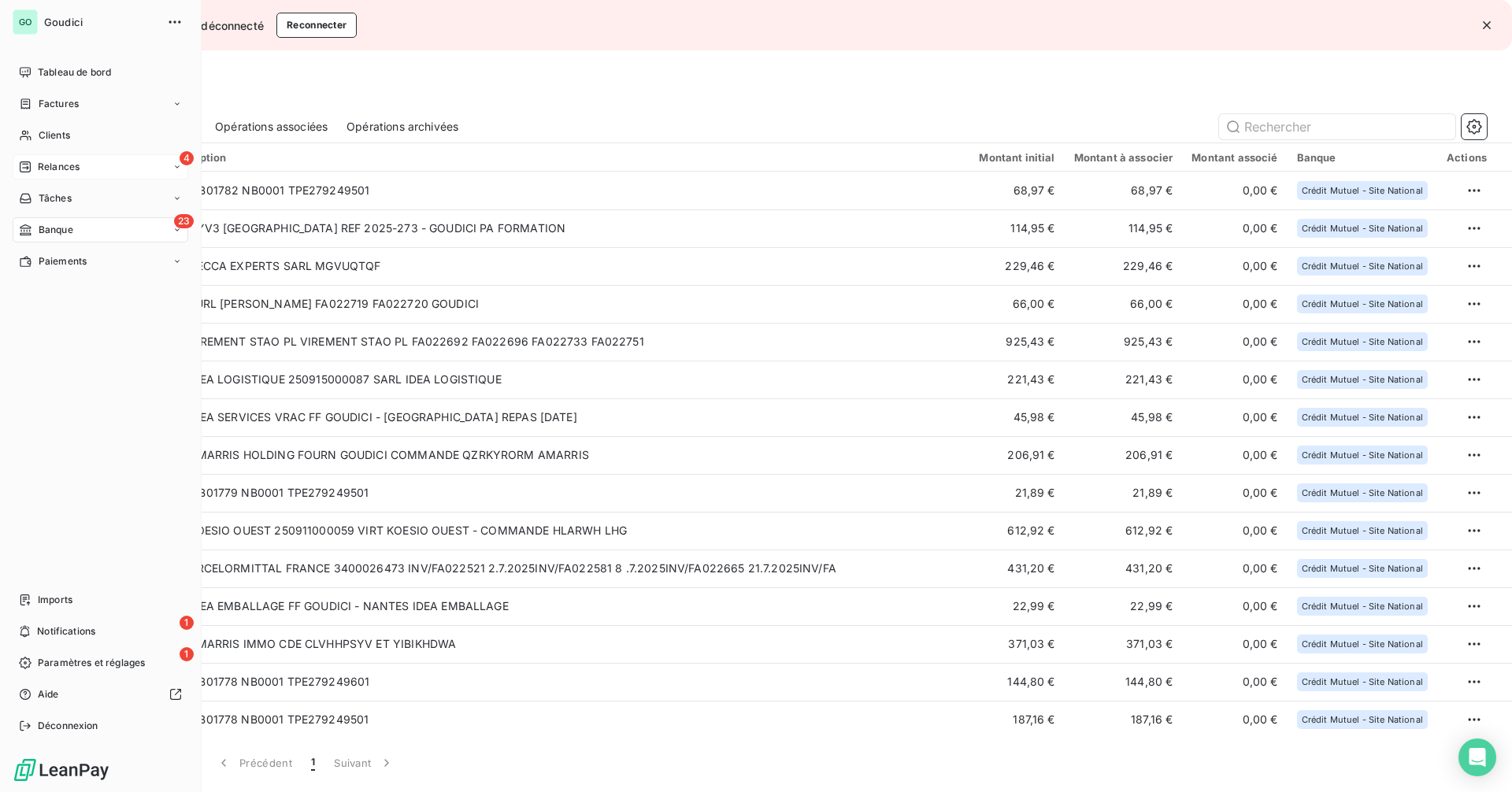
click at [47, 160] on span "Relances" at bounding box center [59, 167] width 42 height 14
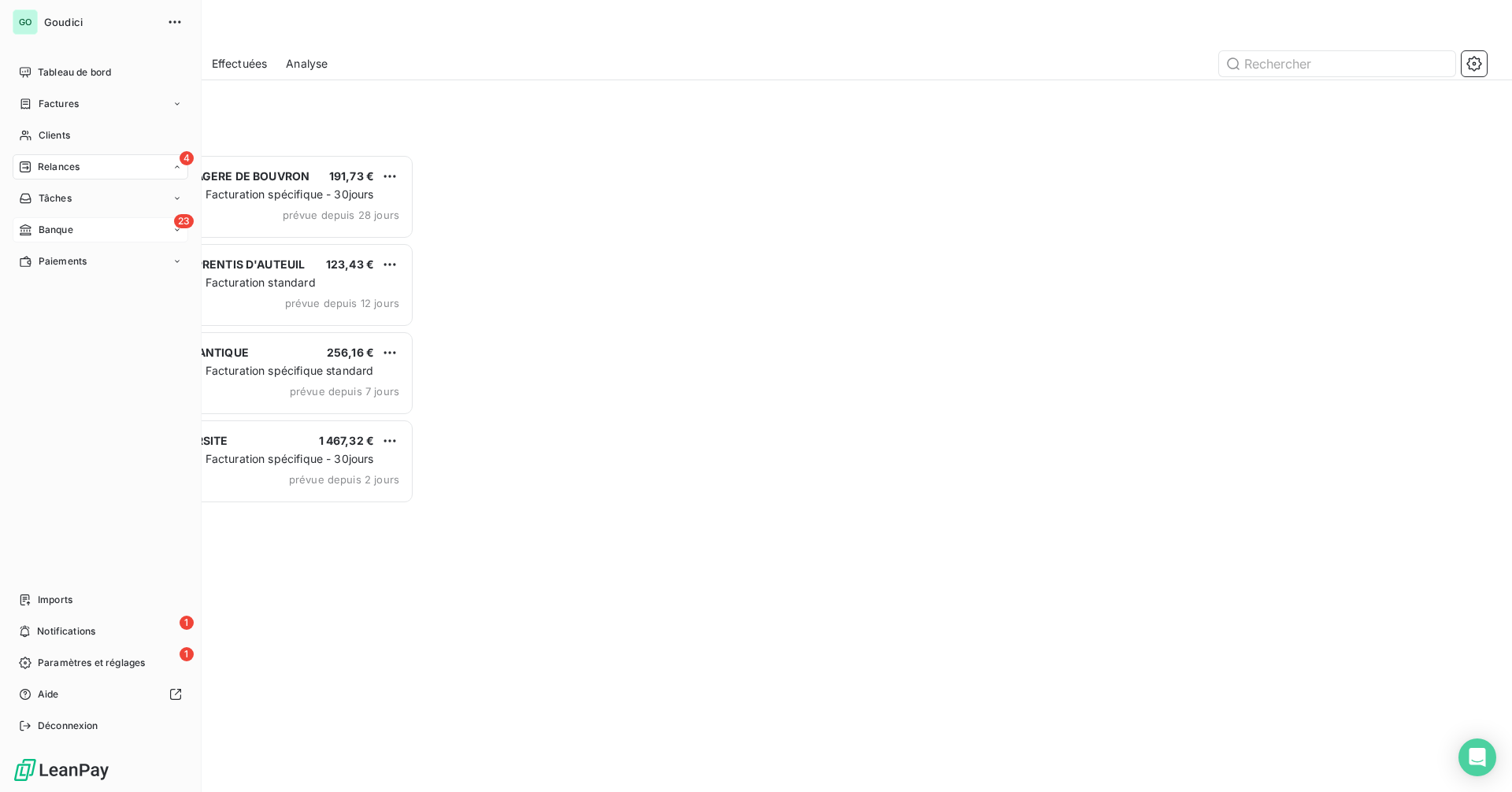
scroll to position [626, 326]
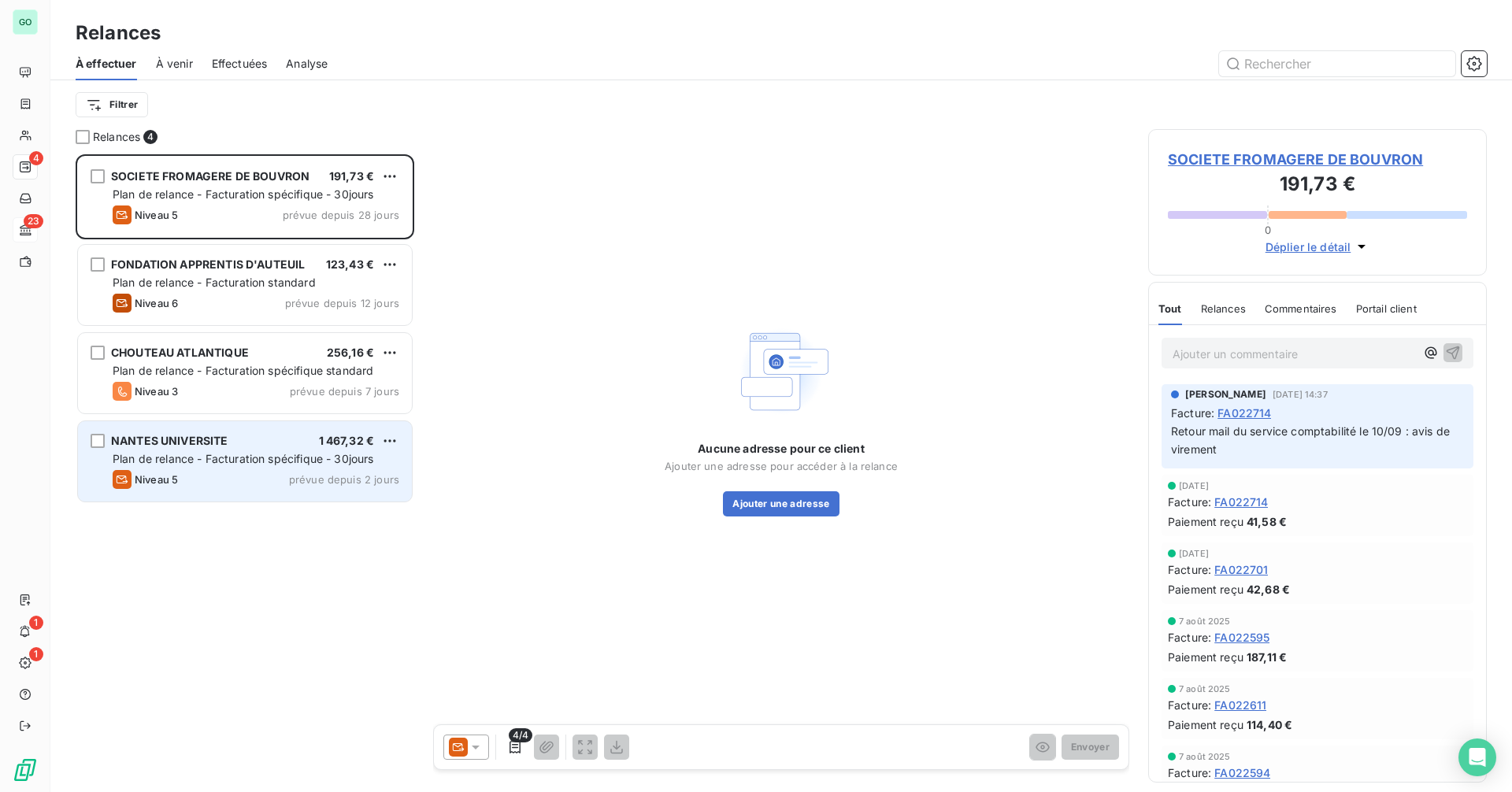
click at [231, 448] on div "NANTES UNIVERSITE 1 467,32 € Plan de relance - Facturation spécifique - 30jours…" at bounding box center [245, 462] width 334 height 80
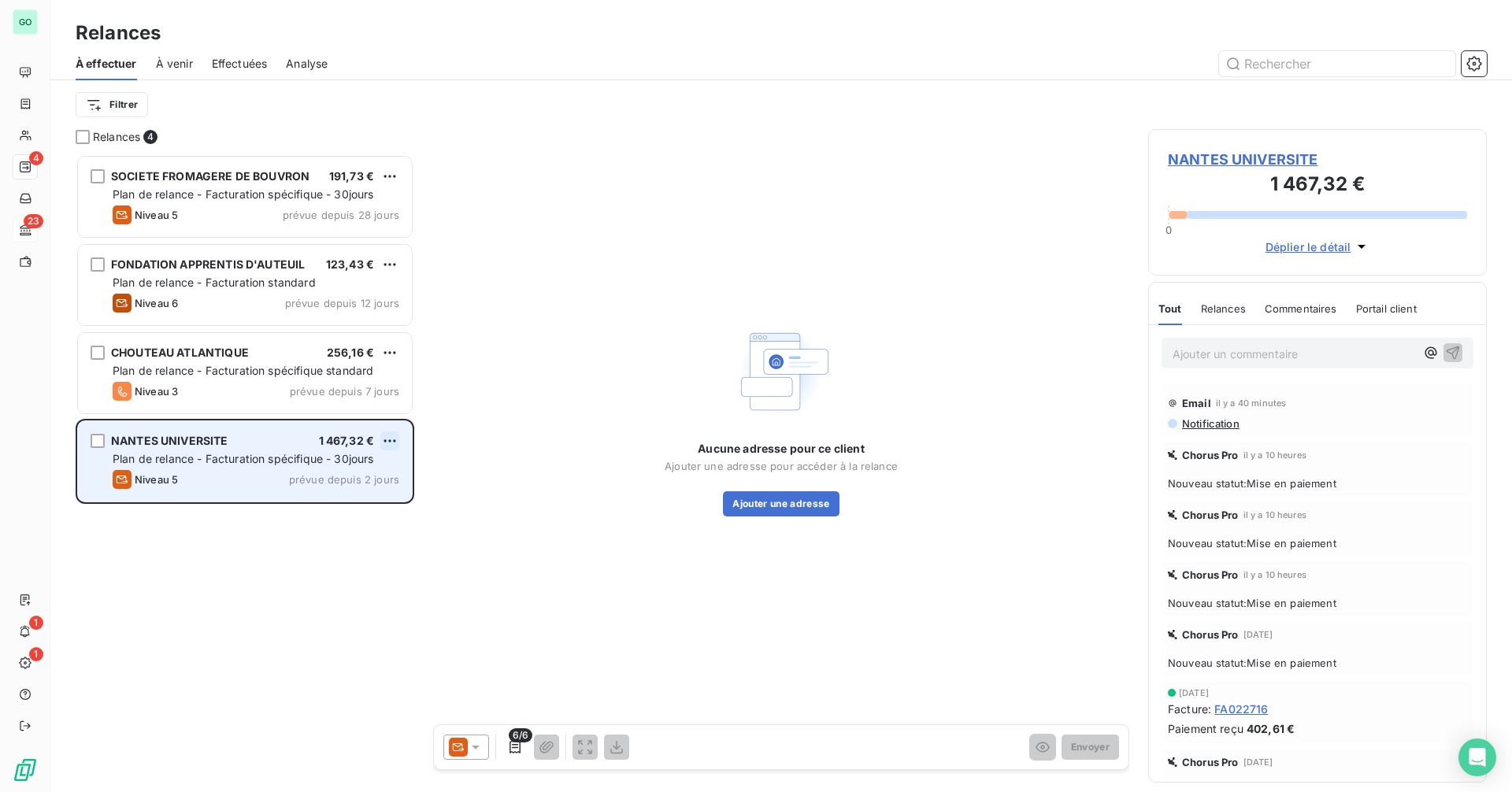
click at [393, 439] on html "GO 4 23 1 1 Relances À effectuer À venir Effectuées Analyse Filtrer Relances 4 …" at bounding box center [756, 396] width 1512 height 792
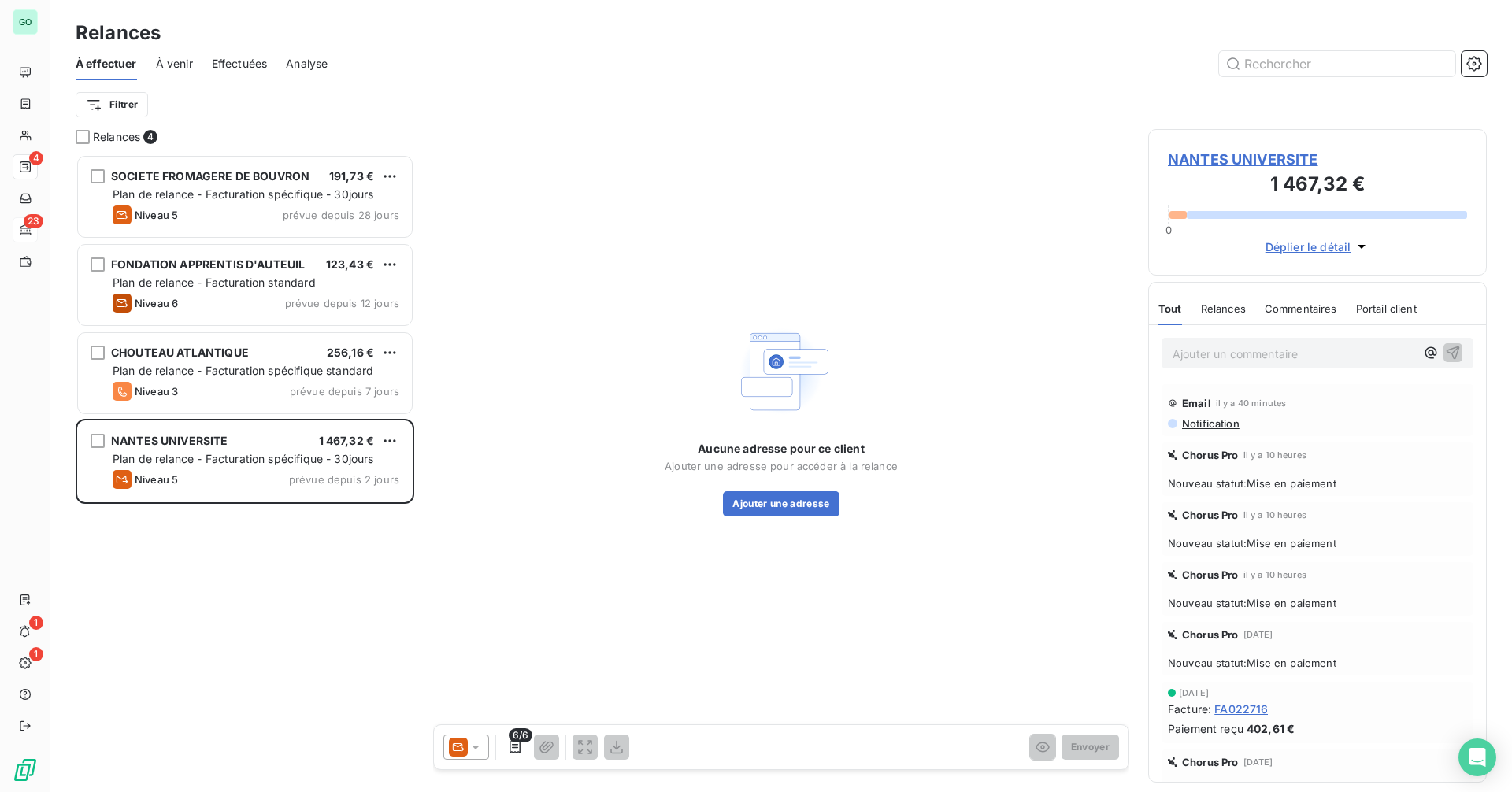
click at [190, 451] on html "GO 4 23 1 1 Relances À effectuer À venir Effectuées Analyse Filtrer Relances 4 …" at bounding box center [756, 396] width 1512 height 792
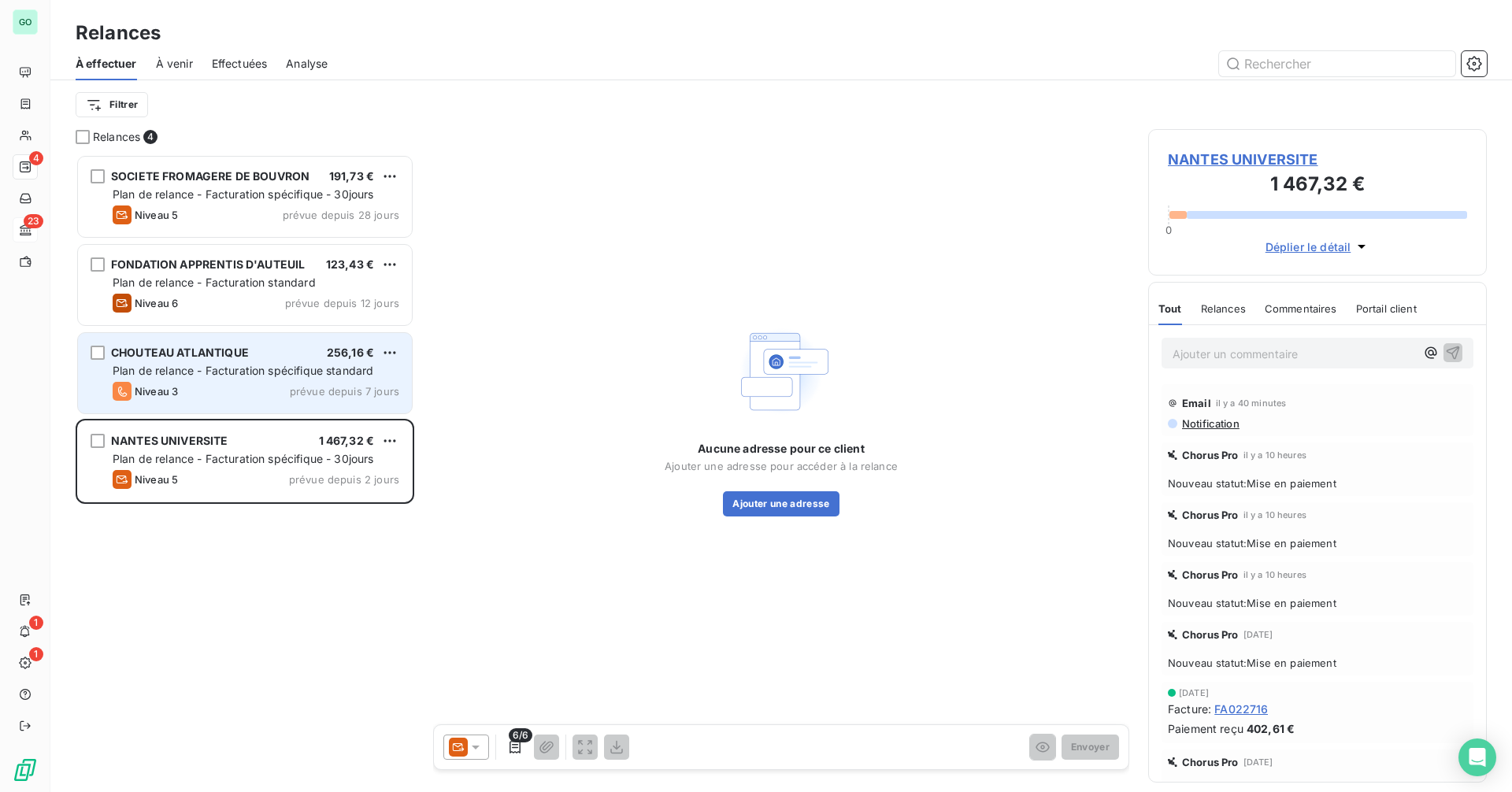
click at [248, 388] on div "Niveau 3 prévue depuis 7 jours" at bounding box center [255, 391] width 286 height 19
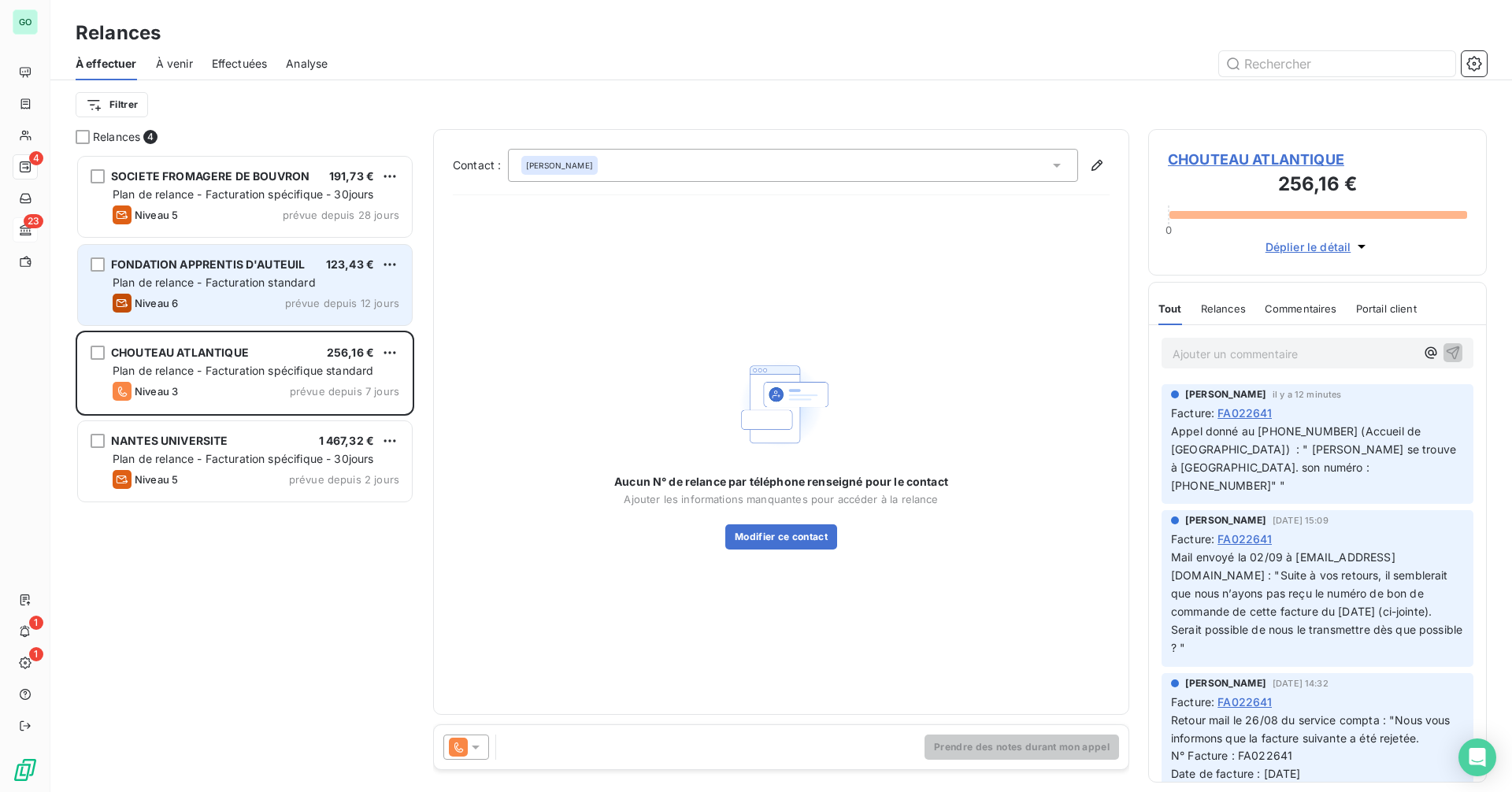
click at [215, 278] on span "Plan de relance - Facturation standard" at bounding box center [213, 283] width 203 height 13
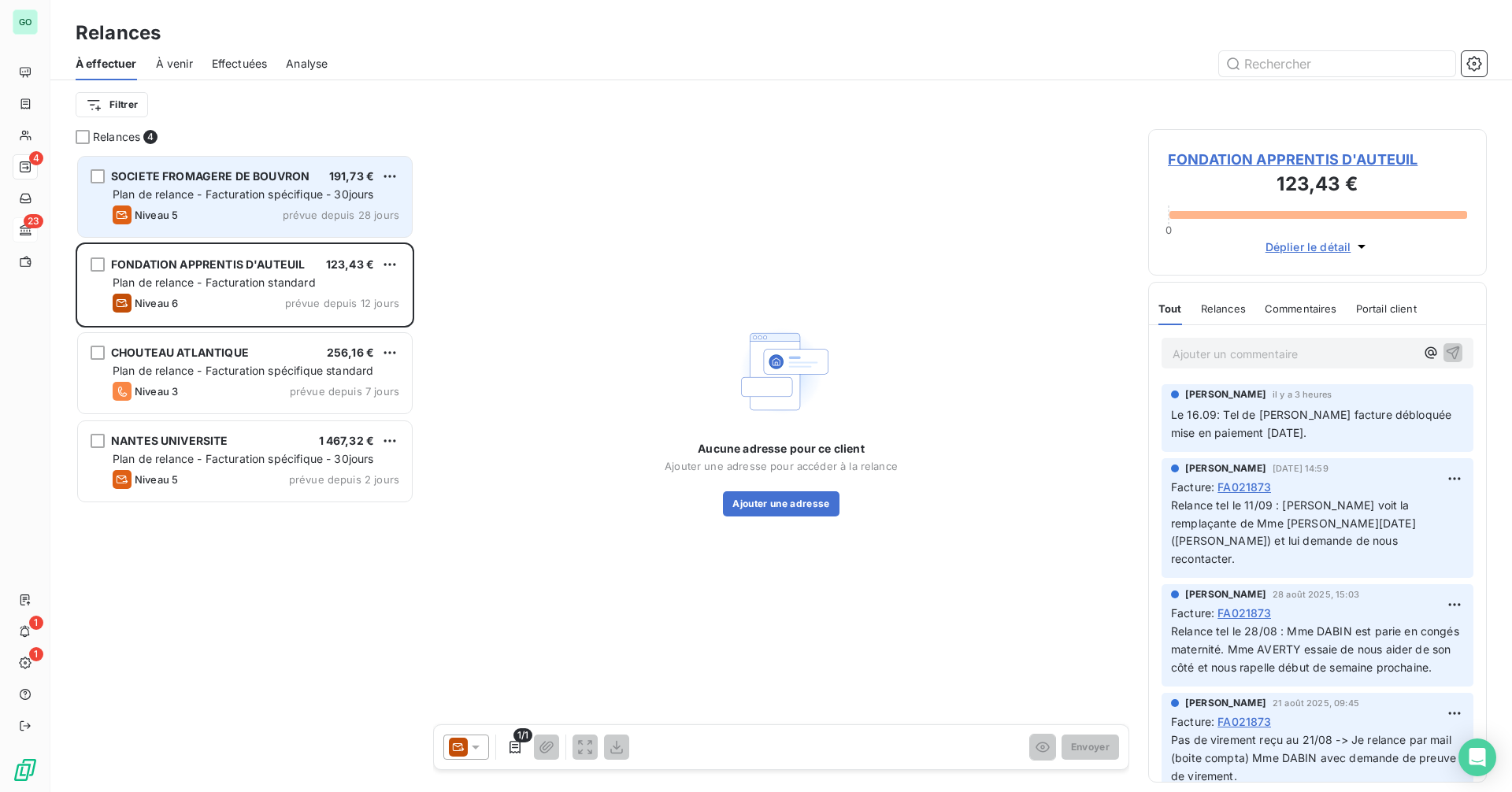
click at [224, 201] on div "Plan de relance - Facturation spécifique - 30jours" at bounding box center [255, 194] width 286 height 16
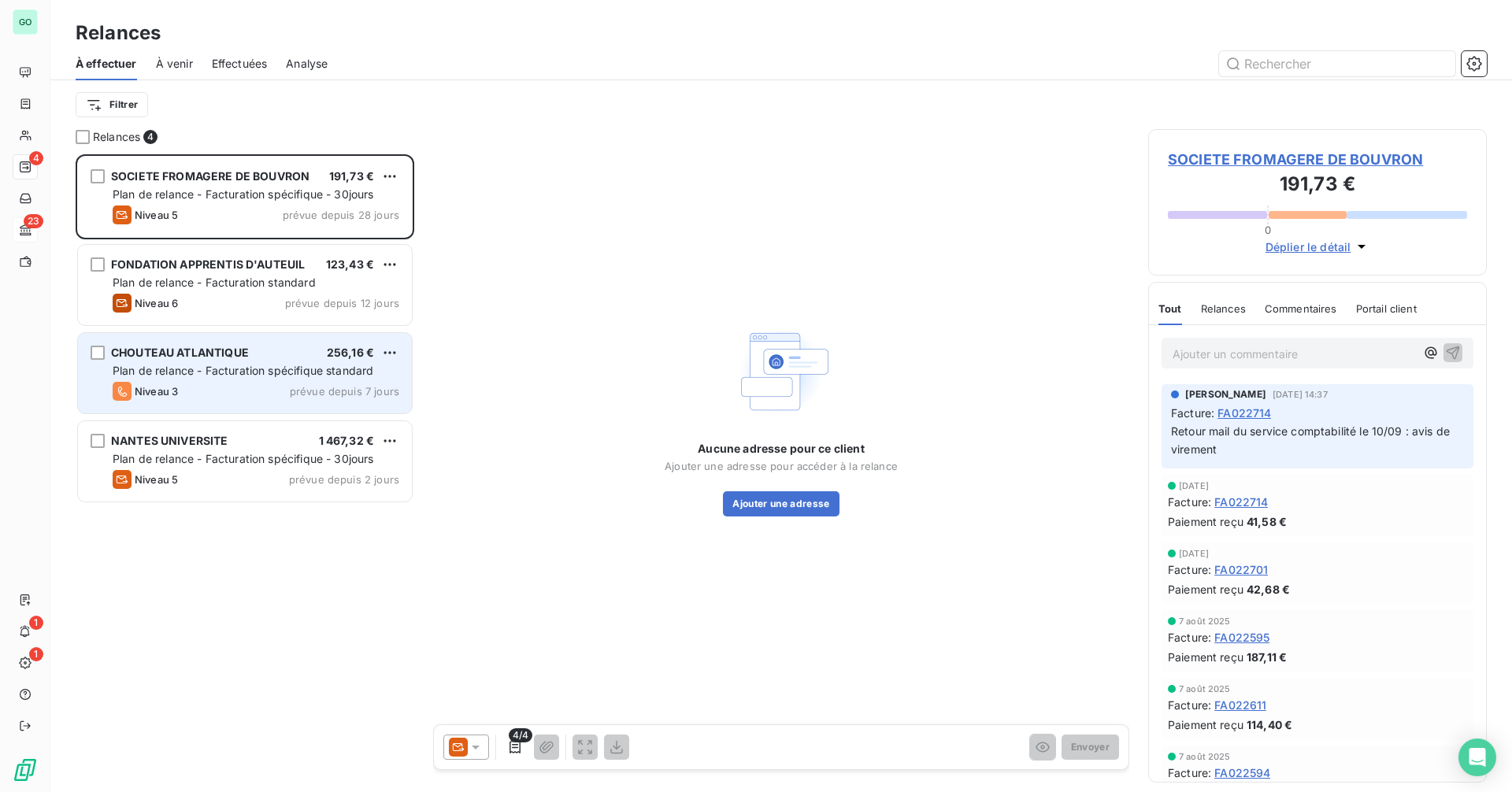
click at [208, 372] on span "Plan de relance - Facturation spécifique standard" at bounding box center [243, 370] width 261 height 13
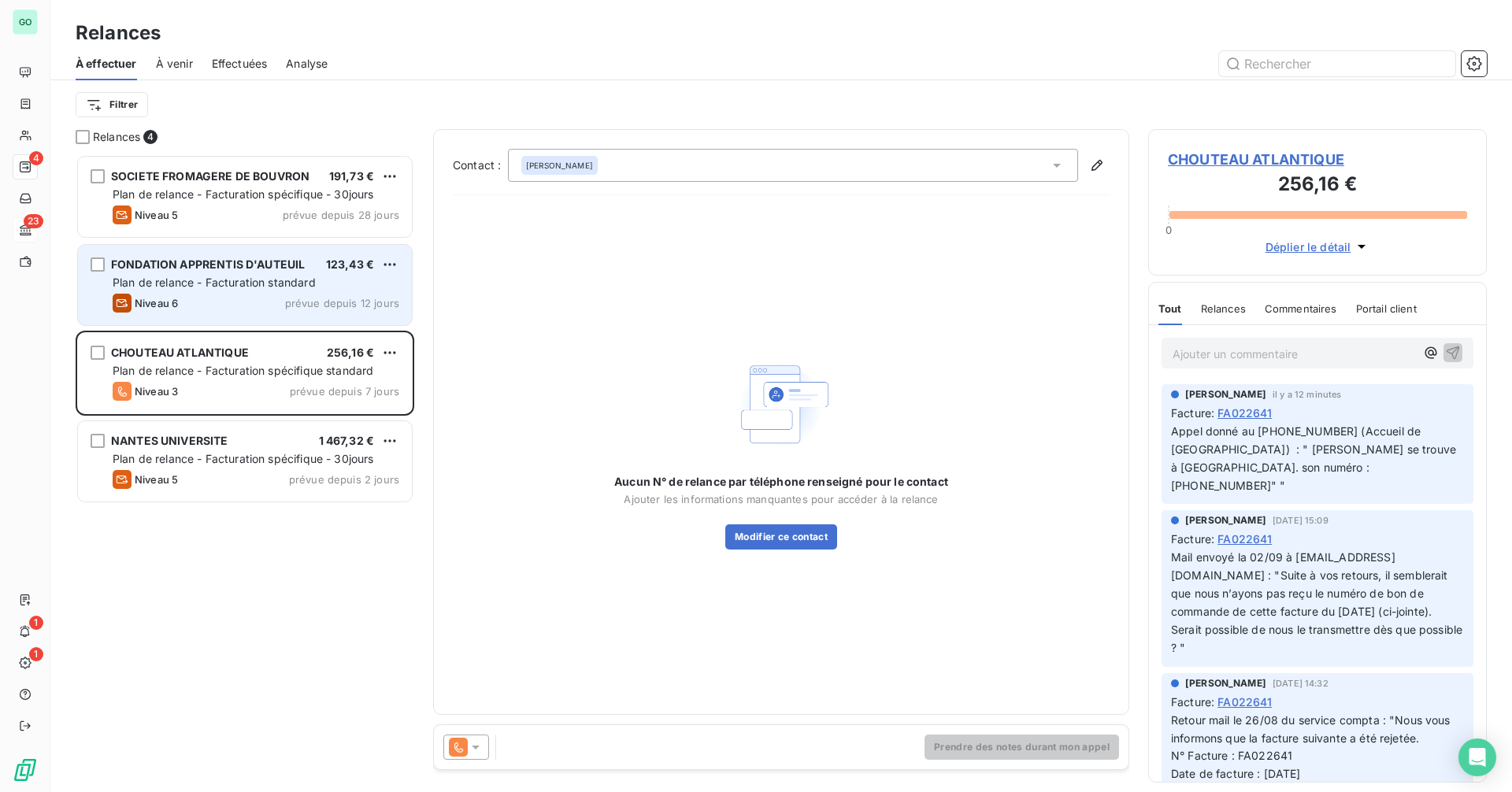
click at [206, 280] on span "Plan de relance - Facturation standard" at bounding box center [213, 283] width 203 height 13
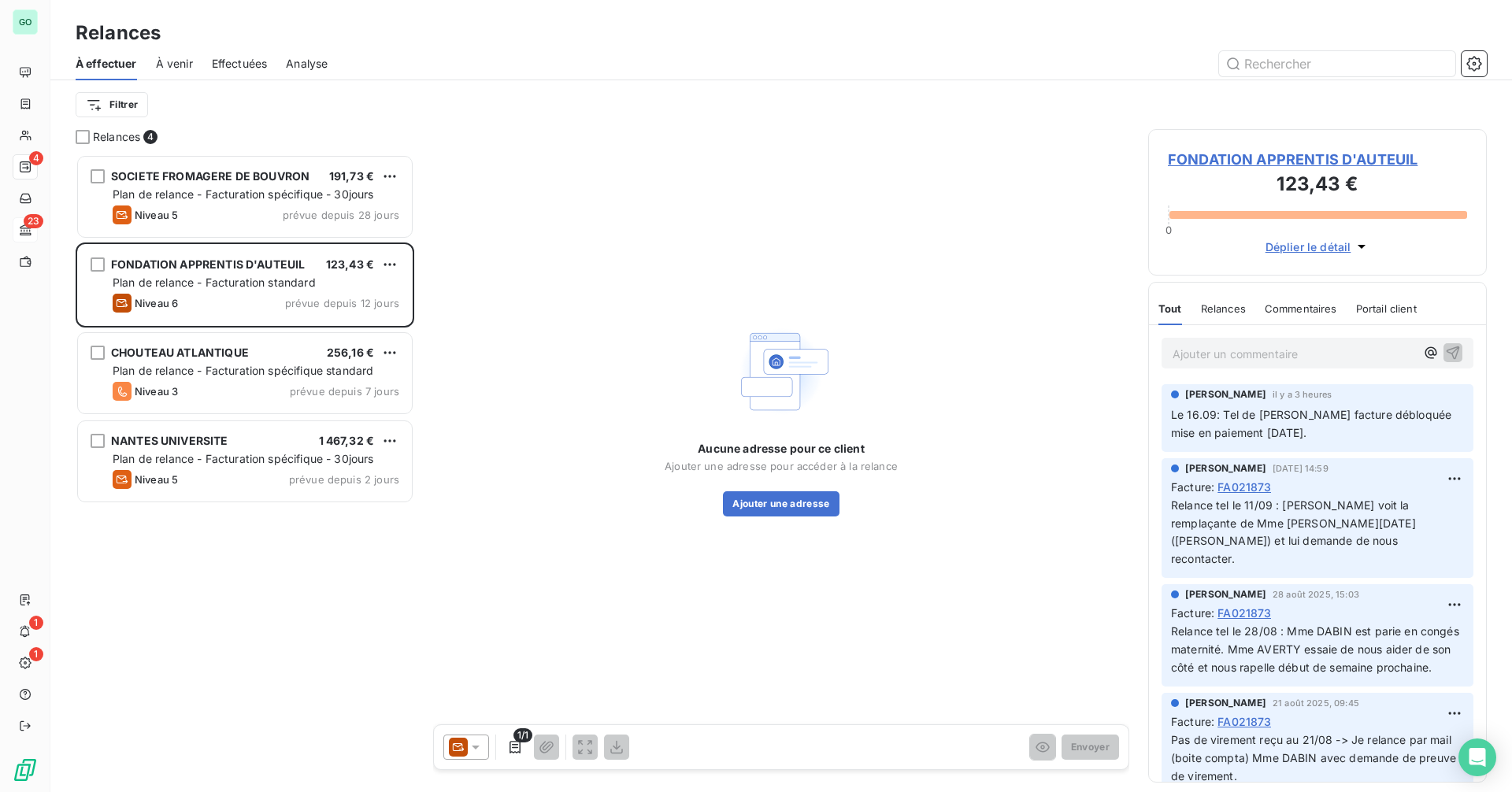
drag, startPoint x: 256, startPoint y: 181, endPoint x: 1105, endPoint y: 129, distance: 850.6
click at [257, 181] on span "SOCIETE FROMAGERE DE BOUVRON" at bounding box center [210, 176] width 198 height 13
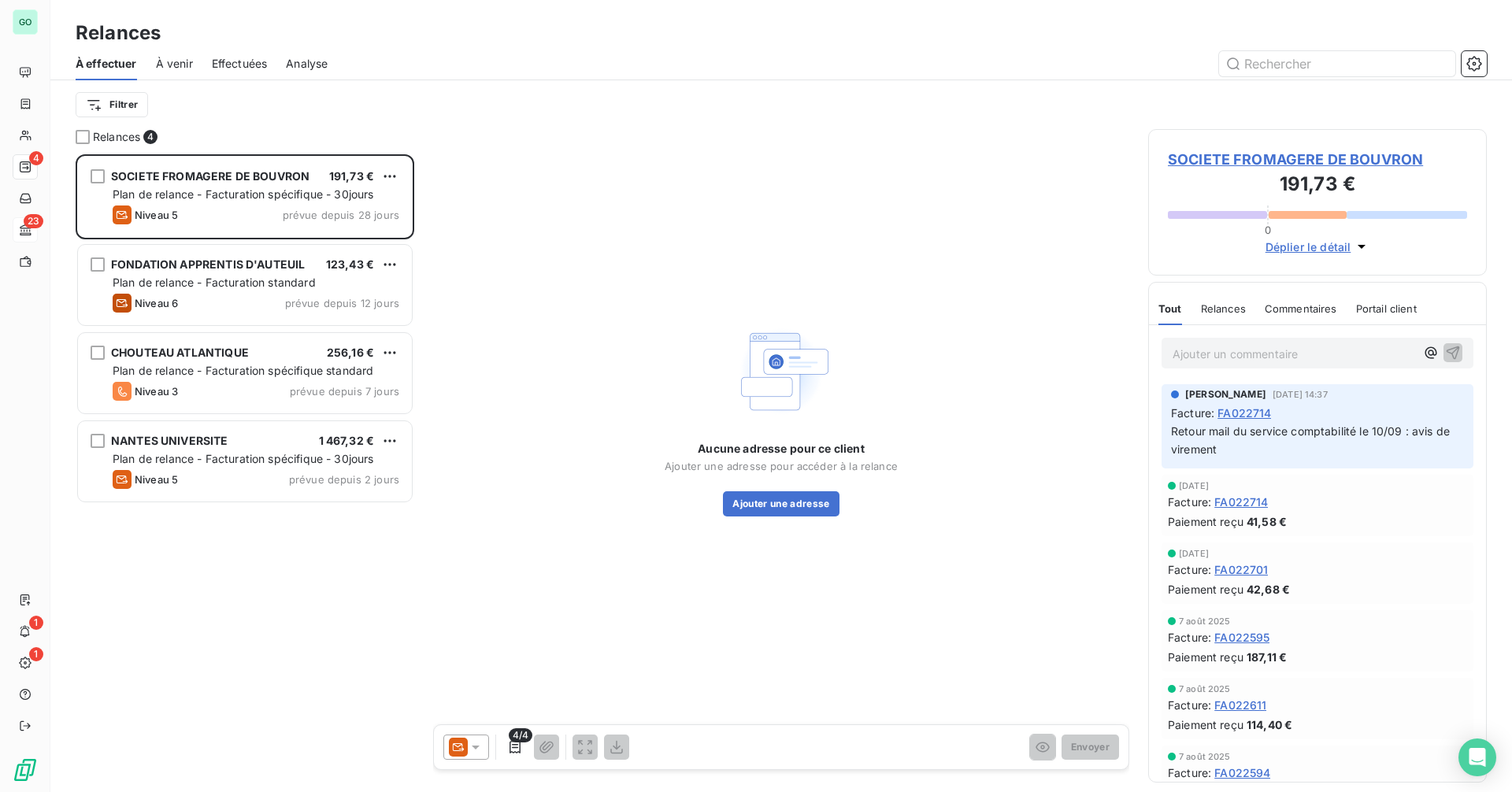
click at [1213, 153] on span "SOCIETE FROMAGERE DE BOUVRON" at bounding box center [1317, 159] width 299 height 21
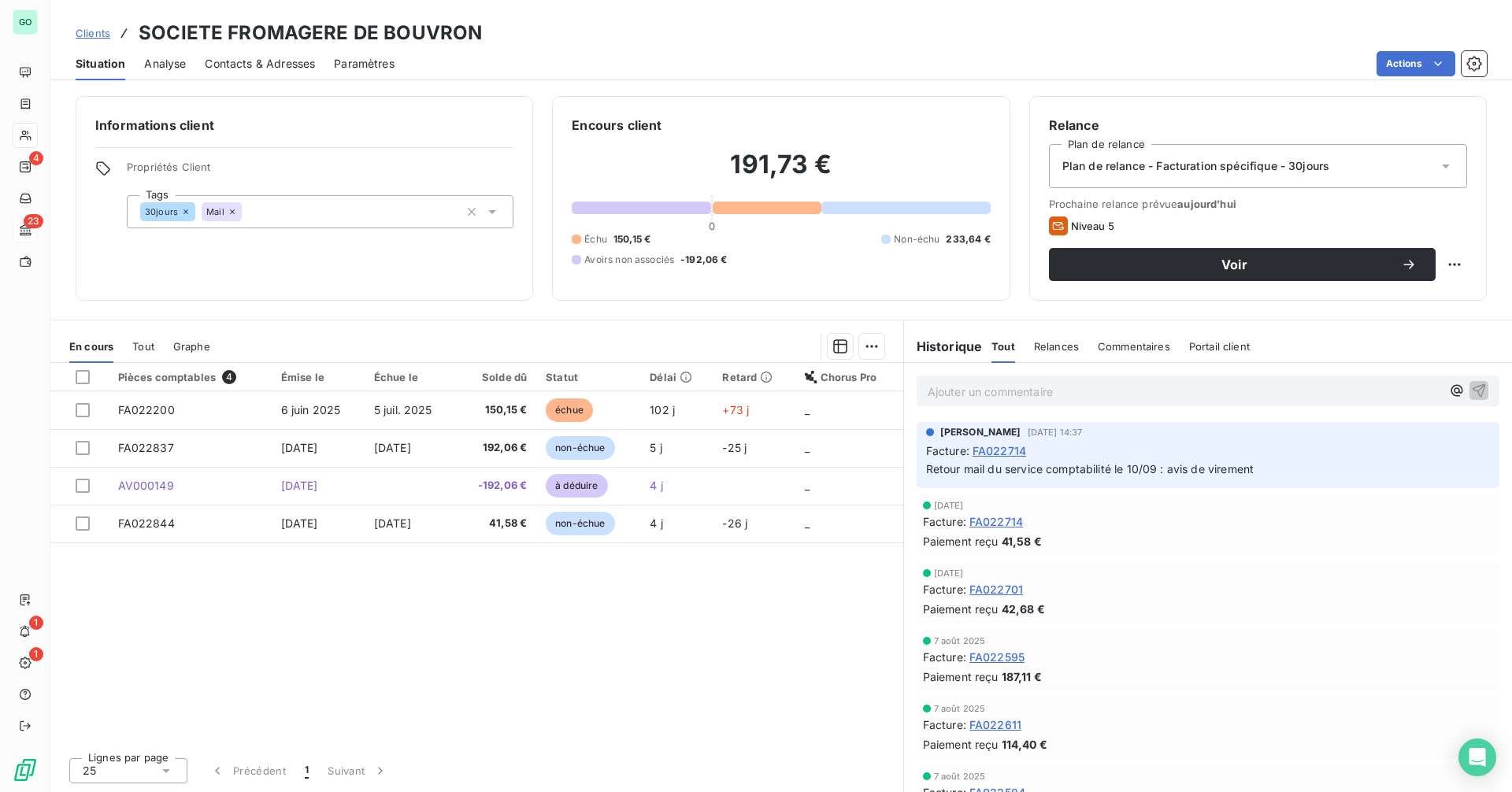
click at [387, 644] on div "Pièces comptables 4 Émise le Échue le Solde dû Statut Délai Retard Chorus Pro F…" at bounding box center [477, 553] width 853 height 382
